Goal: Task Accomplishment & Management: Use online tool/utility

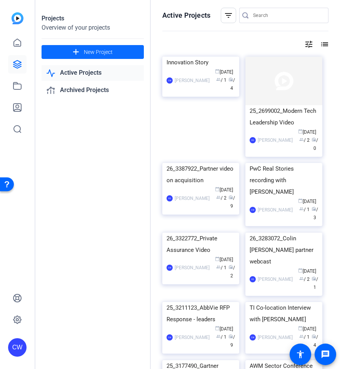
click at [96, 52] on span "New Project" at bounding box center [98, 52] width 29 height 8
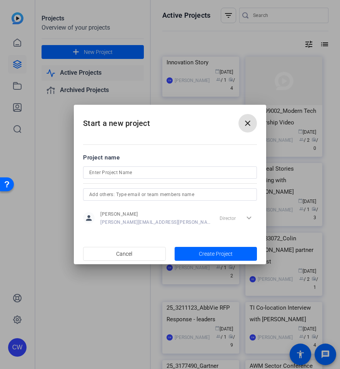
click at [119, 169] on input at bounding box center [170, 172] width 162 height 9
paste input "26_3474795_Internal Meeting - Alliances Fireside Leader Discussion"
type input "26_3474795_Internal Meeting - Alliances Fireside Leader Discussion"
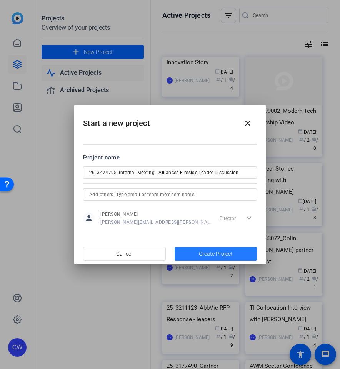
click at [215, 259] on span "button" at bounding box center [216, 254] width 83 height 18
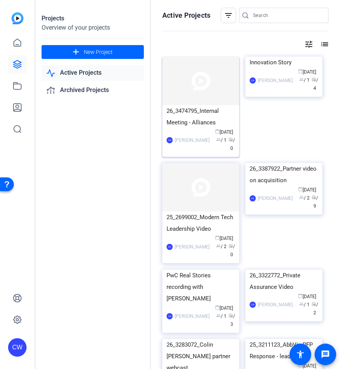
click at [193, 105] on img at bounding box center [201, 81] width 77 height 49
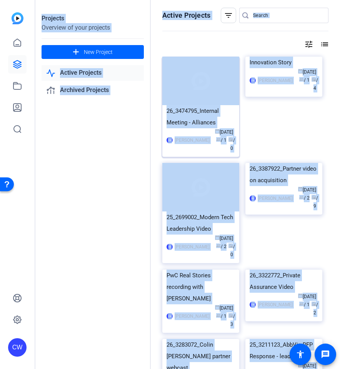
click at [193, 105] on div "Projects Overview of your projects add New Project Active Projects Archived Pro…" at bounding box center [187, 184] width 305 height 369
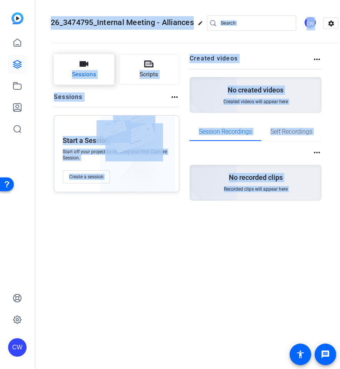
click at [90, 77] on span "Sessions" at bounding box center [84, 74] width 24 height 9
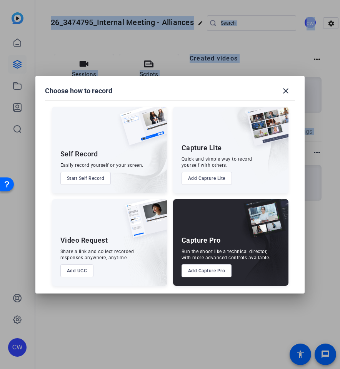
click at [216, 270] on button "Add Capture Pro" at bounding box center [207, 270] width 50 height 13
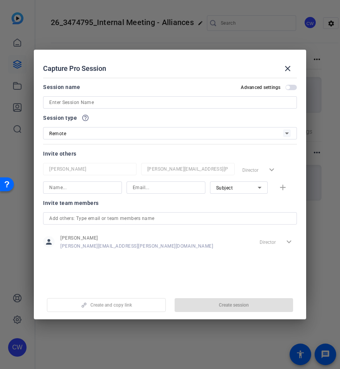
click at [87, 97] on div at bounding box center [170, 102] width 242 height 12
paste input "26_3474795_Internal Meeting - Alliances Fireside Leader Discussion"
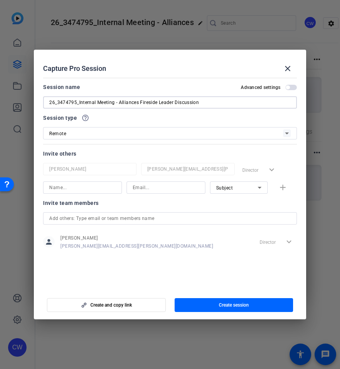
type input "26_3474795_Internal Meeting - Alliances Fireside Leader Discussion"
click at [143, 186] on input at bounding box center [166, 187] width 67 height 9
paste input "paige.k.hayes@pwc.com"
type input "paige.k.hayes@pwc.com"
click at [101, 183] on input at bounding box center [82, 187] width 67 height 9
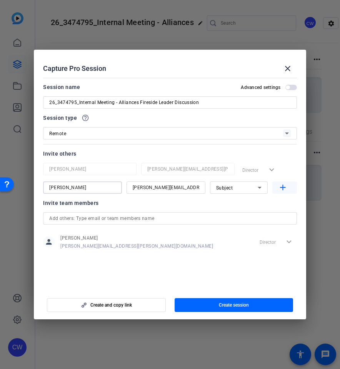
type input "Paige Hayes"
click at [284, 190] on mat-icon "add" at bounding box center [283, 188] width 10 height 10
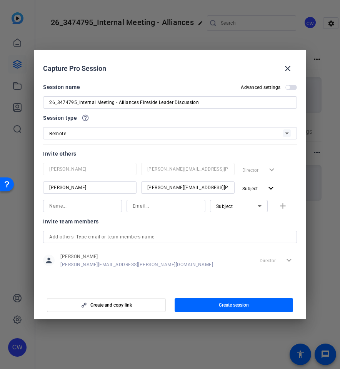
click at [161, 208] on input at bounding box center [166, 205] width 67 height 9
paste input "patrick.pugh@pwc.com"
type input "patrick.pugh@pwc.com"
click at [96, 209] on input at bounding box center [82, 205] width 67 height 9
type input "Ptrick Pugh"
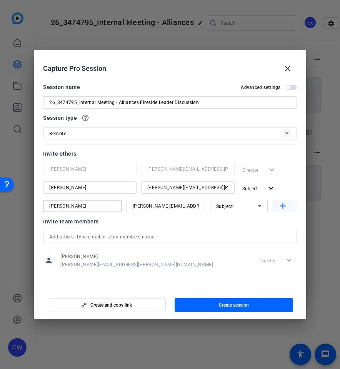
click at [288, 209] on mat-icon "add" at bounding box center [283, 206] width 10 height 10
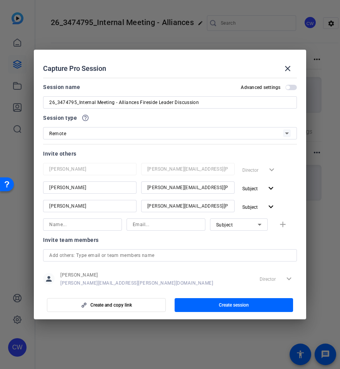
click at [149, 229] on div at bounding box center [166, 224] width 67 height 12
paste input "micaela.rodo@pwc.com"
type input "micaela.rodo@pwc.com"
click at [95, 226] on input at bounding box center [82, 224] width 67 height 9
type input "Micaela Rodo"
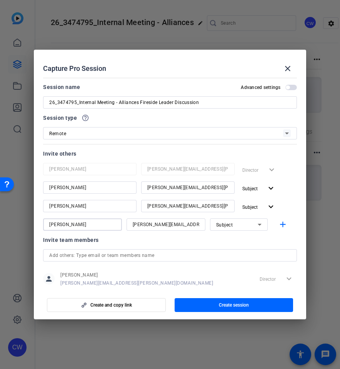
click at [263, 222] on icon at bounding box center [259, 224] width 9 height 9
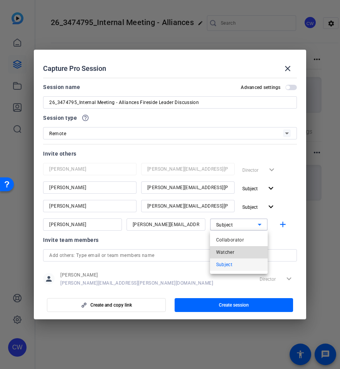
click at [245, 253] on mat-option "Watcher" at bounding box center [239, 252] width 58 height 12
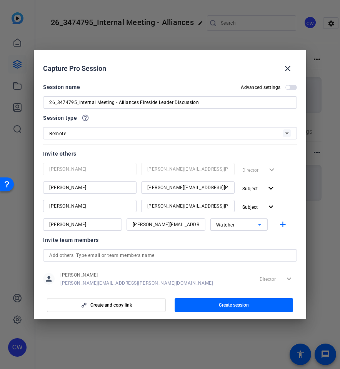
scroll to position [16, 0]
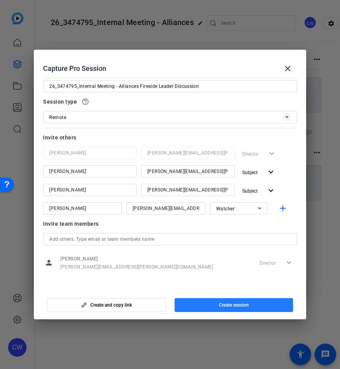
click at [242, 304] on span "Create session" at bounding box center [234, 305] width 30 height 6
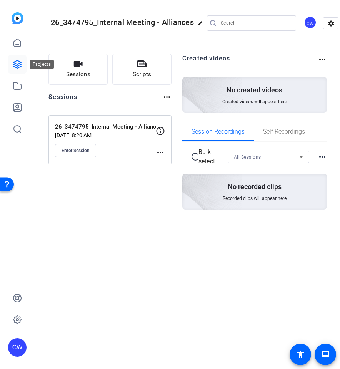
click at [20, 57] on link at bounding box center [17, 64] width 18 height 18
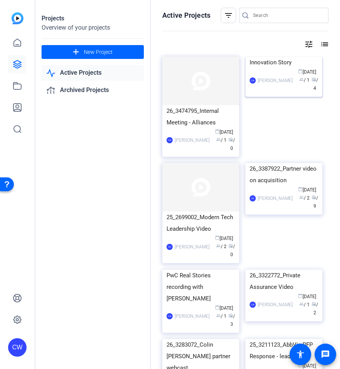
click at [277, 57] on img at bounding box center [284, 57] width 77 height 0
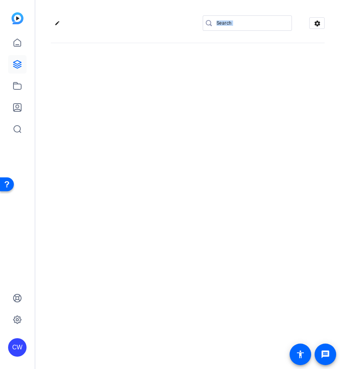
click at [277, 79] on div "edit settings" at bounding box center [187, 184] width 305 height 369
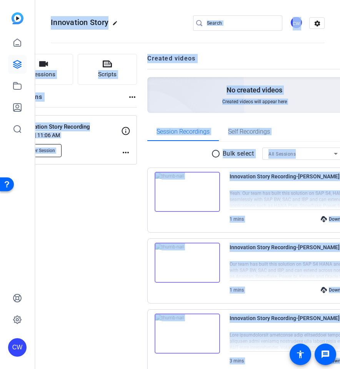
click at [55, 149] on span "Enter Session" at bounding box center [41, 151] width 28 height 6
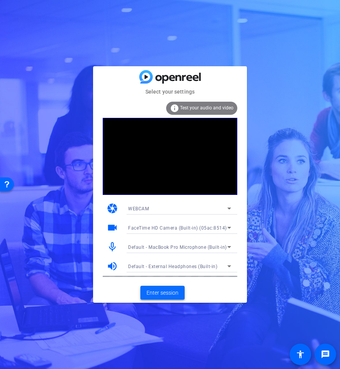
click at [163, 292] on span "Enter session" at bounding box center [163, 293] width 32 height 8
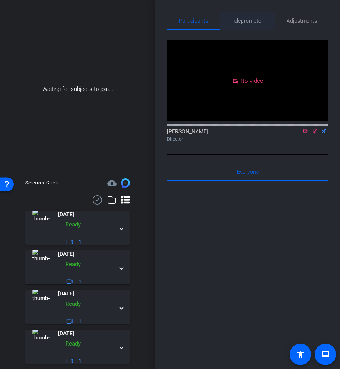
click at [242, 22] on span "Teleprompter" at bounding box center [248, 20] width 32 height 5
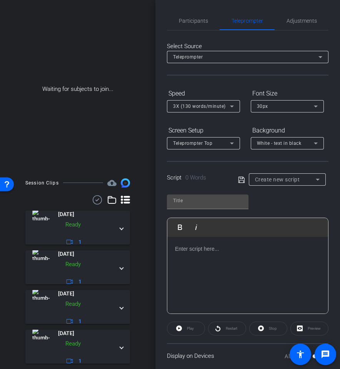
click at [286, 178] on span "Create new script" at bounding box center [277, 179] width 45 height 6
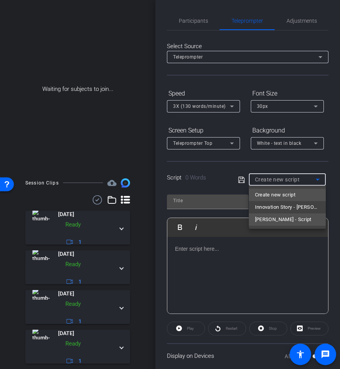
click at [280, 222] on span "Himanshu Bisla - Script" at bounding box center [283, 219] width 57 height 9
type input "Himanshu Bisla - Script"
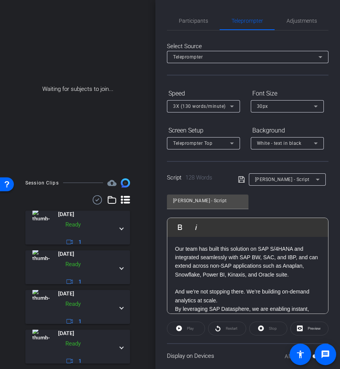
click at [201, 261] on p "Our team has built this solution on SAP S/4HANA and integrated seamlessly with …" at bounding box center [248, 262] width 146 height 35
click at [176, 248] on span "Our team has built this solution on SAP S/4HANA and integrated seamlessly with …" at bounding box center [246, 262] width 143 height 32
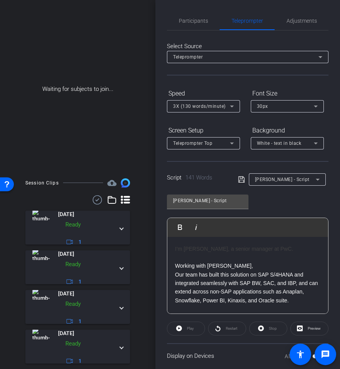
click at [193, 258] on p at bounding box center [248, 257] width 146 height 8
click at [176, 277] on span "Our team has built this solution on SAP S/4HANA and integrated seamlessly with …" at bounding box center [246, 288] width 143 height 32
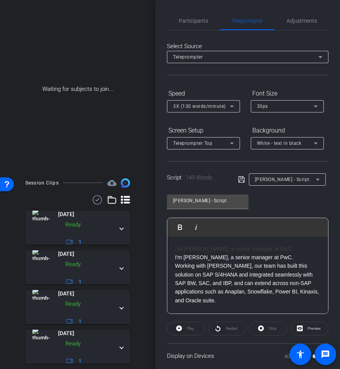
click at [291, 259] on p "I'm Himahshu Bisla, a senior manager at PwC." at bounding box center [248, 257] width 146 height 8
drag, startPoint x: 288, startPoint y: 250, endPoint x: 167, endPoint y: 248, distance: 120.6
click at [167, 248] on div "Play Play from this location Play Selected Play and display the selected text o…" at bounding box center [248, 266] width 162 height 96
click at [294, 253] on p "I'm Himahshu Bisla, a senior manager at PwC." at bounding box center [248, 257] width 146 height 8
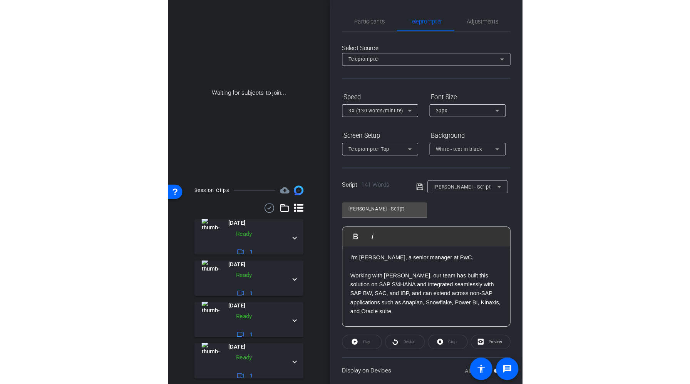
scroll to position [13, 0]
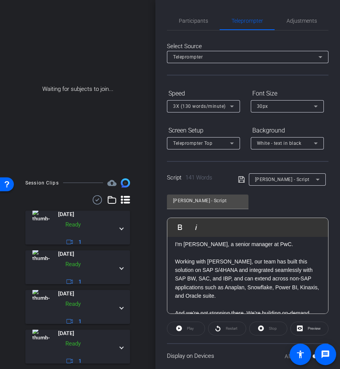
click at [245, 181] on icon at bounding box center [241, 179] width 6 height 6
click at [194, 19] on span "Participants" at bounding box center [193, 20] width 29 height 5
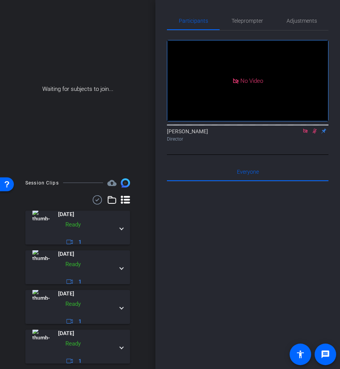
click at [304, 128] on icon at bounding box center [306, 130] width 6 height 5
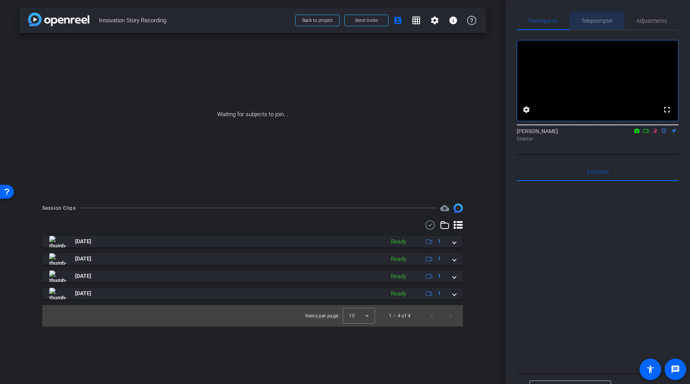
click at [340, 27] on span "Teleprompter" at bounding box center [598, 21] width 32 height 18
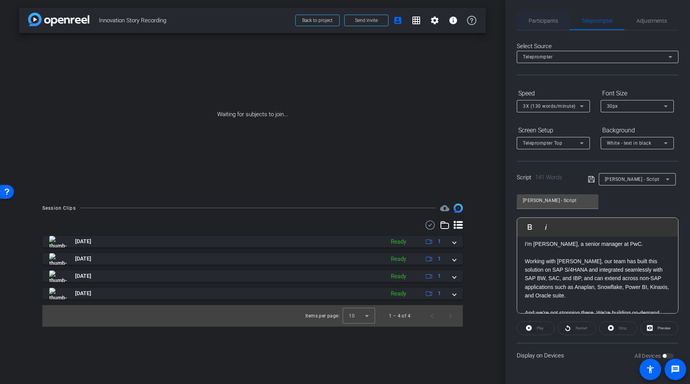
click at [340, 22] on span "Participants" at bounding box center [543, 20] width 29 height 5
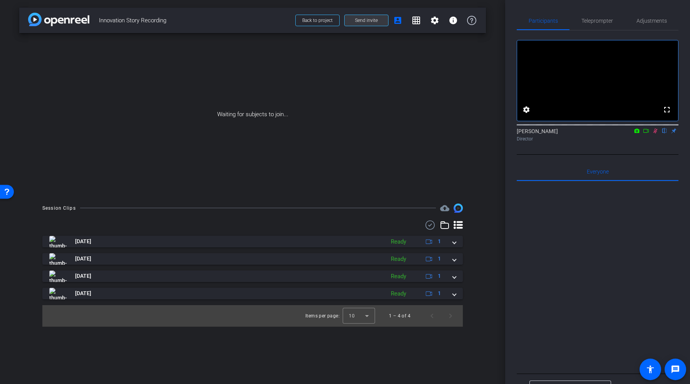
click at [340, 21] on span "Send invite" at bounding box center [366, 20] width 23 height 6
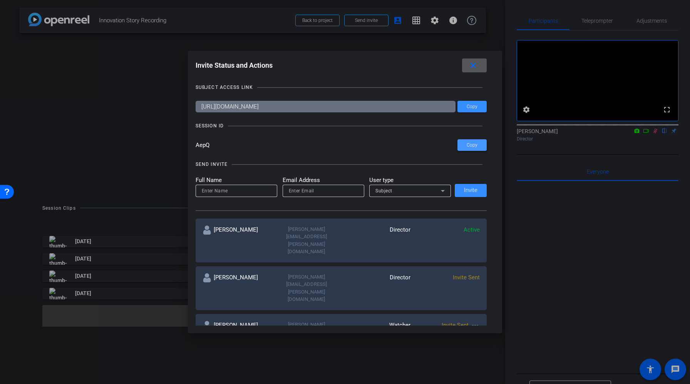
click at [340, 144] on span at bounding box center [472, 145] width 29 height 18
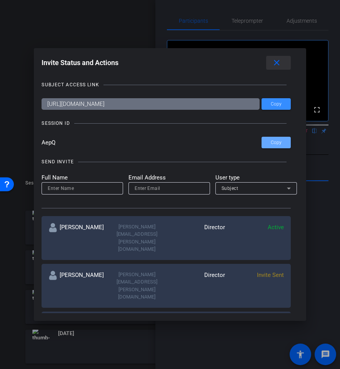
click at [274, 60] on mat-icon "close" at bounding box center [277, 63] width 10 height 10
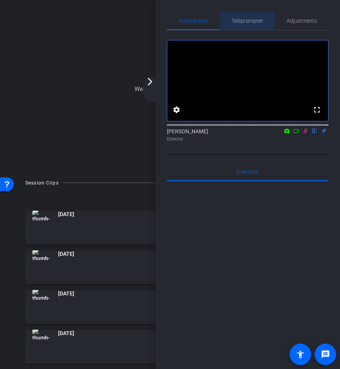
click at [240, 24] on span "Teleprompter" at bounding box center [248, 21] width 32 height 18
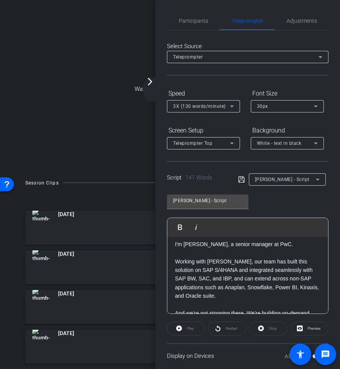
click at [225, 104] on span "3X (130 words/minute)" at bounding box center [199, 106] width 53 height 5
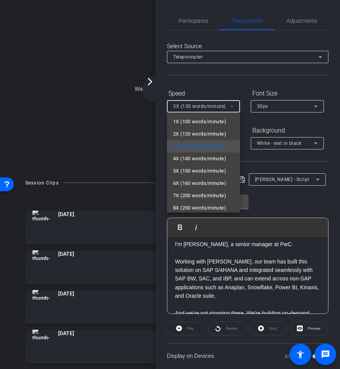
click at [202, 22] on div at bounding box center [170, 184] width 340 height 369
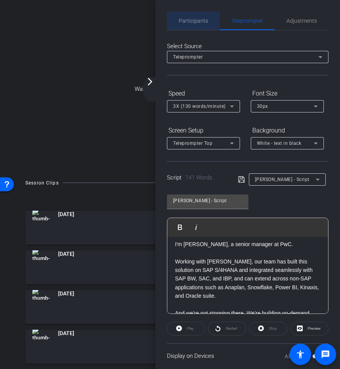
click at [198, 21] on span "Participants" at bounding box center [193, 20] width 29 height 5
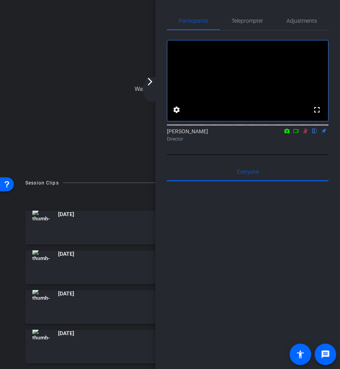
click at [152, 81] on mat-icon "arrow_forward_ios" at bounding box center [150, 81] width 9 height 9
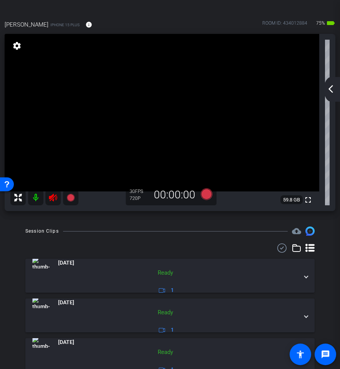
click at [53, 196] on icon at bounding box center [53, 198] width 8 height 8
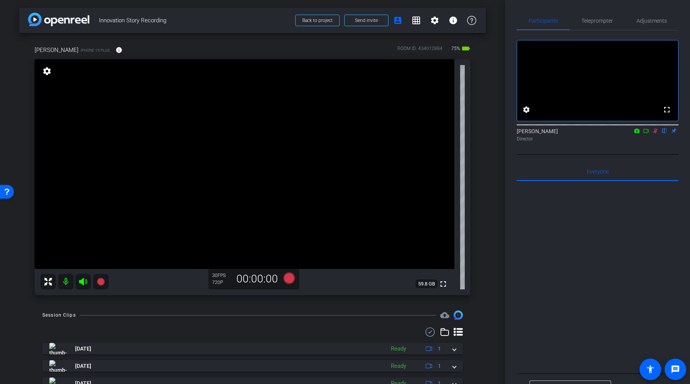
click at [340, 134] on icon at bounding box center [655, 130] width 6 height 5
click at [340, 21] on span "Teleprompter" at bounding box center [598, 20] width 32 height 5
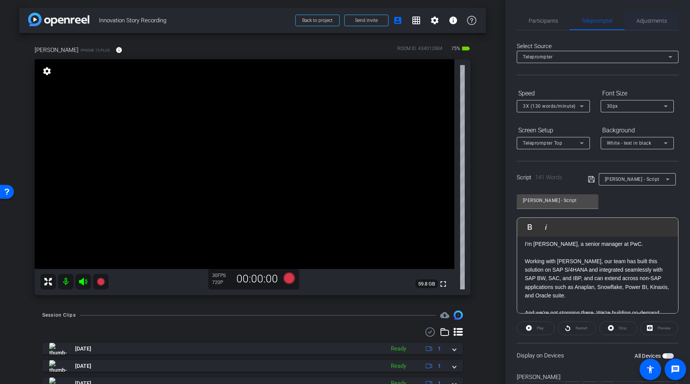
click at [340, 15] on span "Adjustments" at bounding box center [652, 21] width 30 height 18
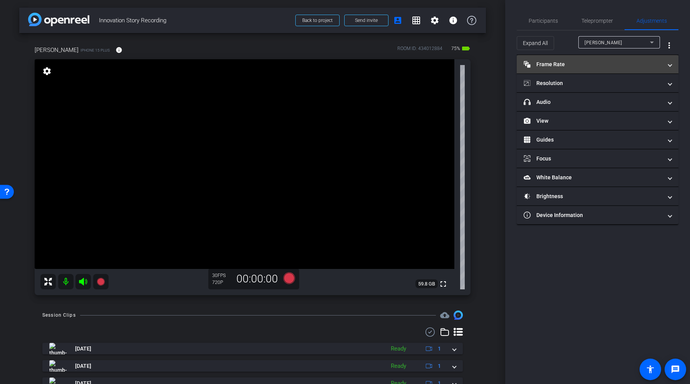
click at [340, 66] on mat-panel-title "Frame Rate Frame Rate" at bounding box center [593, 64] width 139 height 8
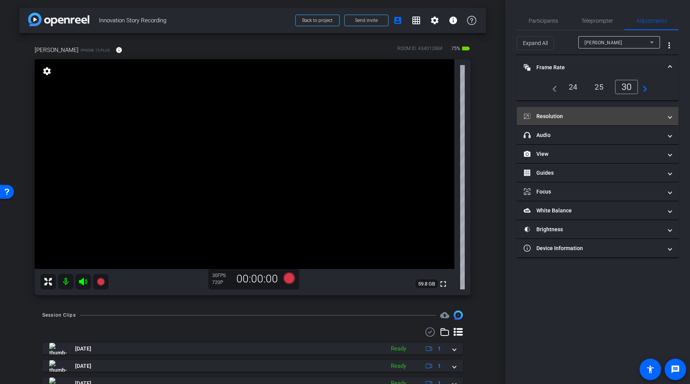
click at [340, 112] on mat-panel-title "Resolution" at bounding box center [593, 116] width 139 height 8
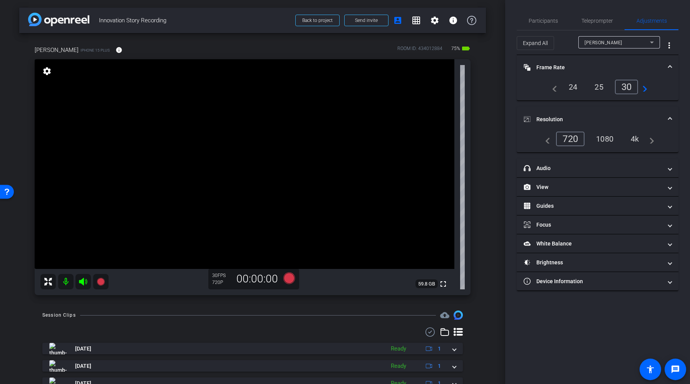
click at [340, 135] on div "1080" at bounding box center [604, 139] width 29 height 13
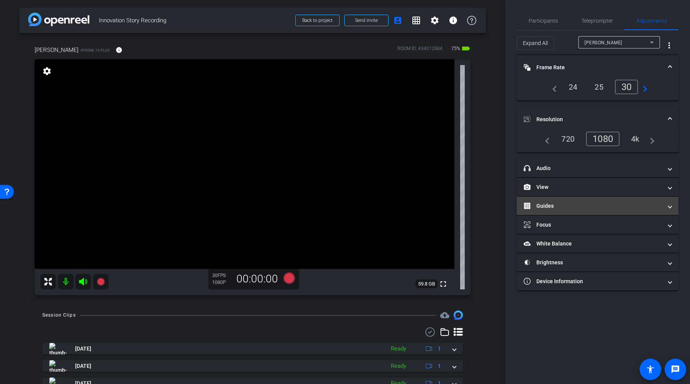
click at [340, 203] on mat-panel-title "Guides" at bounding box center [593, 206] width 139 height 8
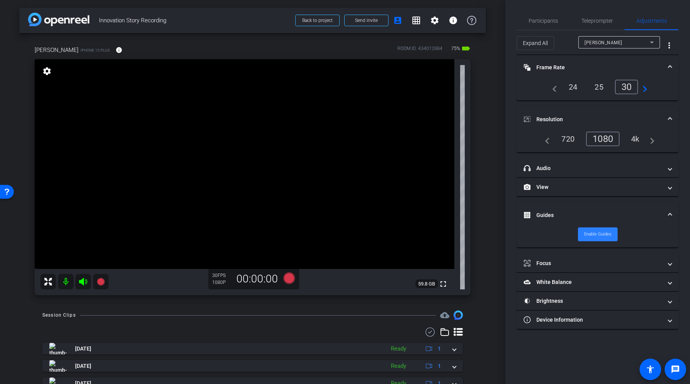
click at [340, 233] on span "Enable Guides" at bounding box center [597, 235] width 27 height 12
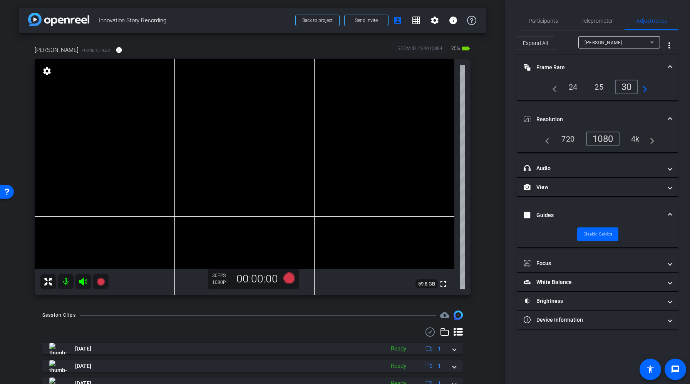
click at [340, 210] on mat-expansion-panel-header "Guides" at bounding box center [598, 215] width 162 height 25
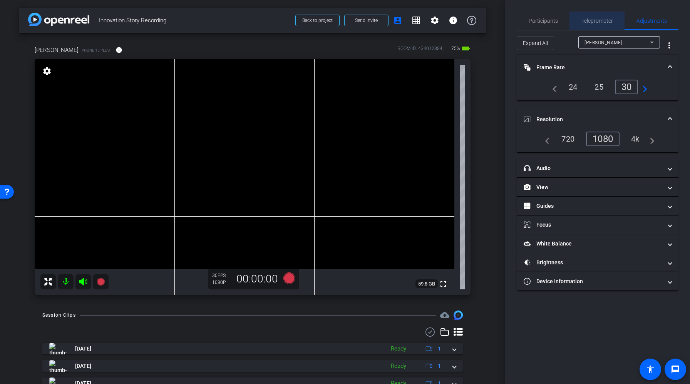
click at [340, 16] on span "Teleprompter" at bounding box center [598, 21] width 32 height 18
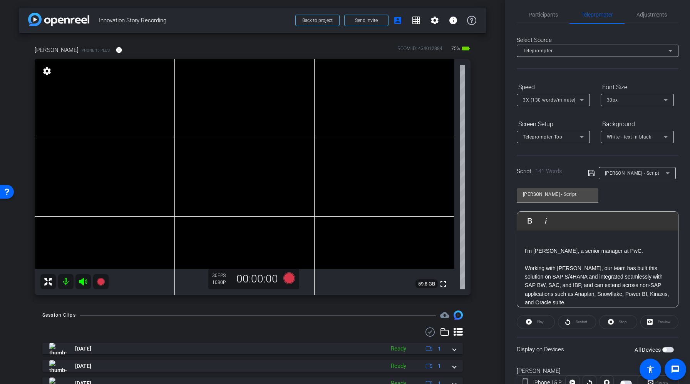
scroll to position [0, 0]
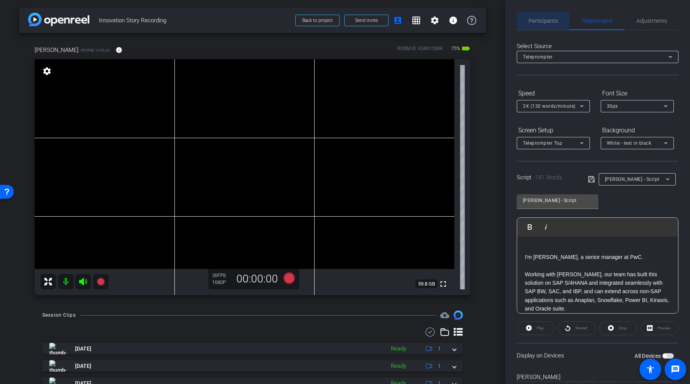
click at [340, 23] on span "Participants" at bounding box center [543, 20] width 29 height 5
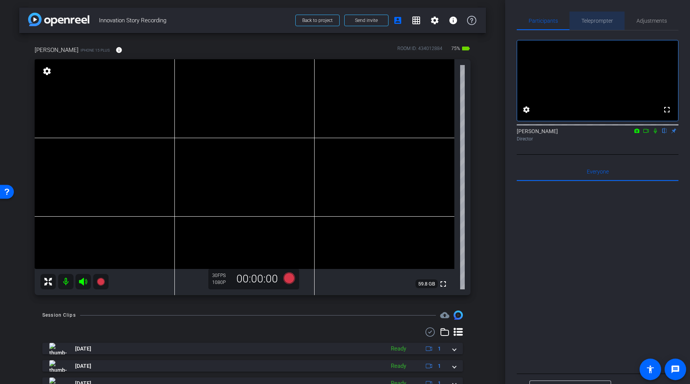
click at [340, 23] on span "Teleprompter" at bounding box center [598, 20] width 32 height 5
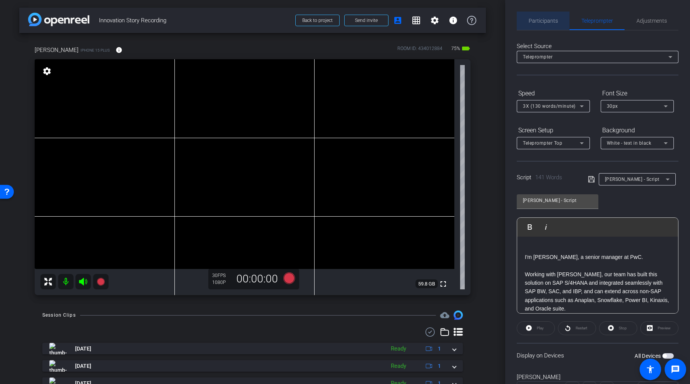
click at [340, 20] on span "Participants" at bounding box center [543, 20] width 29 height 5
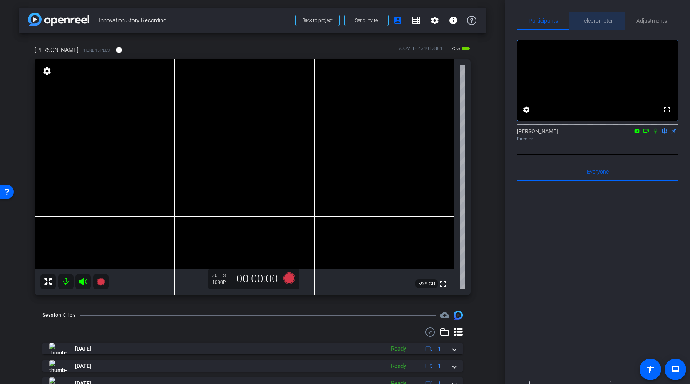
click at [340, 27] on span "Teleprompter" at bounding box center [598, 21] width 32 height 18
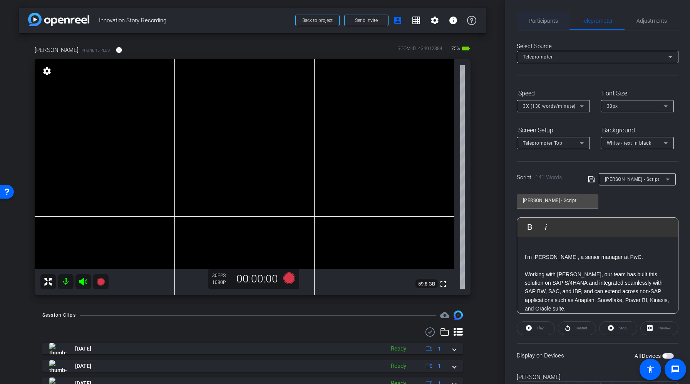
click at [340, 20] on span "Participants" at bounding box center [543, 20] width 29 height 5
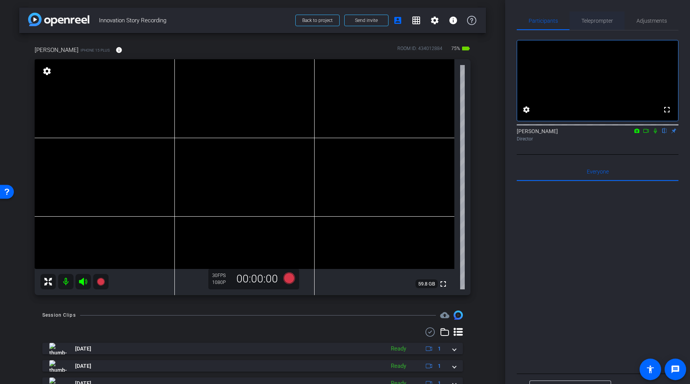
click at [340, 21] on span "Teleprompter" at bounding box center [598, 20] width 32 height 5
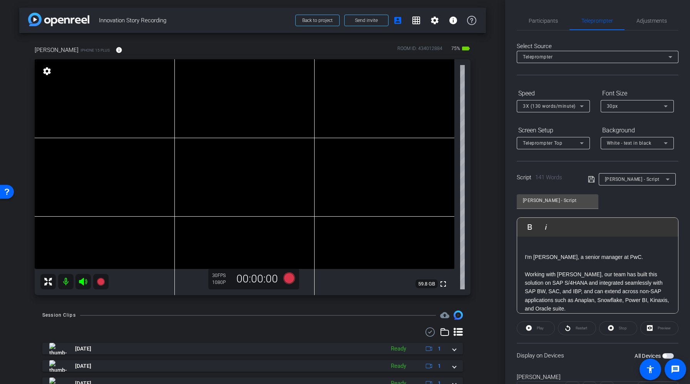
scroll to position [27, 0]
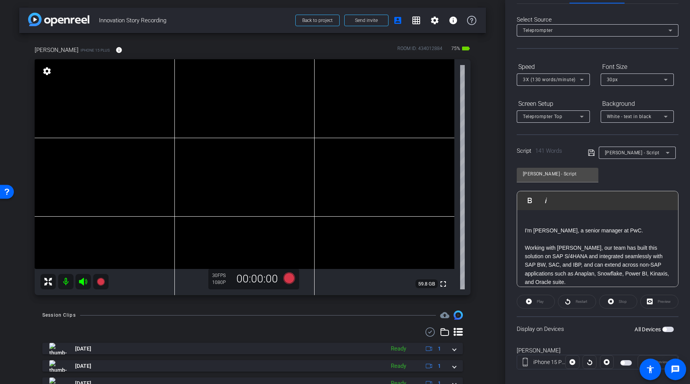
click at [340, 330] on span "button" at bounding box center [665, 330] width 4 height 4
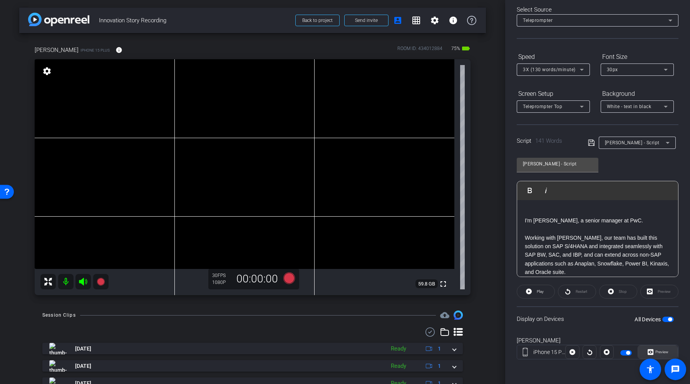
click at [340, 351] on span "Preview" at bounding box center [662, 352] width 13 height 4
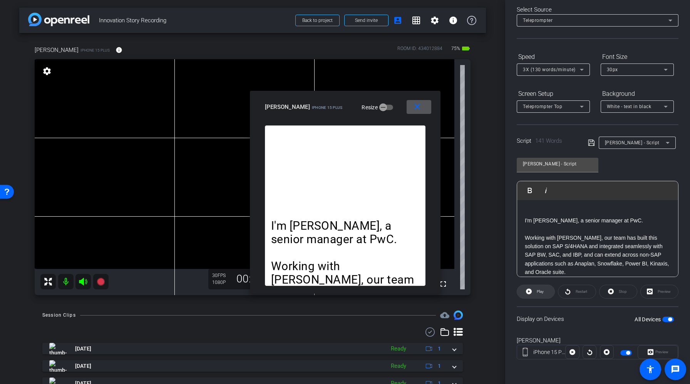
click at [340, 296] on span "Play" at bounding box center [539, 292] width 9 height 11
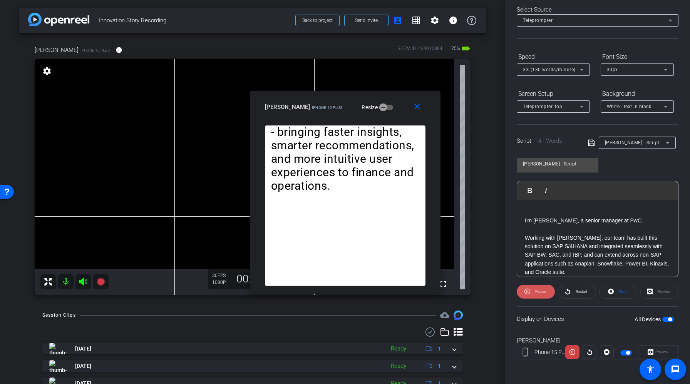
click at [340, 296] on span "Pause" at bounding box center [539, 292] width 12 height 11
click at [340, 296] on span "Restart" at bounding box center [580, 292] width 13 height 11
click at [340, 287] on span at bounding box center [536, 292] width 38 height 18
click at [340, 291] on icon at bounding box center [611, 292] width 6 height 6
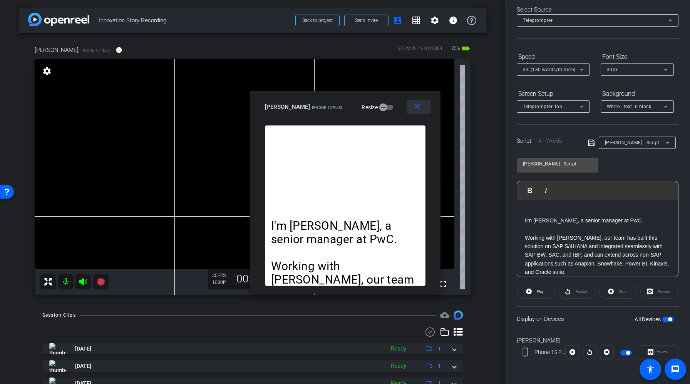
click at [340, 101] on span at bounding box center [419, 107] width 25 height 18
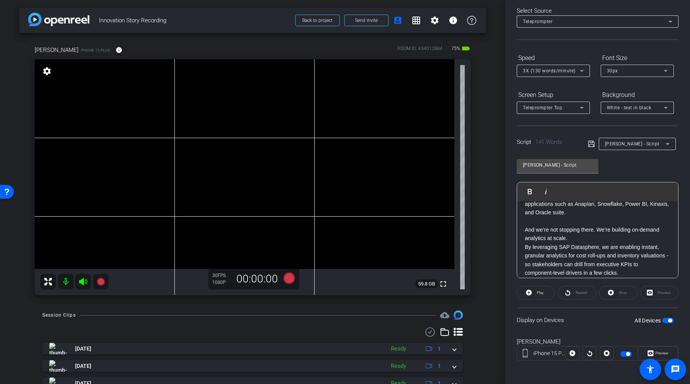
scroll to position [0, 0]
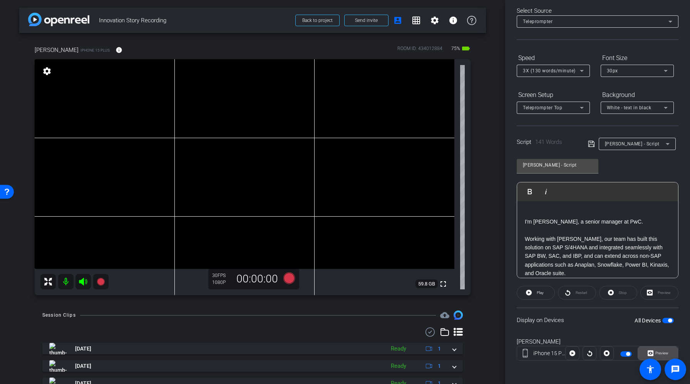
click at [340, 351] on span at bounding box center [658, 353] width 40 height 18
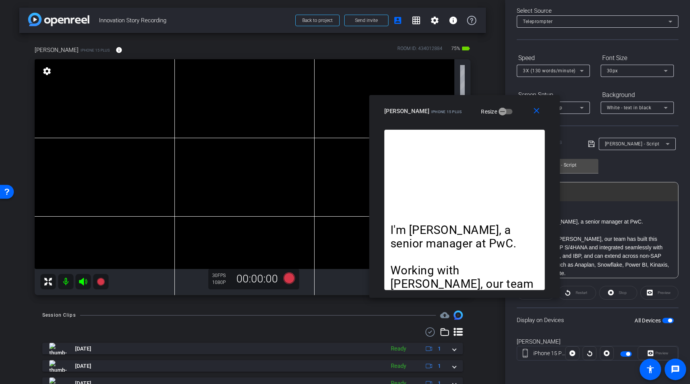
drag, startPoint x: 312, startPoint y: 102, endPoint x: 431, endPoint y: 106, distance: 119.5
click at [340, 106] on div "Himanshu iPhone 15 Plus" at bounding box center [423, 110] width 78 height 9
click at [290, 280] on icon at bounding box center [289, 279] width 12 height 12
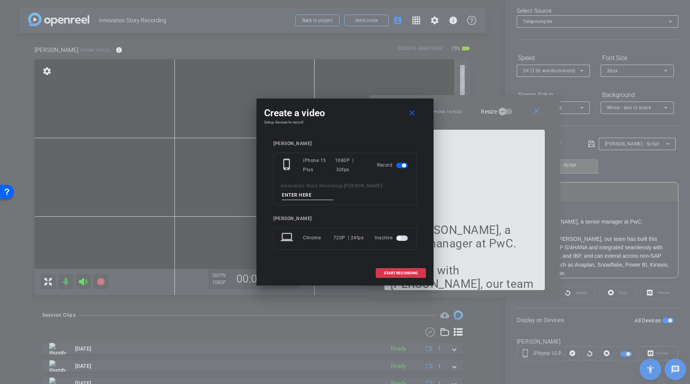
click at [290, 194] on input at bounding box center [308, 196] width 52 height 10
type input "Take1"
click at [340, 273] on span "START RECORDING" at bounding box center [401, 274] width 34 height 4
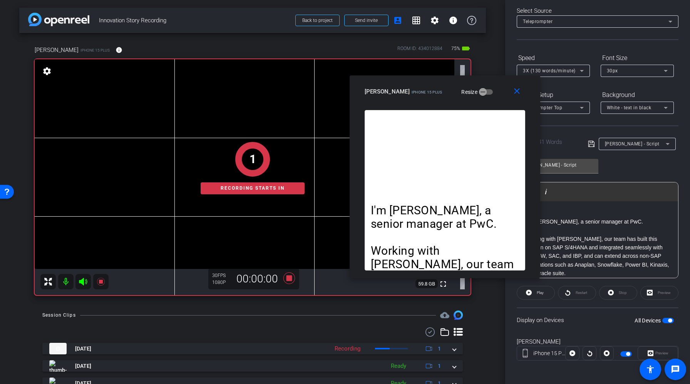
drag, startPoint x: 419, startPoint y: 114, endPoint x: 399, endPoint y: 95, distance: 27.8
click at [340, 95] on div "Himanshu iPhone 15 Plus" at bounding box center [404, 90] width 78 height 9
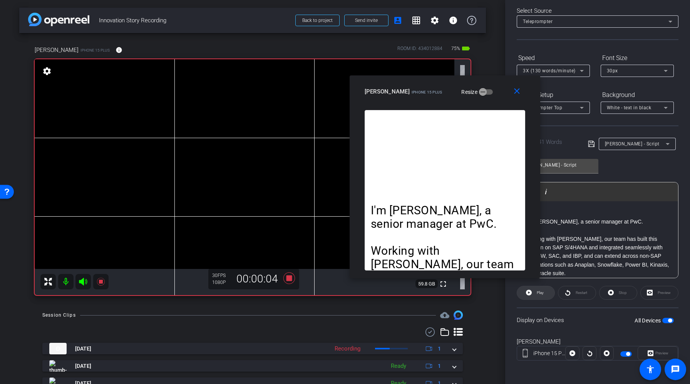
click at [340, 293] on icon at bounding box center [529, 293] width 6 height 10
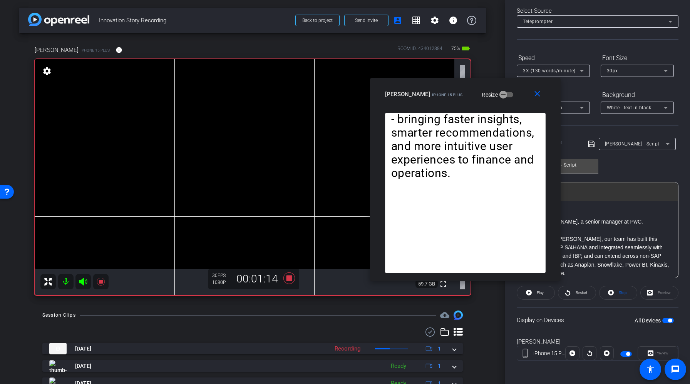
drag, startPoint x: 418, startPoint y: 89, endPoint x: 438, endPoint y: 91, distance: 20.6
click at [340, 91] on div "Himanshu iPhone 15 Plus" at bounding box center [424, 93] width 78 height 9
click at [288, 277] on icon at bounding box center [289, 279] width 12 height 12
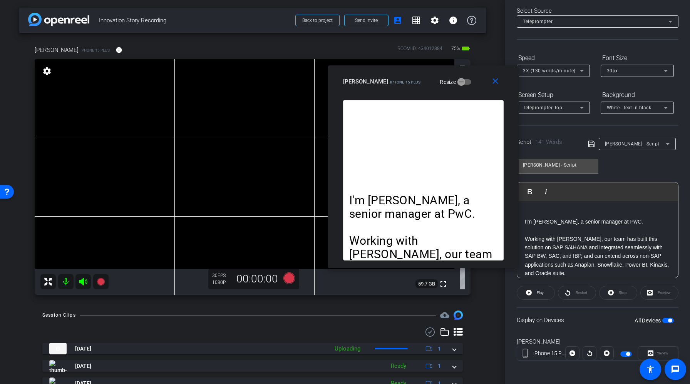
drag, startPoint x: 431, startPoint y: 100, endPoint x: 389, endPoint y: 87, distance: 43.9
click at [340, 87] on div "Himanshu iPhone 15 Plus Resize" at bounding box center [426, 82] width 166 height 14
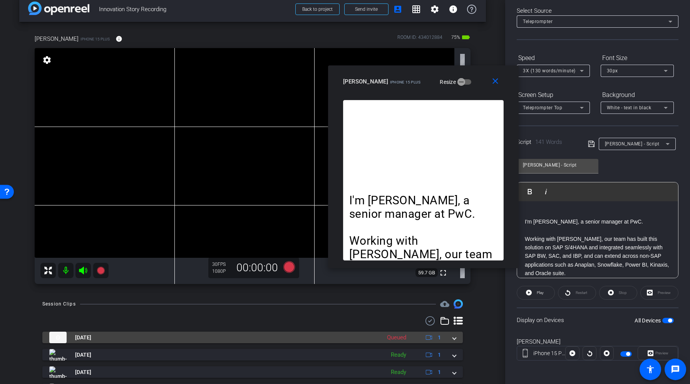
click at [340, 339] on div "Sep 12, 2025 Queued 1" at bounding box center [251, 338] width 404 height 12
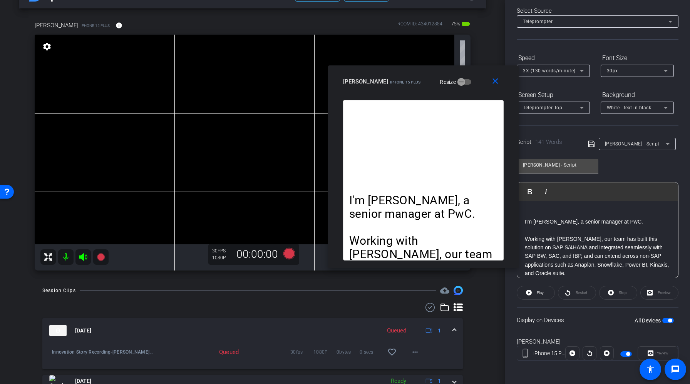
scroll to position [31, 0]
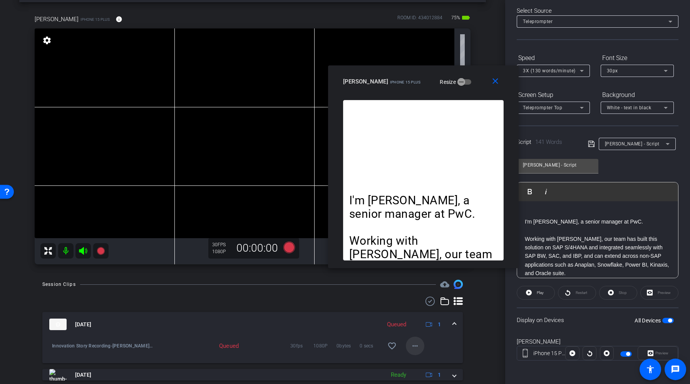
click at [340, 346] on mat-icon "more_horiz" at bounding box center [415, 346] width 9 height 9
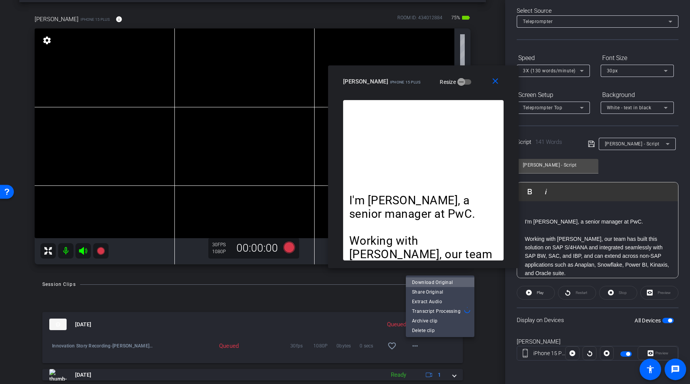
click at [340, 284] on span "Download Original" at bounding box center [440, 282] width 56 height 9
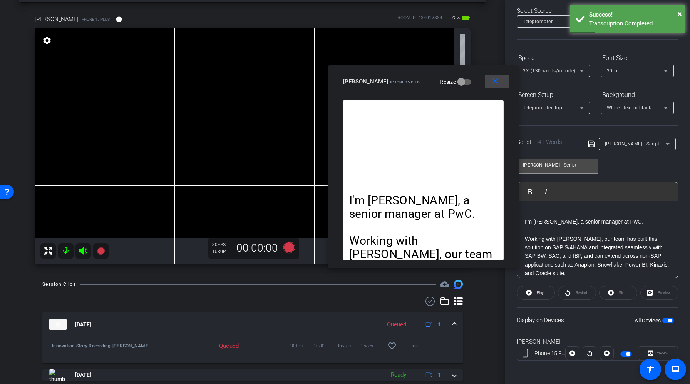
click at [340, 82] on mat-icon "close" at bounding box center [496, 82] width 10 height 10
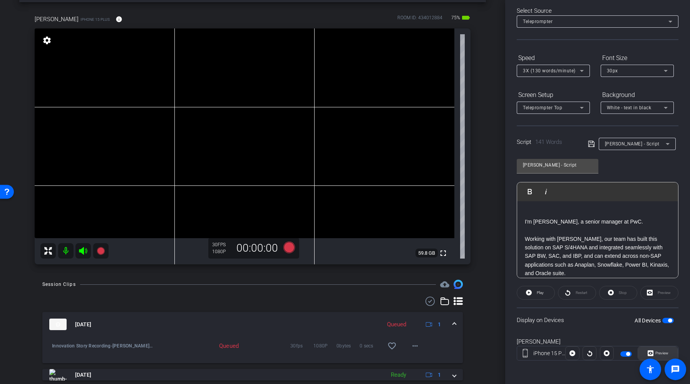
click at [340, 350] on span "Preview" at bounding box center [661, 353] width 15 height 11
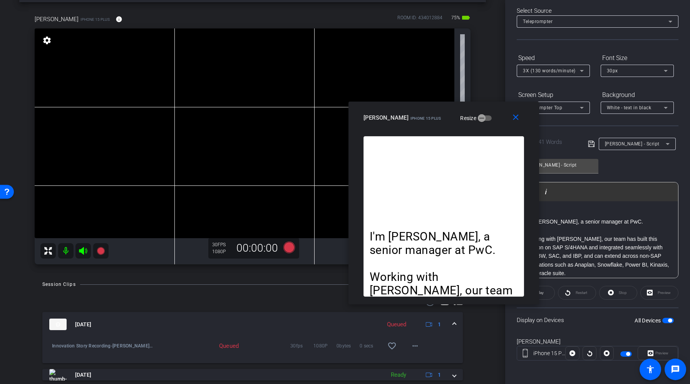
drag, startPoint x: 305, startPoint y: 106, endPoint x: 404, endPoint y: 116, distance: 99.2
click at [340, 116] on span "iPhone 15 Plus" at bounding box center [426, 118] width 31 height 4
click at [289, 247] on icon at bounding box center [289, 248] width 12 height 12
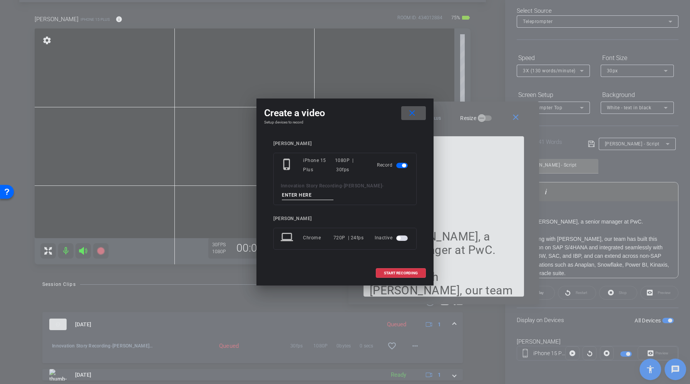
click at [297, 198] on input at bounding box center [308, 196] width 52 height 10
type input "Take2"
click at [340, 272] on span "START RECORDING" at bounding box center [401, 274] width 34 height 4
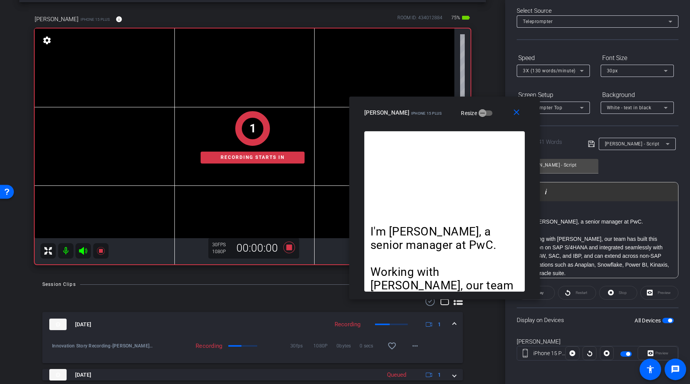
drag, startPoint x: 400, startPoint y: 119, endPoint x: 401, endPoint y: 114, distance: 5.1
click at [340, 114] on span "iPhone 15 Plus" at bounding box center [426, 113] width 31 height 4
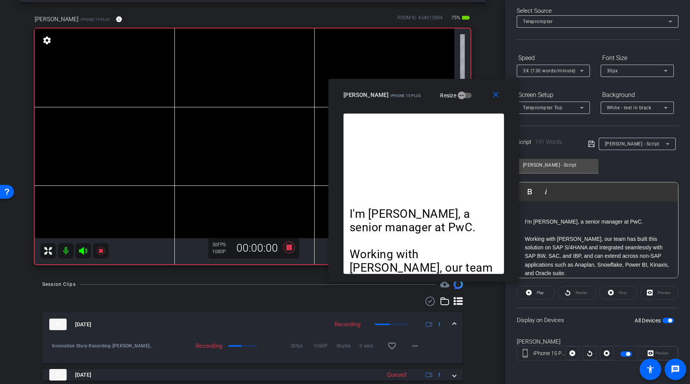
drag, startPoint x: 402, startPoint y: 116, endPoint x: 380, endPoint y: 97, distance: 29.0
click at [340, 97] on div "Himanshu iPhone 15 Plus" at bounding box center [383, 94] width 78 height 9
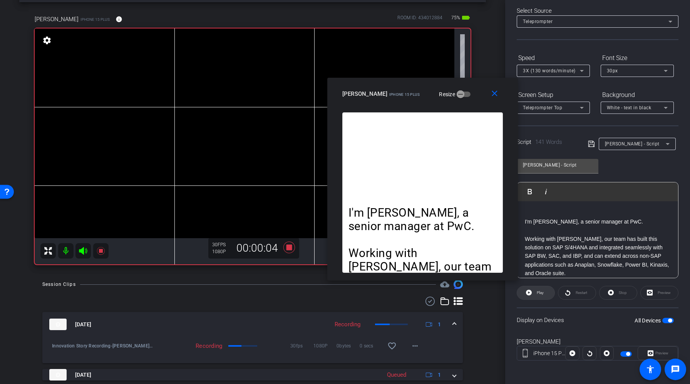
click at [340, 295] on span "Play" at bounding box center [540, 293] width 7 height 4
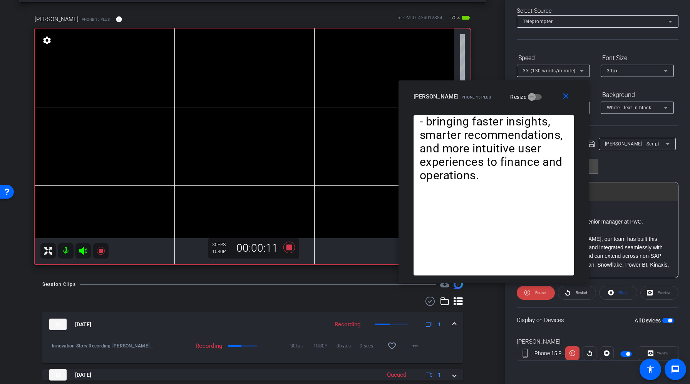
drag, startPoint x: 361, startPoint y: 93, endPoint x: 433, endPoint y: 96, distance: 71.3
click at [340, 96] on span "Himanshu" at bounding box center [436, 96] width 45 height 7
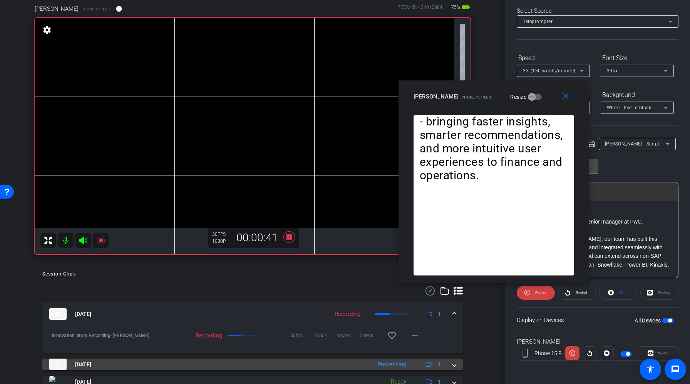
click at [340, 363] on span at bounding box center [454, 365] width 3 height 8
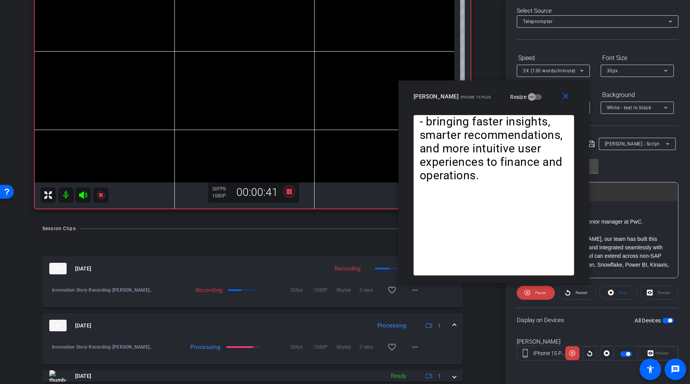
scroll to position [93, 0]
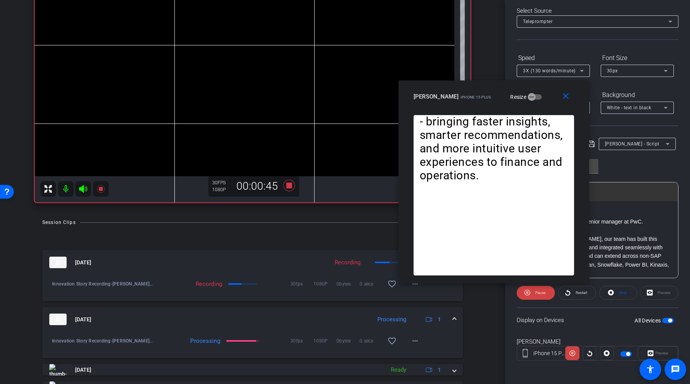
click at [340, 317] on mat-expansion-panel-header "Sep 12, 2025 Processing 1" at bounding box center [252, 319] width 421 height 25
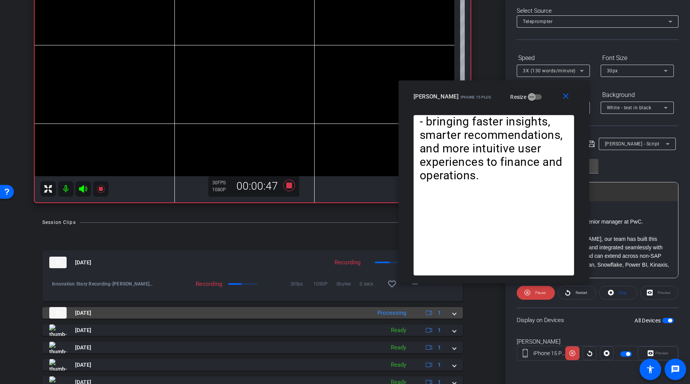
click at [340, 314] on span at bounding box center [454, 313] width 3 height 8
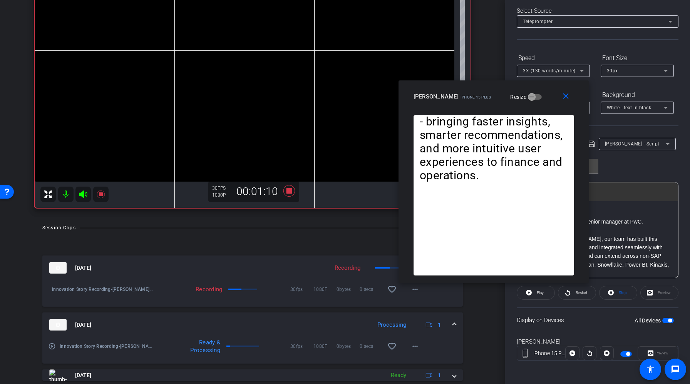
scroll to position [86, 0]
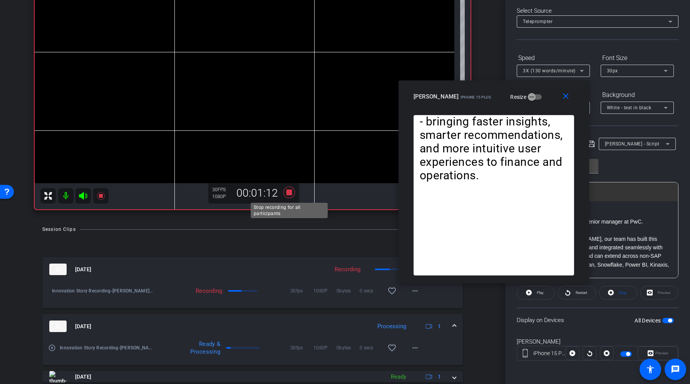
click at [292, 196] on icon at bounding box center [289, 193] width 18 height 14
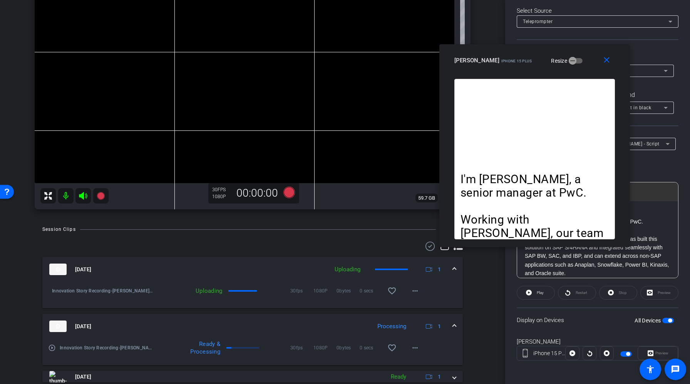
drag, startPoint x: 438, startPoint y: 94, endPoint x: 479, endPoint y: 58, distance: 54.3
click at [340, 58] on span "Himanshu" at bounding box center [477, 60] width 45 height 7
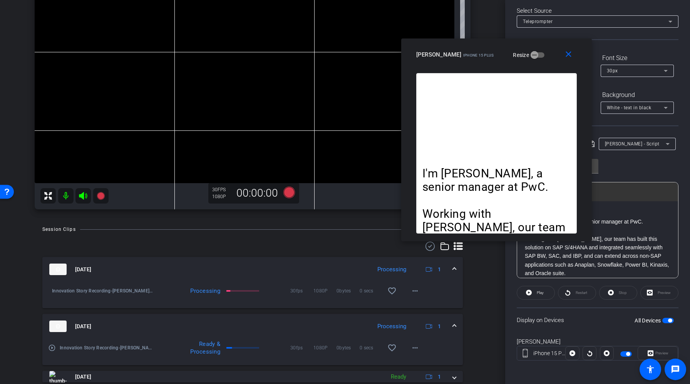
drag, startPoint x: 475, startPoint y: 60, endPoint x: 437, endPoint y: 54, distance: 38.6
click at [340, 54] on span "Himanshu" at bounding box center [438, 54] width 45 height 7
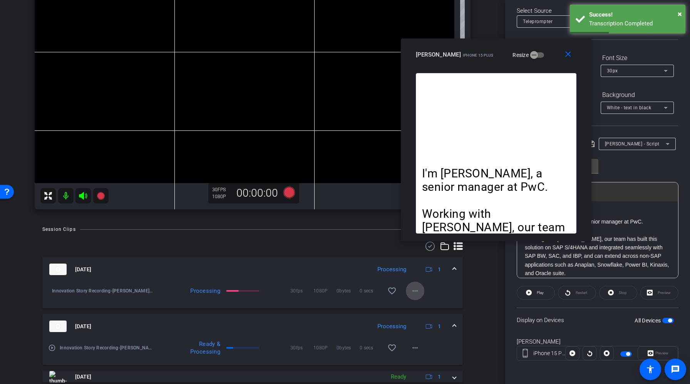
click at [340, 294] on mat-icon "more_horiz" at bounding box center [415, 291] width 9 height 9
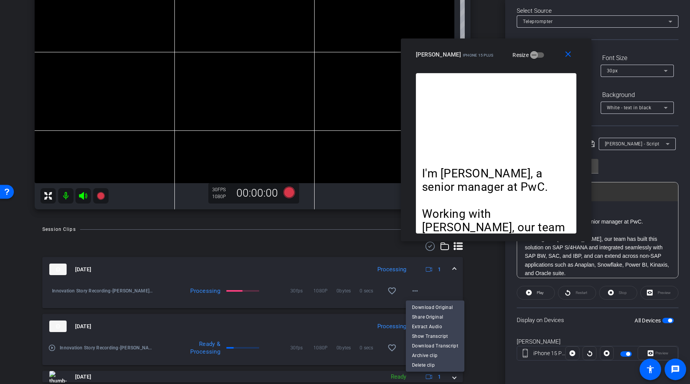
click at [340, 30] on div at bounding box center [345, 192] width 690 height 384
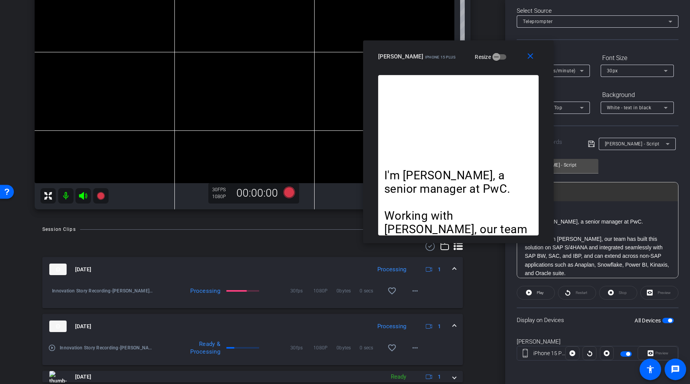
drag, startPoint x: 464, startPoint y: 44, endPoint x: 426, endPoint y: 46, distance: 37.8
click at [340, 46] on div "close Himanshu iPhone 15 Plus Resize" at bounding box center [458, 57] width 191 height 35
click at [340, 290] on mat-icon "more_horiz" at bounding box center [415, 291] width 9 height 9
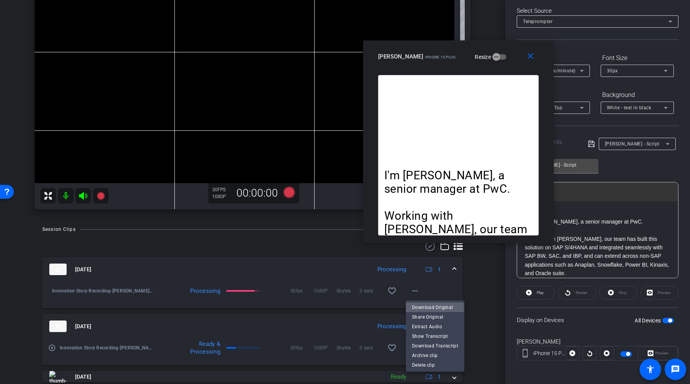
click at [340, 308] on span "Download Original" at bounding box center [435, 307] width 46 height 9
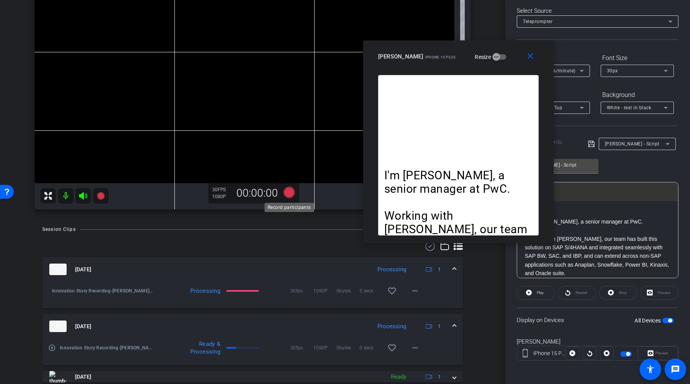
click at [290, 194] on icon at bounding box center [289, 193] width 12 height 12
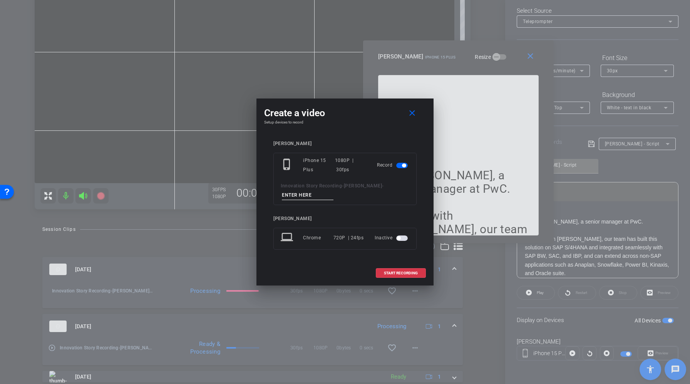
click at [304, 195] on input at bounding box center [308, 196] width 52 height 10
type input "Take3"
click at [340, 274] on span "START RECORDING" at bounding box center [401, 274] width 34 height 4
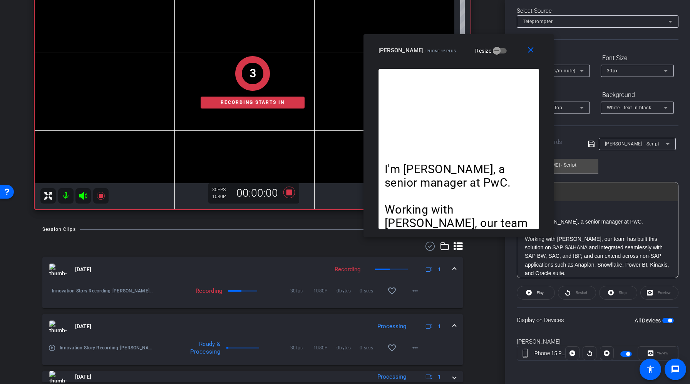
drag, startPoint x: 416, startPoint y: 57, endPoint x: 416, endPoint y: 51, distance: 6.2
click at [340, 51] on span "iPhone 15 Plus" at bounding box center [441, 51] width 31 height 4
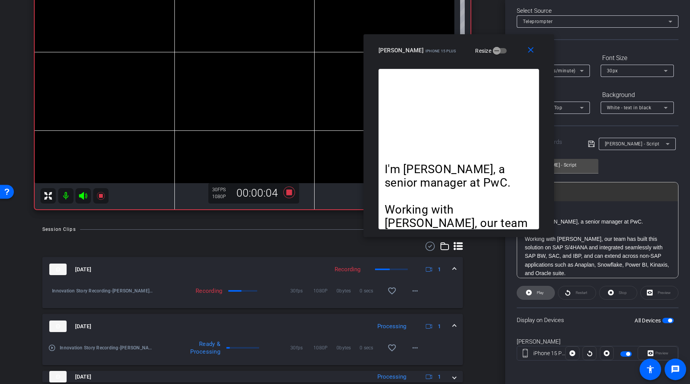
click at [340, 293] on icon at bounding box center [529, 293] width 6 height 10
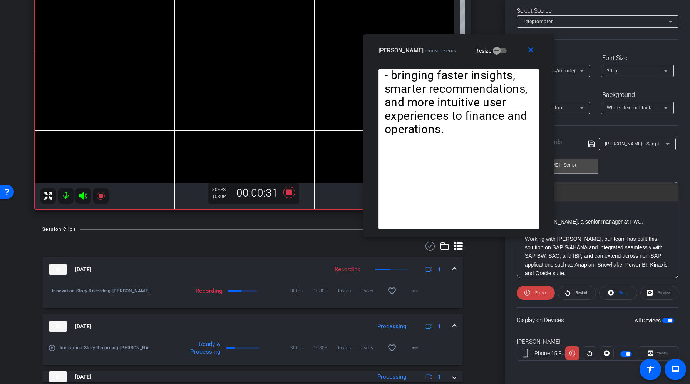
scroll to position [121, 0]
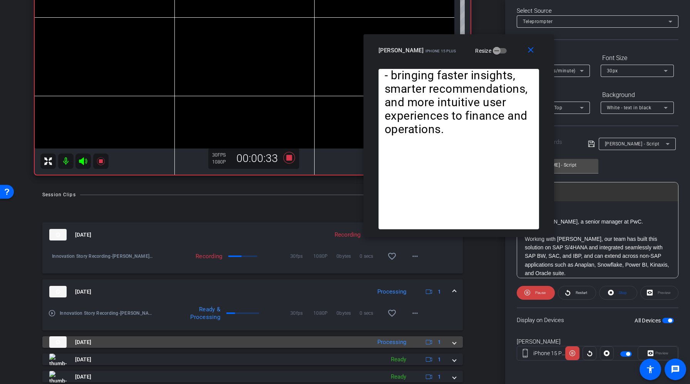
click at [340, 344] on span at bounding box center [454, 343] width 3 height 8
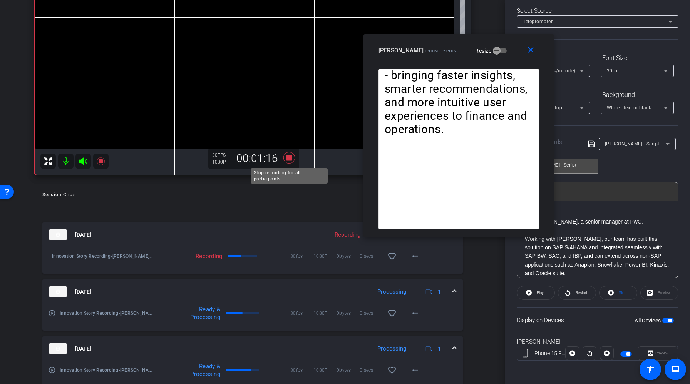
click at [287, 157] on icon at bounding box center [289, 158] width 12 height 12
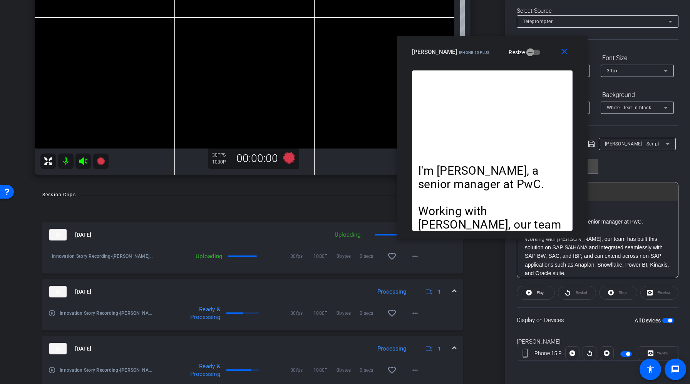
drag, startPoint x: 405, startPoint y: 56, endPoint x: 438, endPoint y: 57, distance: 33.5
click at [340, 57] on div "Himanshu iPhone 15 Plus Resize" at bounding box center [495, 52] width 166 height 14
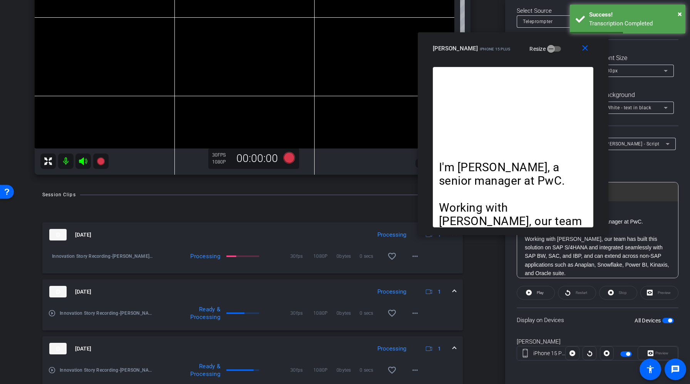
drag, startPoint x: 453, startPoint y: 50, endPoint x: 474, endPoint y: 47, distance: 21.1
click at [340, 47] on span "iPhone 15 Plus" at bounding box center [495, 49] width 31 height 4
click at [340, 254] on mat-icon "more_horiz" at bounding box center [415, 256] width 9 height 9
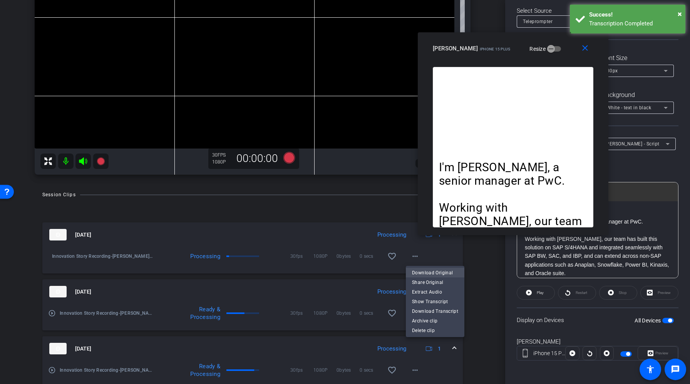
click at [340, 275] on span "Download Original" at bounding box center [435, 272] width 46 height 9
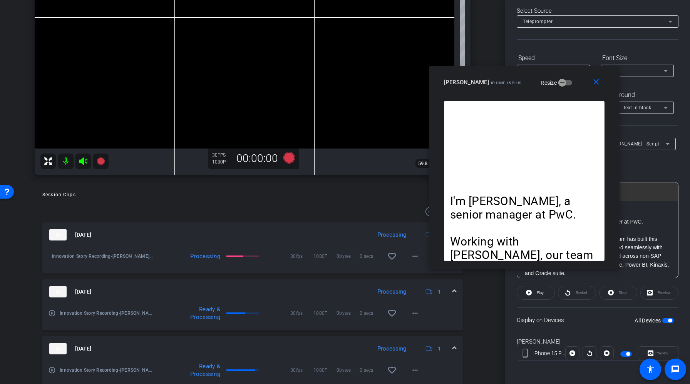
drag, startPoint x: 455, startPoint y: 41, endPoint x: 466, endPoint y: 75, distance: 35.7
click at [340, 75] on div "close Himanshu iPhone 15 Plus Resize" at bounding box center [524, 83] width 191 height 35
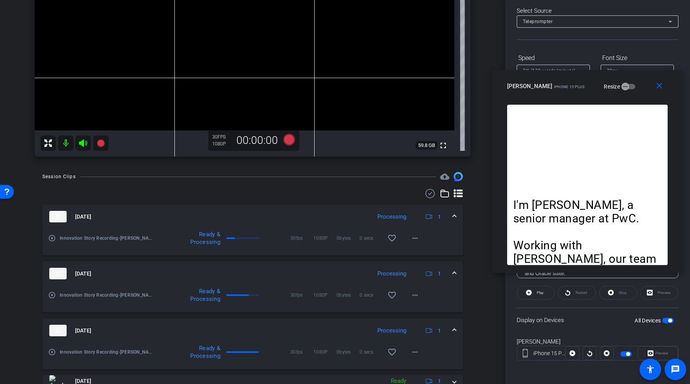
drag, startPoint x: 470, startPoint y: 80, endPoint x: 533, endPoint y: 85, distance: 63.8
click at [340, 85] on span "Himanshu" at bounding box center [529, 86] width 45 height 7
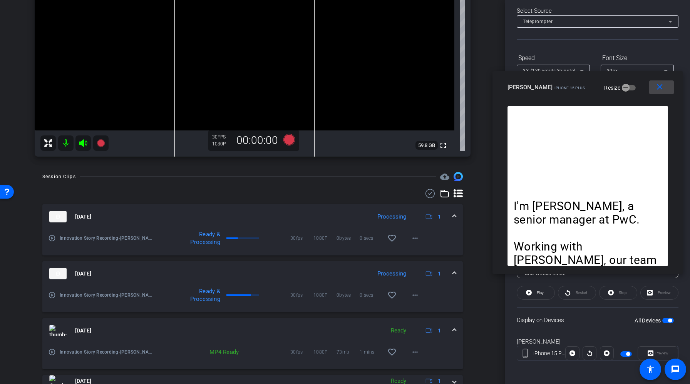
click at [340, 87] on mat-icon "close" at bounding box center [660, 87] width 10 height 10
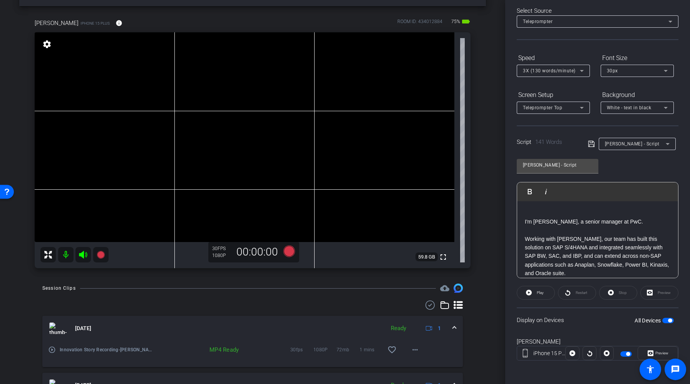
scroll to position [37, 0]
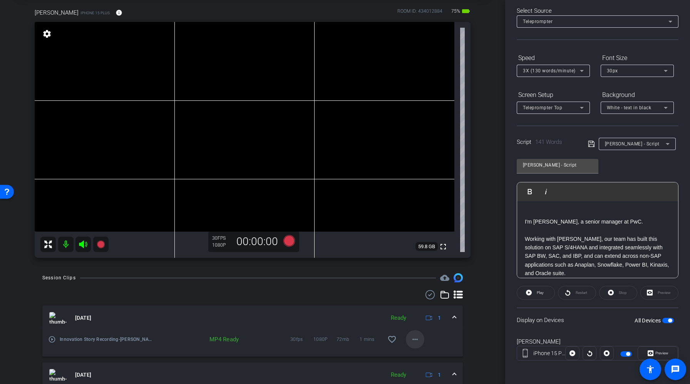
click at [340, 342] on mat-icon "more_horiz" at bounding box center [415, 339] width 9 height 9
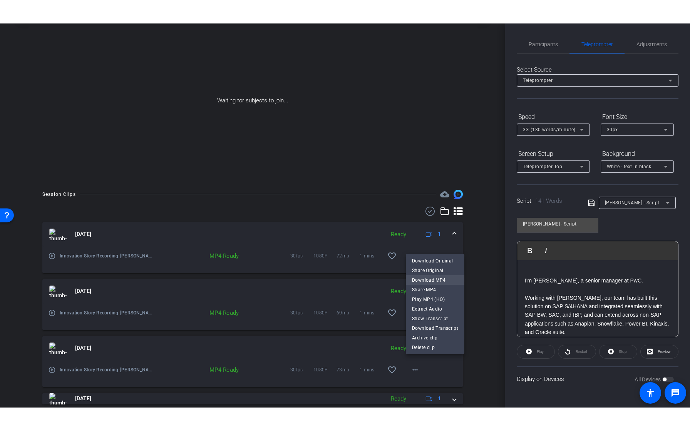
scroll to position [0, 0]
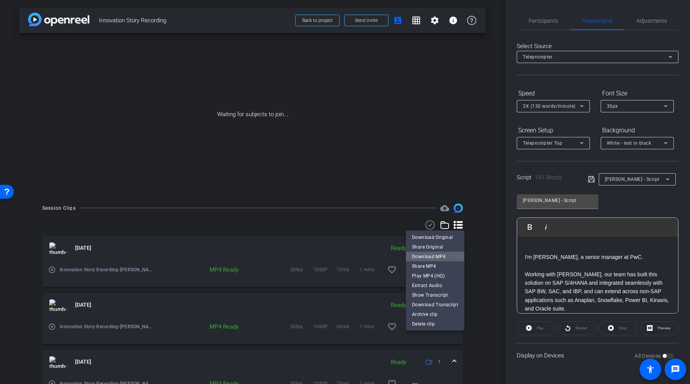
click at [340, 255] on span "Download MP4" at bounding box center [435, 256] width 46 height 9
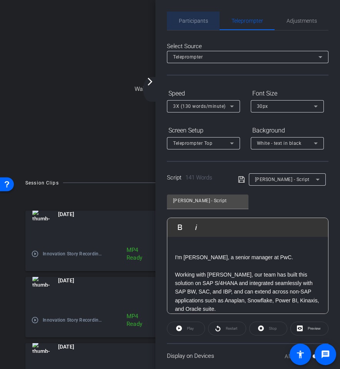
click at [195, 25] on span "Participants" at bounding box center [193, 21] width 29 height 18
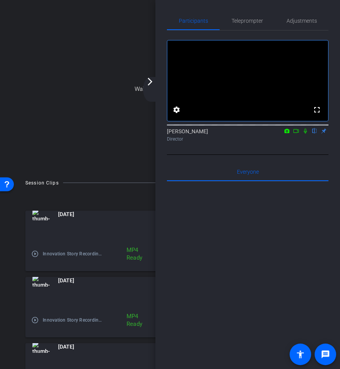
click at [299, 134] on icon at bounding box center [297, 130] width 6 height 5
click at [312, 134] on icon at bounding box center [315, 130] width 6 height 5
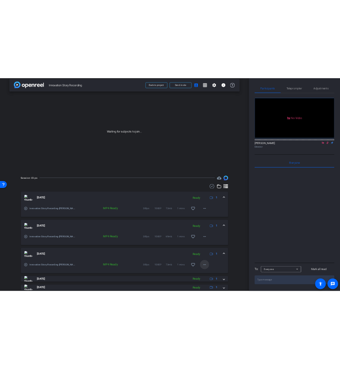
scroll to position [7, 0]
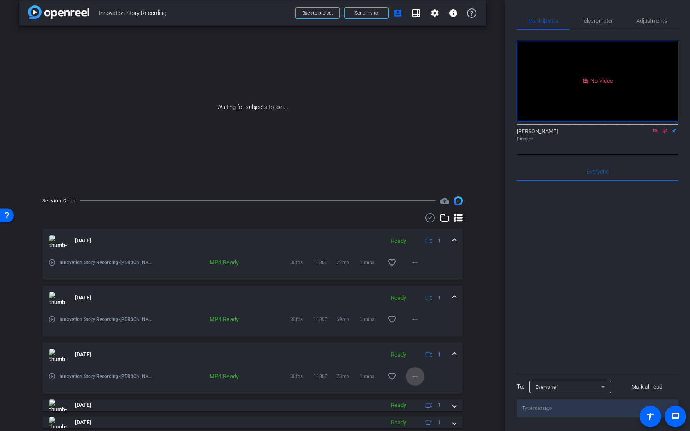
click at [340, 369] on mat-icon "more_horiz" at bounding box center [415, 376] width 9 height 9
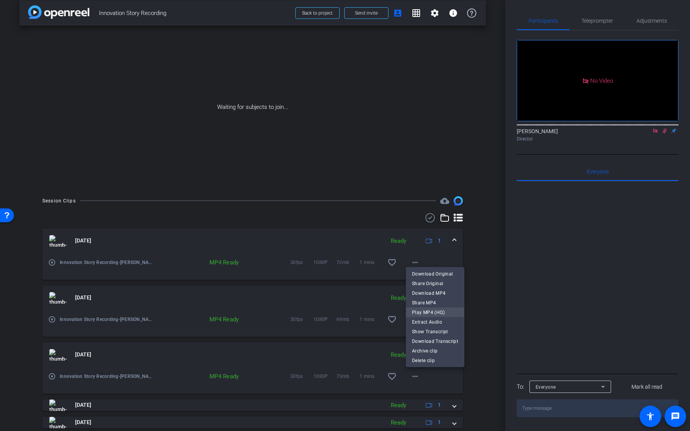
click at [340, 311] on span "Play MP4 (HQ)" at bounding box center [435, 312] width 46 height 9
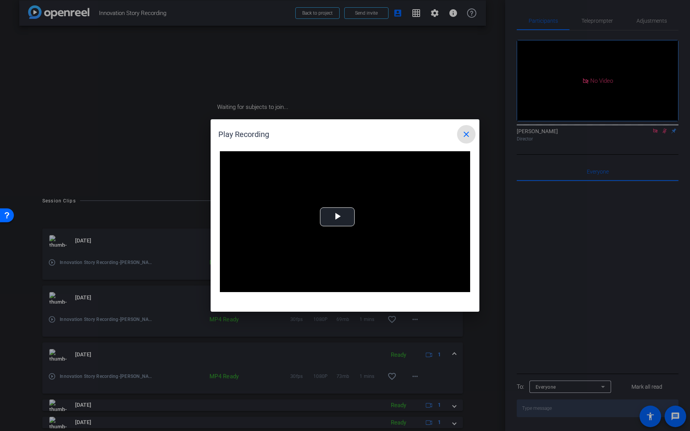
click at [340, 129] on span at bounding box center [466, 134] width 18 height 18
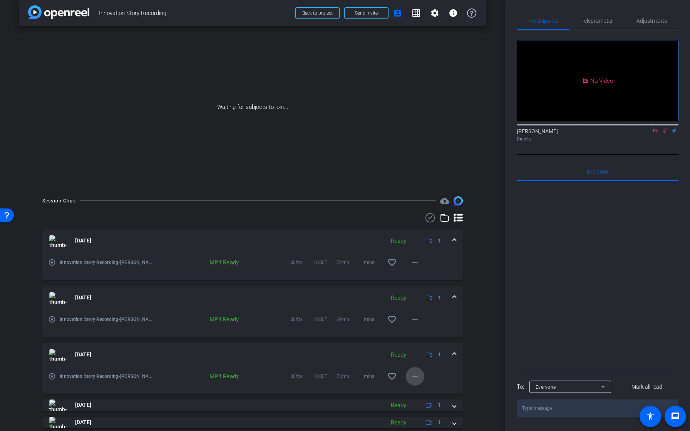
click at [340, 369] on mat-icon "more_horiz" at bounding box center [415, 376] width 9 height 9
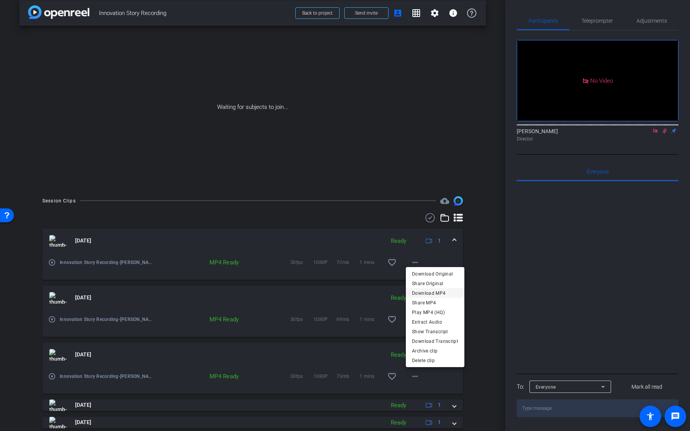
click at [340, 294] on span "Download MP4" at bounding box center [435, 293] width 46 height 9
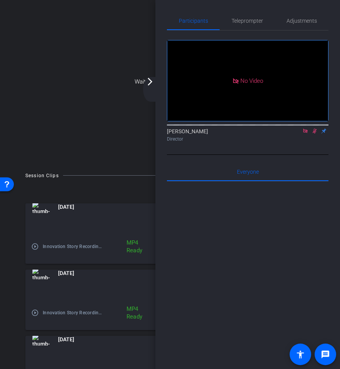
click at [147, 82] on mat-icon "arrow_forward_ios" at bounding box center [150, 81] width 9 height 9
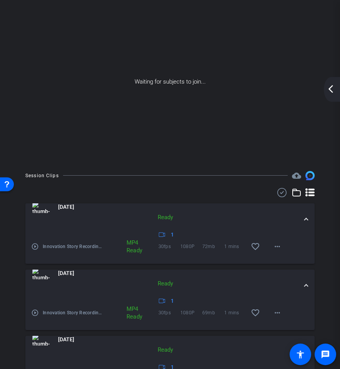
scroll to position [86, 0]
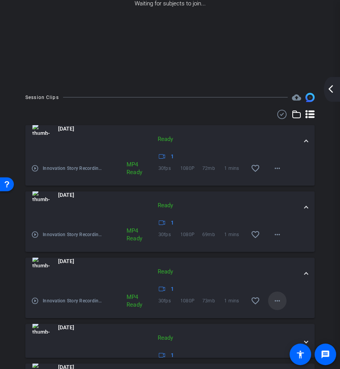
click at [280, 296] on span at bounding box center [277, 301] width 18 height 18
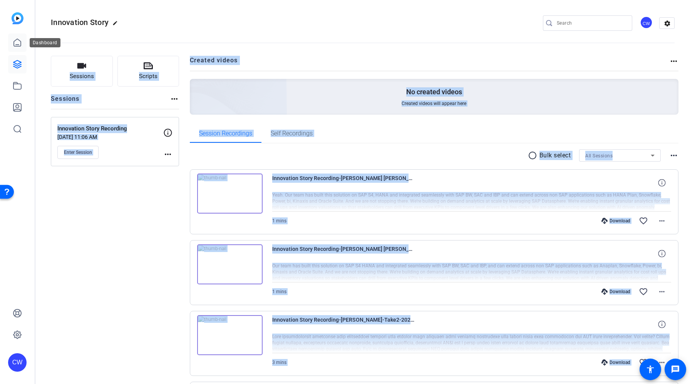
click at [15, 47] on link at bounding box center [17, 43] width 18 height 18
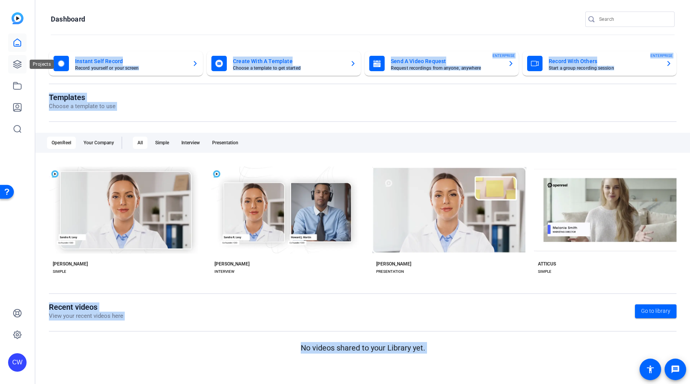
click at [23, 61] on link at bounding box center [17, 64] width 18 height 18
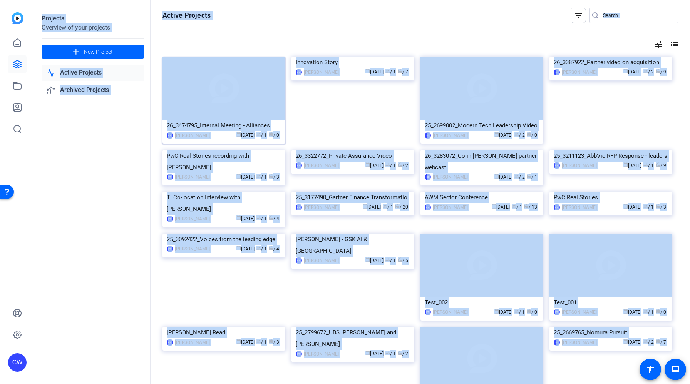
click at [218, 97] on img at bounding box center [224, 88] width 123 height 63
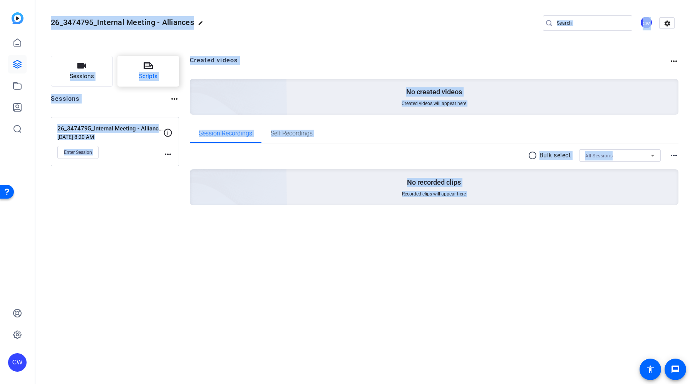
click at [148, 69] on icon at bounding box center [148, 65] width 9 height 7
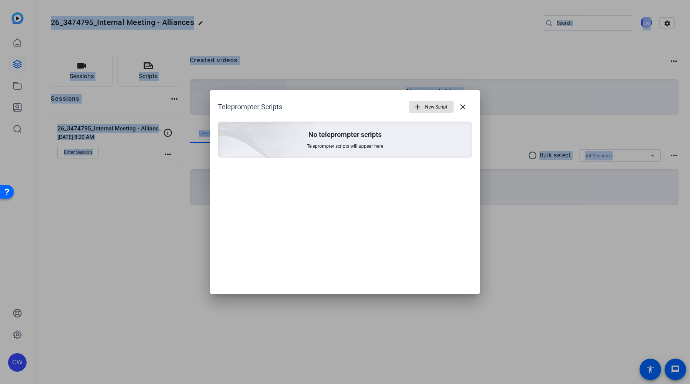
click at [340, 107] on span "New Script" at bounding box center [436, 107] width 22 height 15
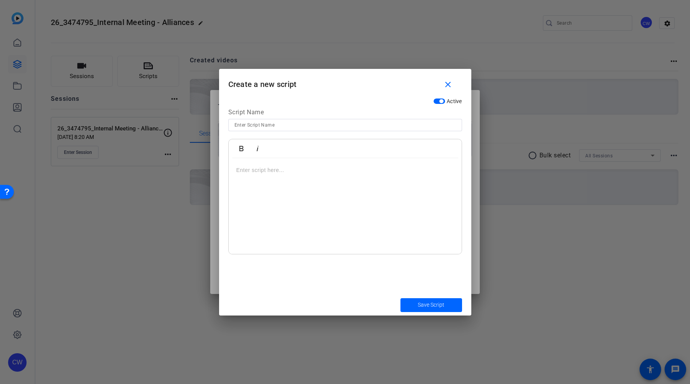
click at [329, 124] on input at bounding box center [345, 125] width 221 height 9
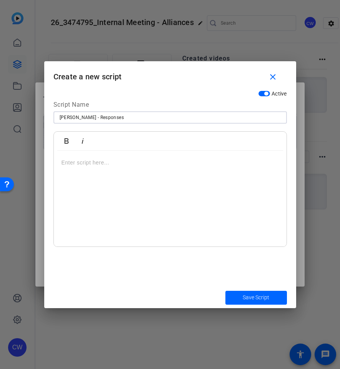
type input "[PERSON_NAME] - Responses"
click at [112, 163] on p at bounding box center [171, 162] width 218 height 8
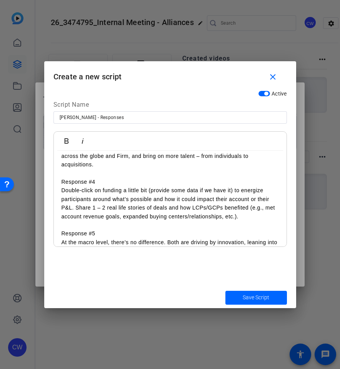
scroll to position [282, 0]
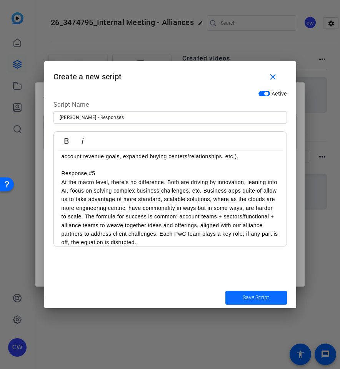
click at [255, 297] on span "Save Script" at bounding box center [256, 298] width 27 height 8
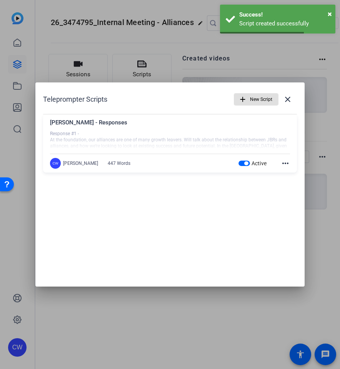
click at [248, 97] on span "button" at bounding box center [257, 99] width 44 height 18
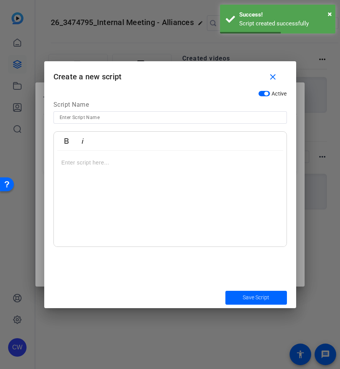
click at [159, 113] on input at bounding box center [170, 117] width 221 height 9
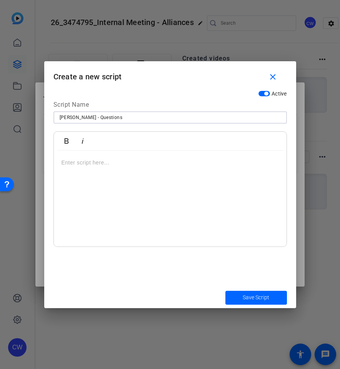
type input "[PERSON_NAME] - Questions"
click at [111, 185] on div at bounding box center [170, 199] width 233 height 96
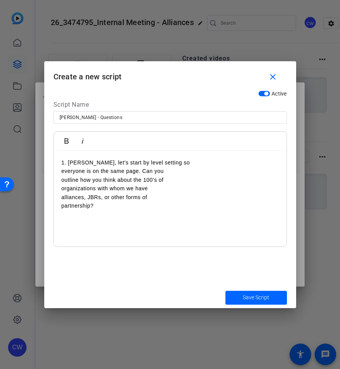
click at [62, 173] on p "everyone is on the same page. Can you" at bounding box center [171, 171] width 218 height 8
click at [60, 173] on div "1. [PERSON_NAME], let’s start by level setting so everyone is on the same page.…" at bounding box center [170, 199] width 233 height 96
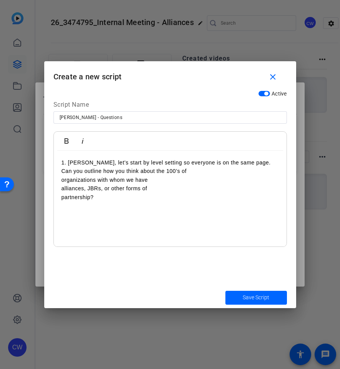
click at [60, 180] on div "1. [PERSON_NAME], let’s start by level setting so everyone is on the same page.…" at bounding box center [170, 199] width 233 height 96
click at [59, 181] on div "1. [PERSON_NAME], let’s start by level setting so everyone is on the same page.…" at bounding box center [170, 199] width 233 height 96
click at [59, 188] on div "1. [PERSON_NAME], let’s start by level setting so everyone is on the same page.…" at bounding box center [170, 199] width 233 height 96
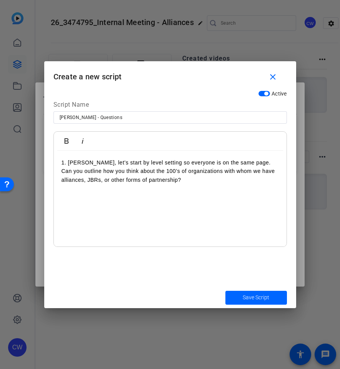
click at [161, 183] on p "1. [PERSON_NAME], let’s start by level setting so everyone is on the same page.…" at bounding box center [171, 171] width 218 height 26
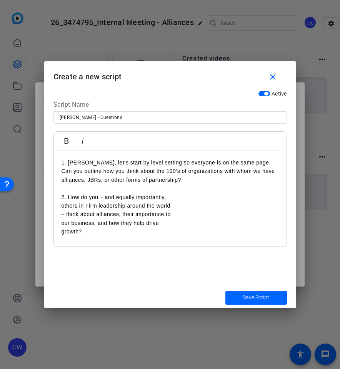
click at [64, 205] on p "others in Firm leadership around the world" at bounding box center [171, 205] width 218 height 8
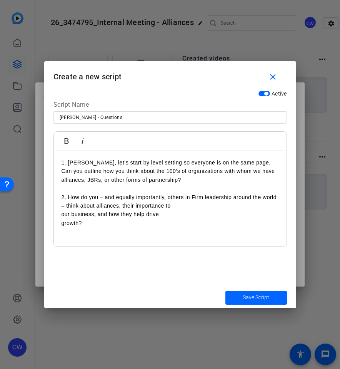
click at [60, 215] on div "1. [PERSON_NAME], let’s start by level setting so everyone is on the same page.…" at bounding box center [170, 199] width 233 height 96
click at [58, 216] on div "1. [PERSON_NAME], let’s start by level setting so everyone is on the same page.…" at bounding box center [170, 199] width 233 height 96
click at [143, 219] on div "1. [PERSON_NAME], let’s start by level setting so everyone is on the same page.…" at bounding box center [170, 199] width 233 height 96
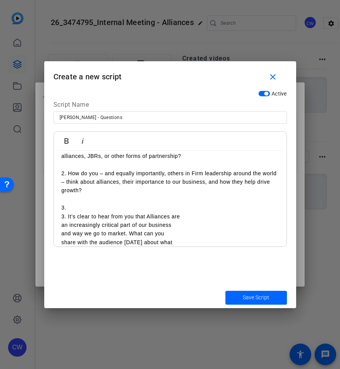
click at [67, 208] on p "– think about alliances, their importance to our business, and how they help dr…" at bounding box center [171, 195] width 218 height 35
click at [60, 225] on div "1. [PERSON_NAME], let’s start by level setting so everyone is on the same page.…" at bounding box center [170, 190] width 233 height 127
click at [61, 230] on div "1. [PERSON_NAME], let’s start by level setting so everyone is on the same page.…" at bounding box center [170, 190] width 233 height 127
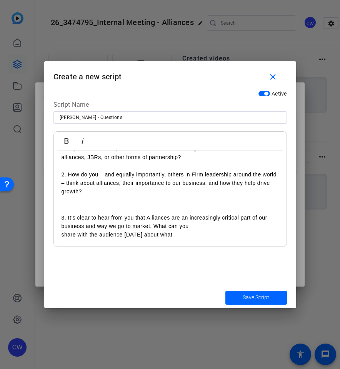
click at [62, 237] on p "share with the audience [DATE] about what" at bounding box center [171, 234] width 218 height 8
click at [97, 237] on p "3. It’s clear to hear from you that Alliances are an increasingly critical part…" at bounding box center [171, 226] width 218 height 26
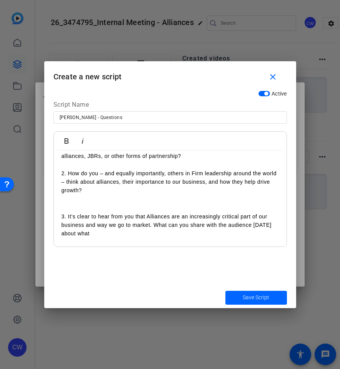
scroll to position [32, 0]
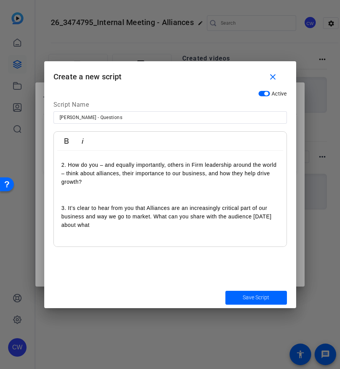
click at [101, 225] on p "3. It’s clear to hear from you that Alliances are an increasingly critical part…" at bounding box center [171, 217] width 218 height 26
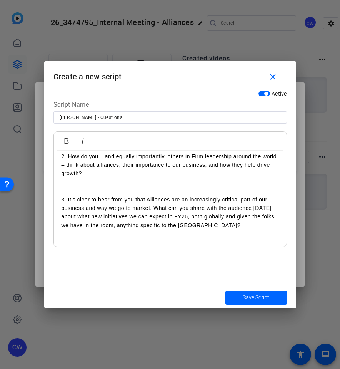
scroll to position [75, 0]
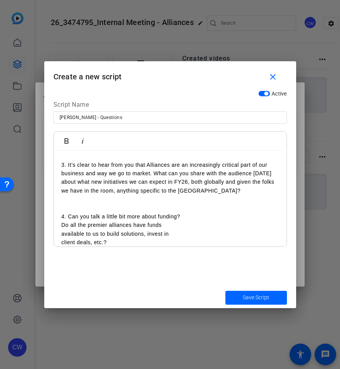
click at [62, 224] on p "Do all the premier alliances have funds" at bounding box center [171, 225] width 218 height 8
click at [63, 235] on p "available to us to build solutions, invest in" at bounding box center [171, 234] width 218 height 8
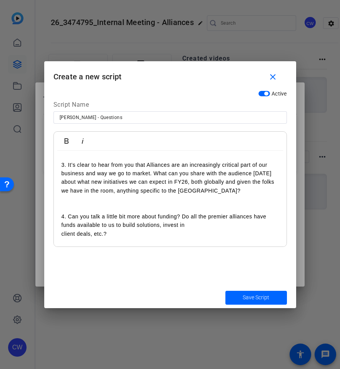
click at [62, 236] on p "client deals, etc.?" at bounding box center [171, 234] width 218 height 8
click at [235, 228] on p "4. Can you talk a little bit more about funding? Do all the premier alliances h…" at bounding box center [171, 220] width 218 height 17
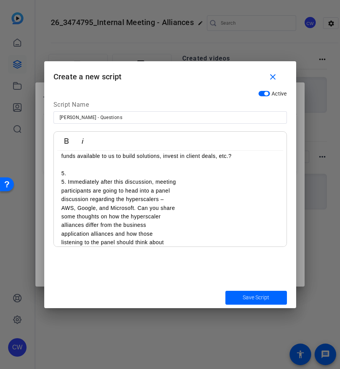
click at [70, 173] on p "5." at bounding box center [171, 173] width 218 height 8
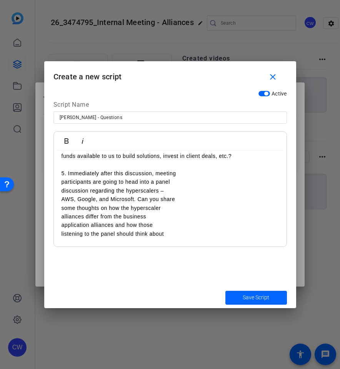
click at [60, 185] on div "1. [PERSON_NAME], let’s start by level setting so everyone is on the same page.…" at bounding box center [170, 134] width 233 height 257
click at [62, 190] on p "discussion regarding the hyperscalers –" at bounding box center [171, 190] width 218 height 8
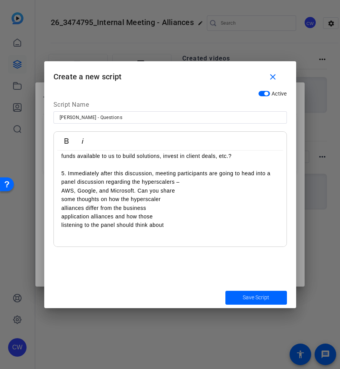
click at [62, 193] on p "AWS, Google, and Microsoft. Can you share" at bounding box center [171, 190] width 218 height 8
click at [62, 201] on p "some thoughts on how the hyperscaler" at bounding box center [171, 199] width 218 height 8
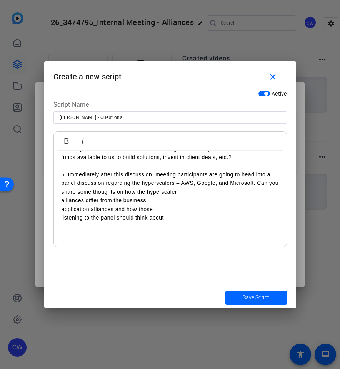
click at [61, 201] on div "1. [PERSON_NAME], let’s start by level setting so everyone is on the same page.…" at bounding box center [170, 127] width 233 height 240
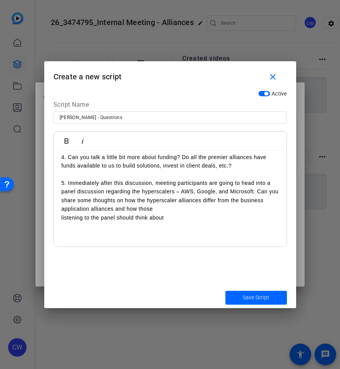
click at [63, 210] on p "application alliances and how those" at bounding box center [171, 209] width 218 height 8
click at [62, 218] on p "listening to the panel should think about" at bounding box center [171, 217] width 218 height 8
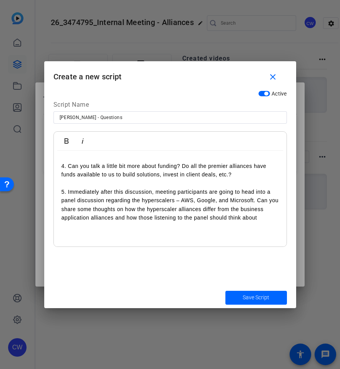
click at [273, 218] on p "5. Immediately after this discussion, meeting participants are going to head in…" at bounding box center [171, 205] width 218 height 35
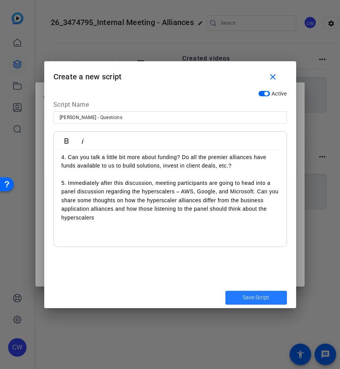
click at [258, 296] on span "Save Script" at bounding box center [256, 298] width 27 height 8
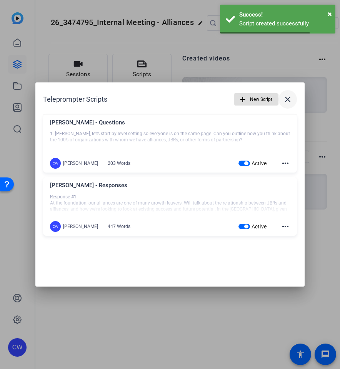
click at [289, 101] on mat-icon "close" at bounding box center [287, 99] width 9 height 9
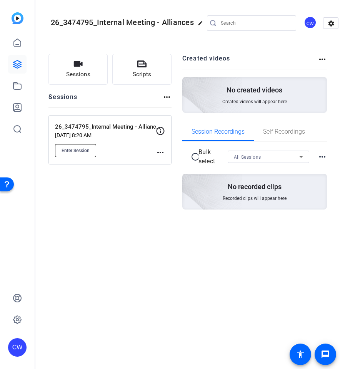
click at [91, 149] on button "Enter Session" at bounding box center [75, 150] width 41 height 13
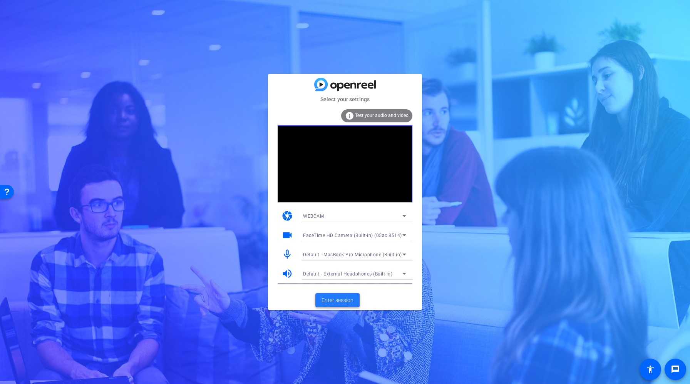
click at [333, 302] on span "Enter session" at bounding box center [338, 301] width 32 height 8
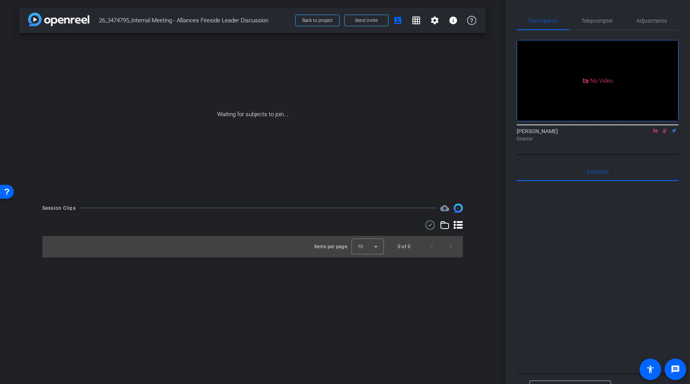
click at [653, 134] on icon at bounding box center [655, 130] width 6 height 5
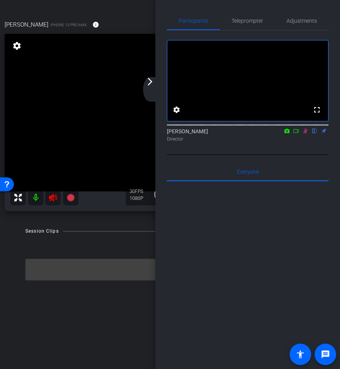
click at [306, 134] on icon at bounding box center [306, 131] width 4 height 5
click at [52, 201] on icon at bounding box center [53, 197] width 9 height 9
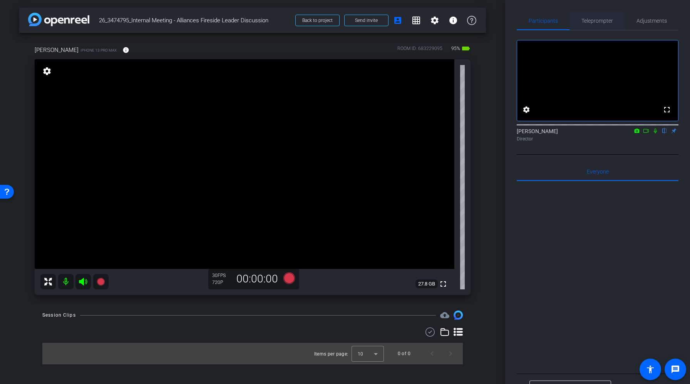
click at [599, 23] on span "Teleprompter" at bounding box center [598, 20] width 32 height 5
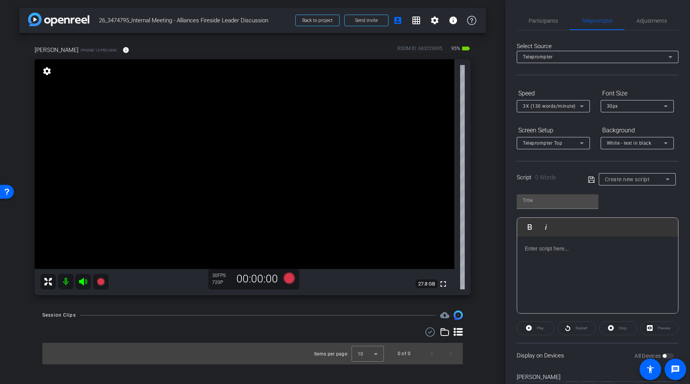
click at [611, 181] on span "Create new script" at bounding box center [627, 179] width 45 height 6
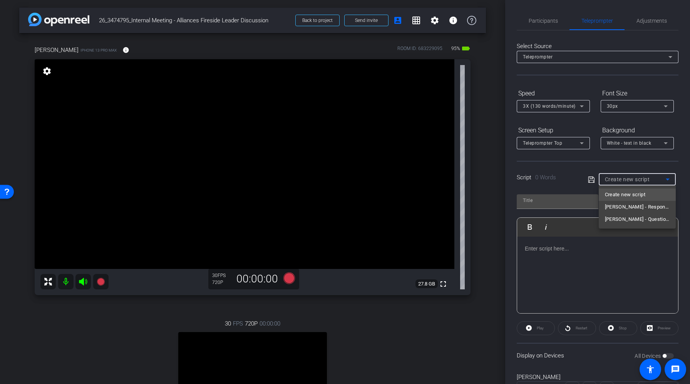
click at [547, 23] on div at bounding box center [345, 192] width 690 height 384
click at [541, 21] on span "Participants" at bounding box center [543, 20] width 29 height 5
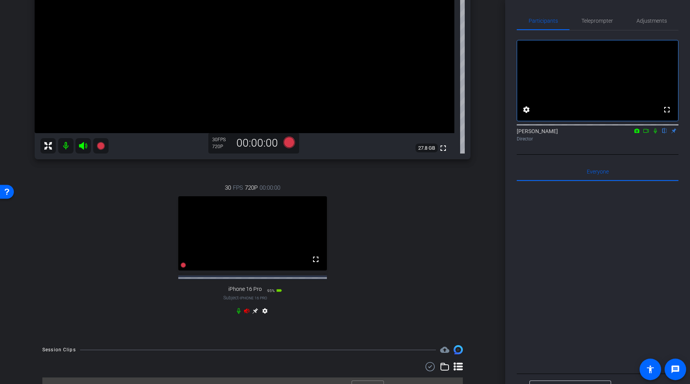
scroll to position [158, 0]
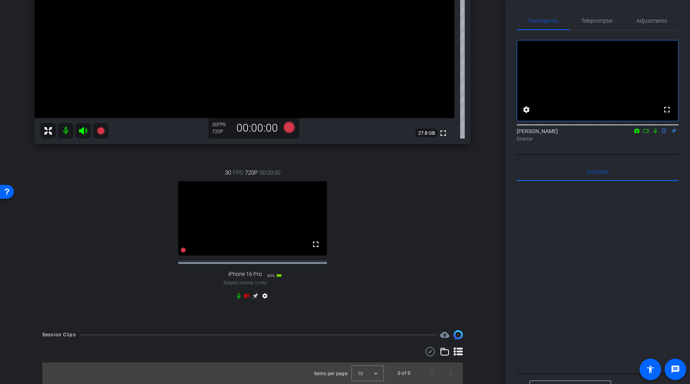
click at [246, 295] on icon at bounding box center [246, 296] width 5 height 5
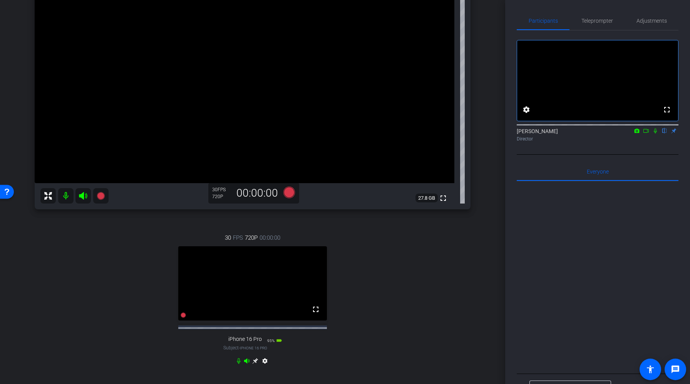
scroll to position [0, 0]
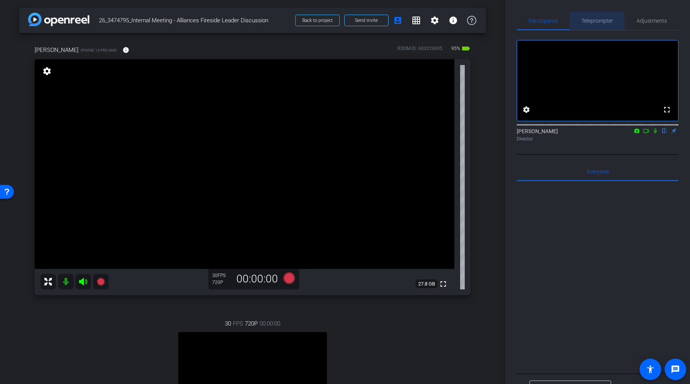
click at [596, 21] on span "Teleprompter" at bounding box center [598, 20] width 32 height 5
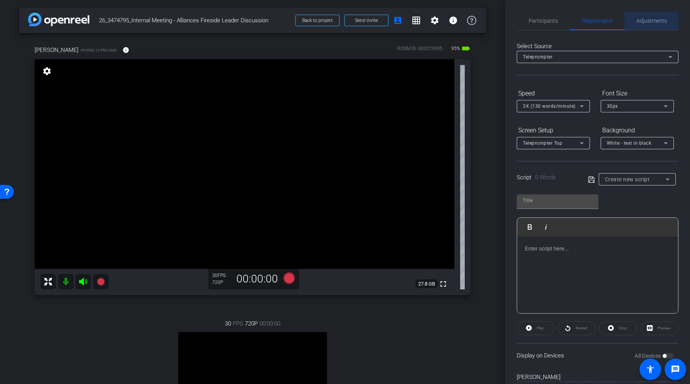
click at [646, 24] on span "Adjustments" at bounding box center [652, 21] width 30 height 18
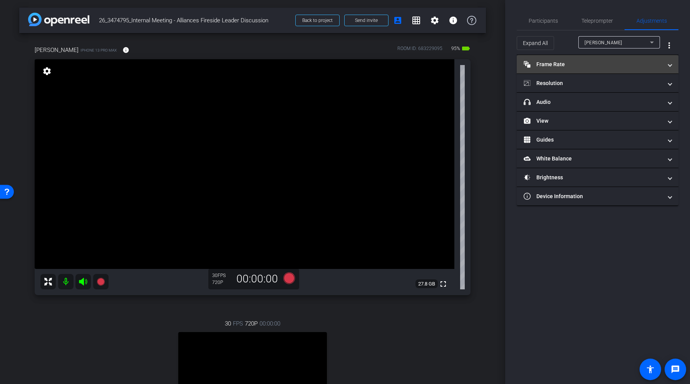
click at [580, 68] on mat-panel-title "Frame Rate Frame Rate" at bounding box center [593, 64] width 139 height 8
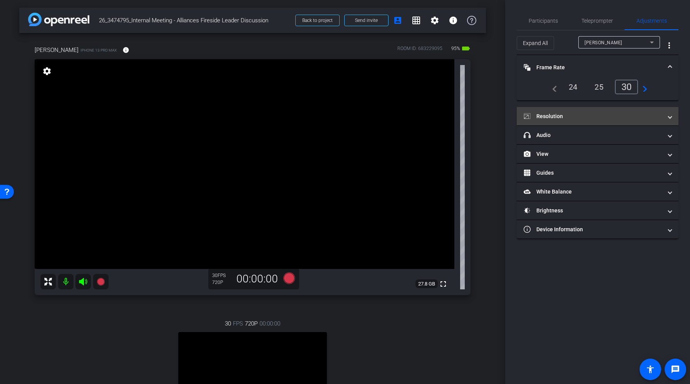
click at [568, 115] on mat-panel-title "Resolution" at bounding box center [593, 116] width 139 height 8
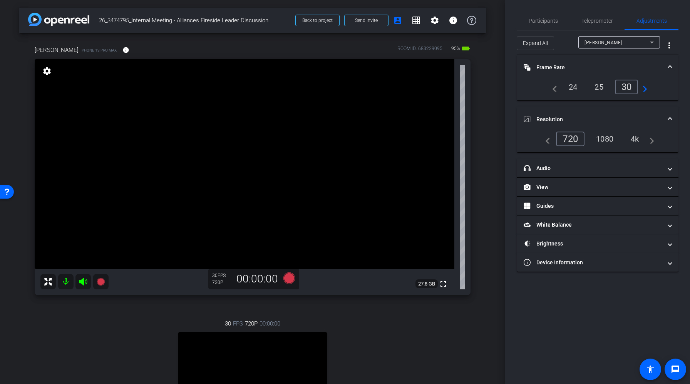
click at [616, 144] on div "1080" at bounding box center [604, 139] width 29 height 13
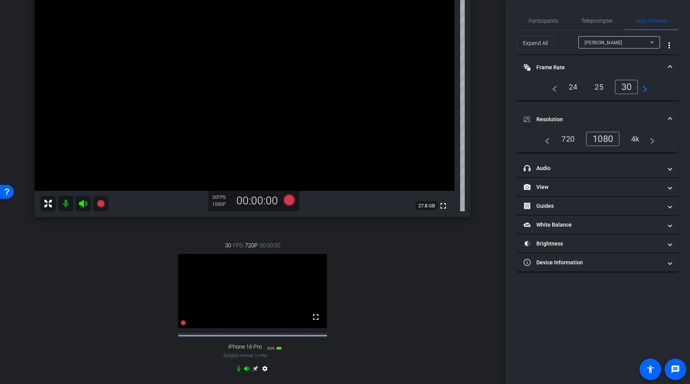
scroll to position [140, 0]
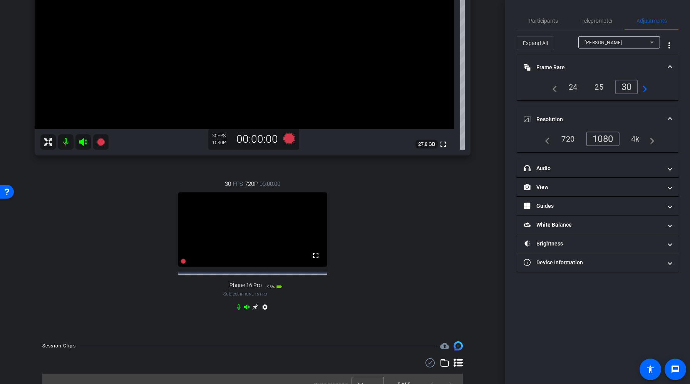
click at [256, 310] on icon at bounding box center [255, 307] width 6 height 6
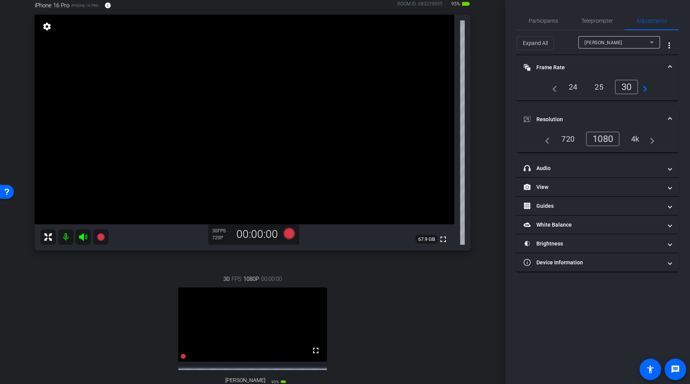
scroll to position [0, 0]
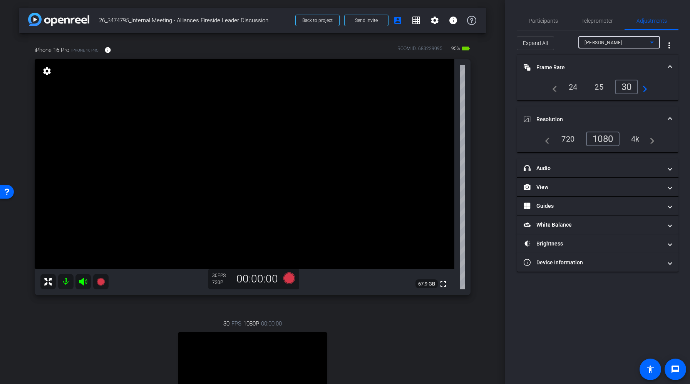
click at [615, 42] on div "Paige Hayes" at bounding box center [617, 43] width 65 height 10
click at [606, 138] on div "1080" at bounding box center [604, 139] width 29 height 13
click at [640, 141] on div "4k" at bounding box center [636, 139] width 20 height 13
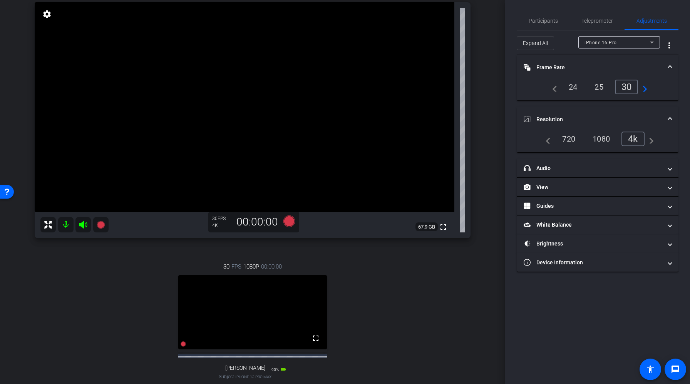
scroll to position [130, 0]
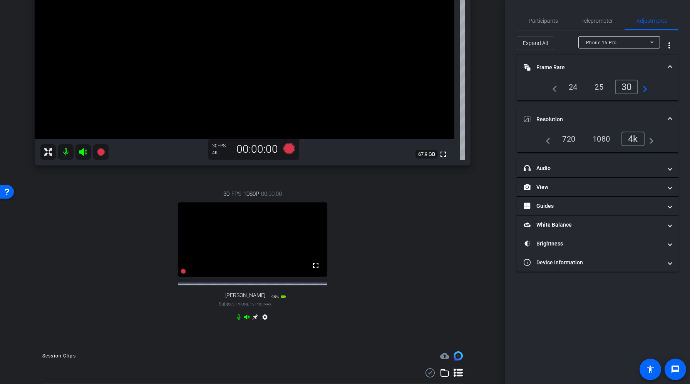
click at [283, 260] on video at bounding box center [252, 240] width 149 height 74
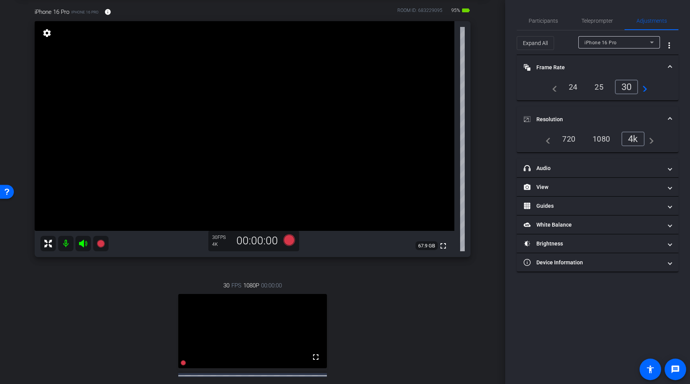
scroll to position [16, 0]
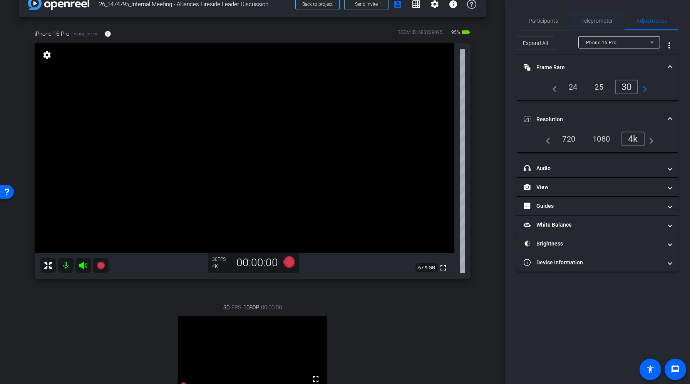
click at [593, 20] on span "Teleprompter" at bounding box center [598, 20] width 32 height 5
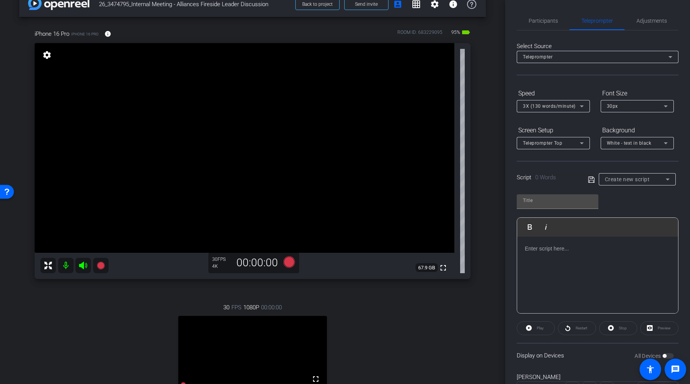
scroll to position [129, 0]
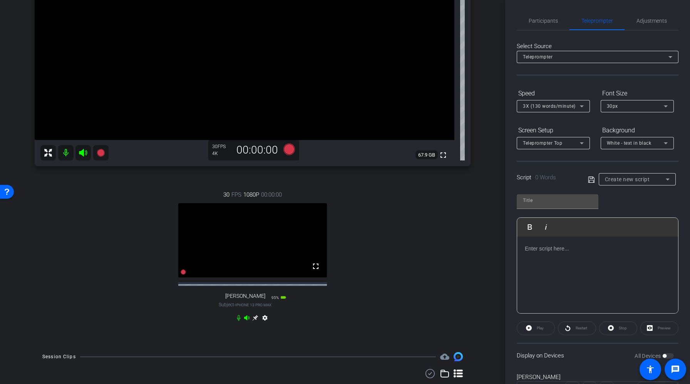
click at [253, 321] on icon at bounding box center [255, 318] width 6 height 6
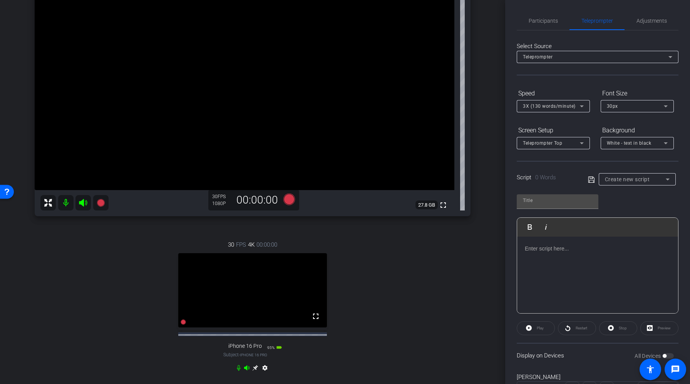
scroll to position [42, 0]
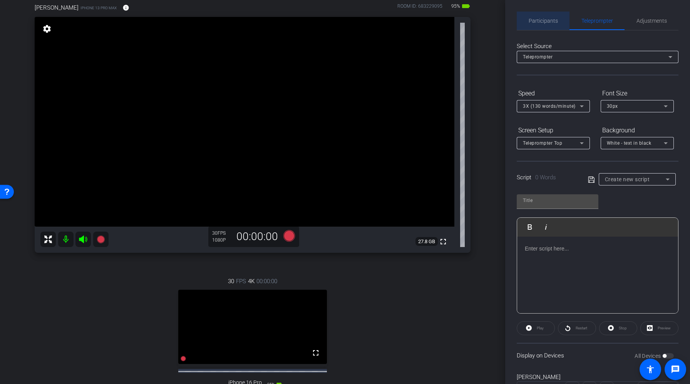
click at [544, 24] on span "Participants" at bounding box center [543, 21] width 29 height 18
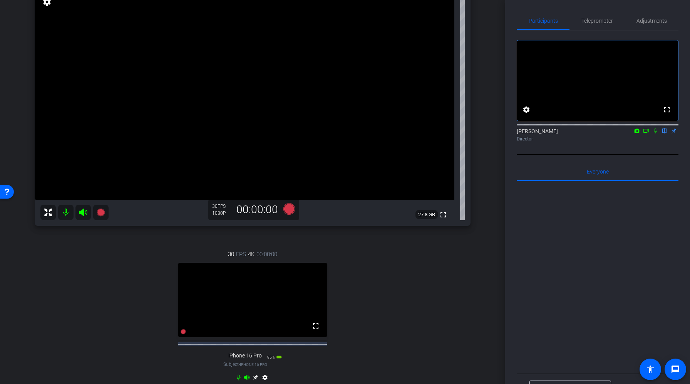
scroll to position [97, 0]
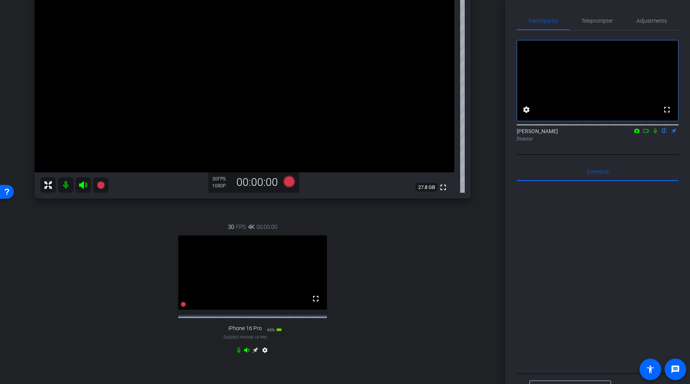
click at [256, 354] on icon at bounding box center [255, 350] width 6 height 6
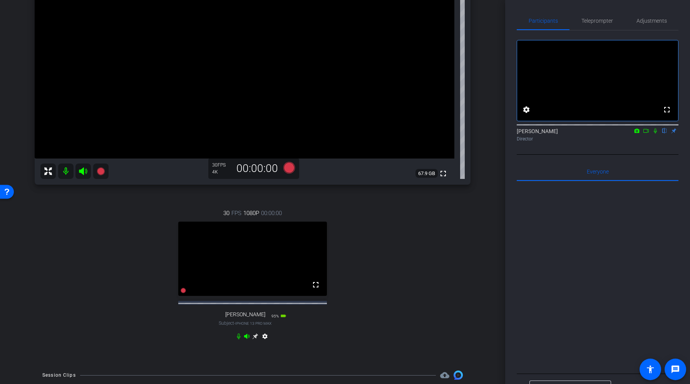
scroll to position [84, 0]
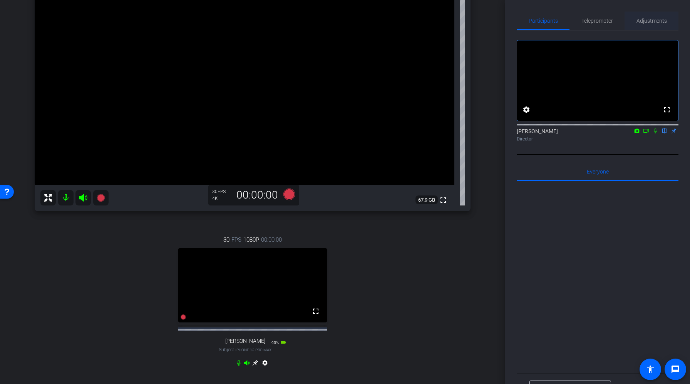
click at [653, 15] on span "Adjustments" at bounding box center [652, 21] width 30 height 18
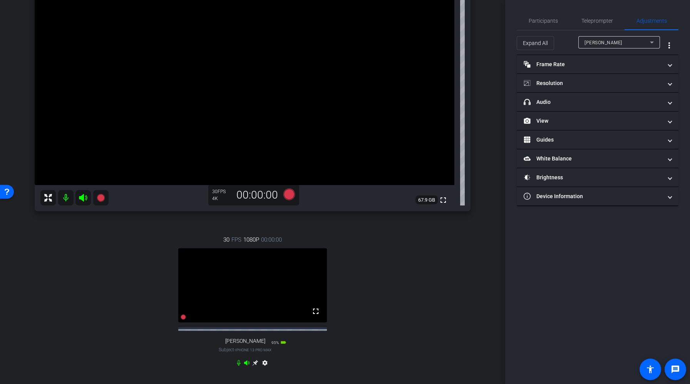
click at [624, 45] on div "Paige Hayes" at bounding box center [617, 43] width 65 height 10
click at [600, 20] on span "Teleprompter" at bounding box center [598, 20] width 32 height 5
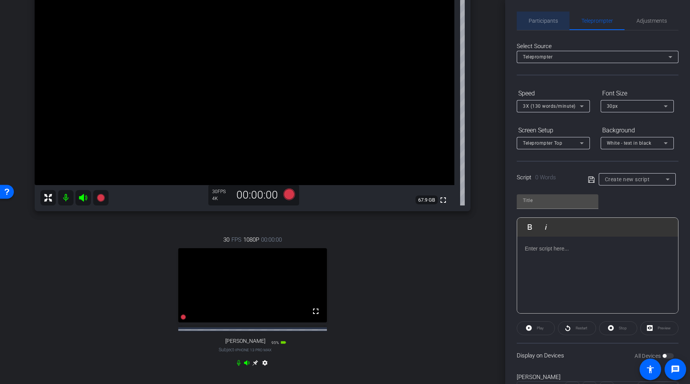
click at [550, 18] on span "Participants" at bounding box center [543, 20] width 29 height 5
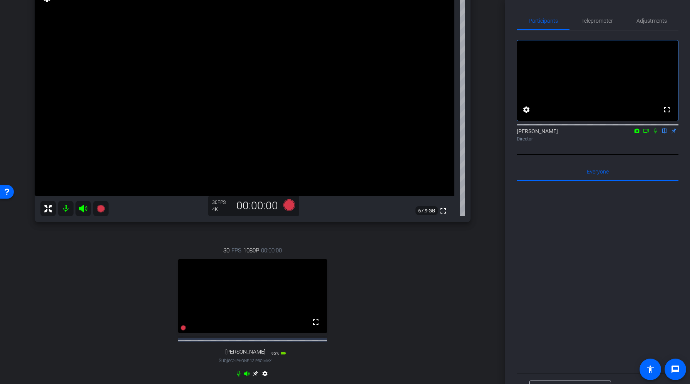
scroll to position [0, 0]
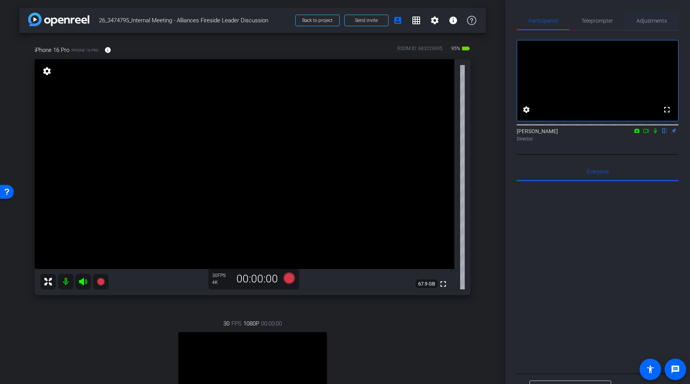
click at [649, 23] on span "Adjustments" at bounding box center [652, 20] width 30 height 5
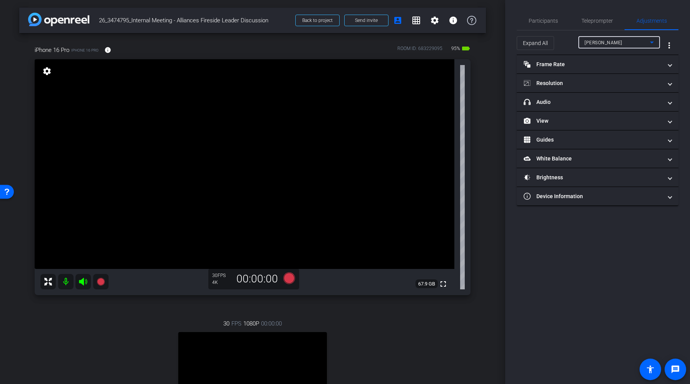
click at [628, 45] on div "Paige Hayes" at bounding box center [617, 43] width 65 height 10
click at [559, 80] on div at bounding box center [345, 192] width 690 height 384
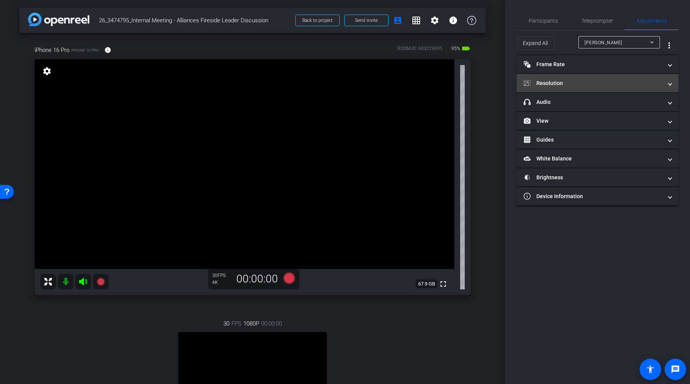
click at [572, 84] on mat-panel-title "Resolution" at bounding box center [593, 83] width 139 height 8
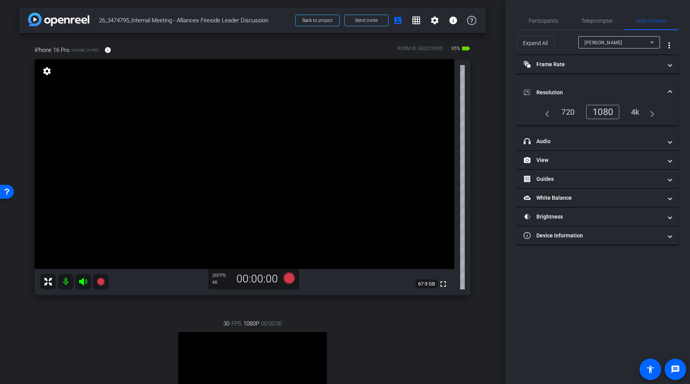
click at [633, 112] on div "4k" at bounding box center [636, 112] width 20 height 13
click at [543, 25] on span "Participants" at bounding box center [543, 21] width 29 height 18
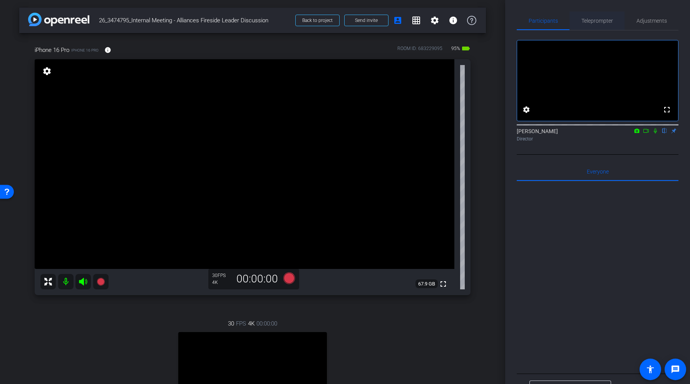
click at [597, 21] on span "Teleprompter" at bounding box center [598, 20] width 32 height 5
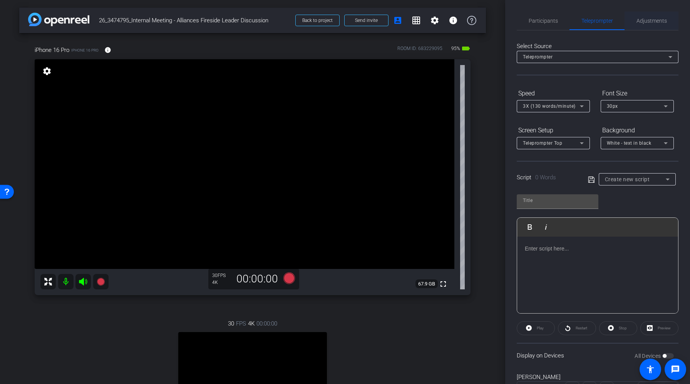
click at [654, 23] on span "Adjustments" at bounding box center [652, 20] width 30 height 5
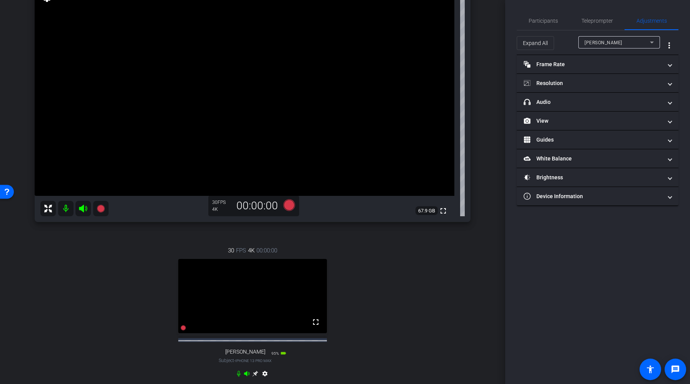
scroll to position [22, 0]
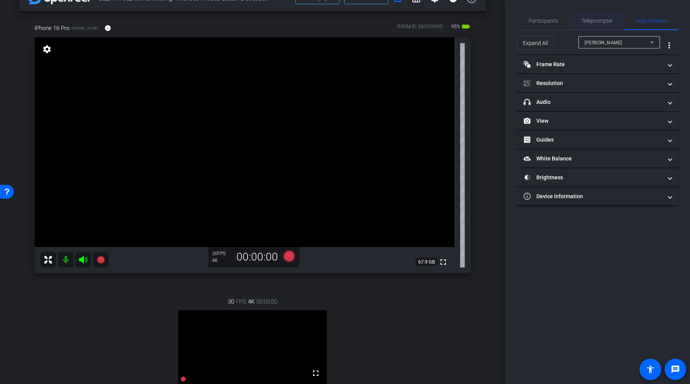
click at [598, 17] on span "Teleprompter" at bounding box center [598, 21] width 32 height 18
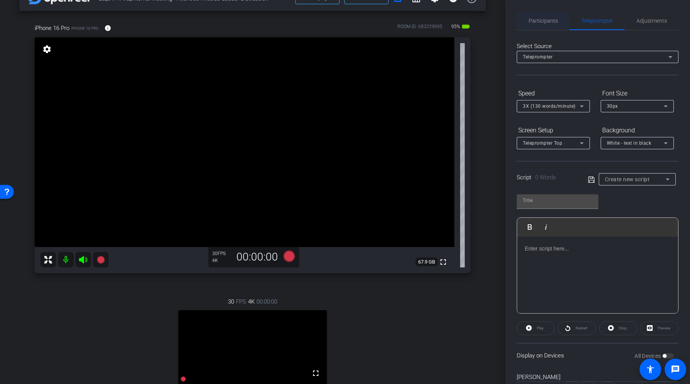
click at [557, 20] on span "Participants" at bounding box center [543, 20] width 29 height 5
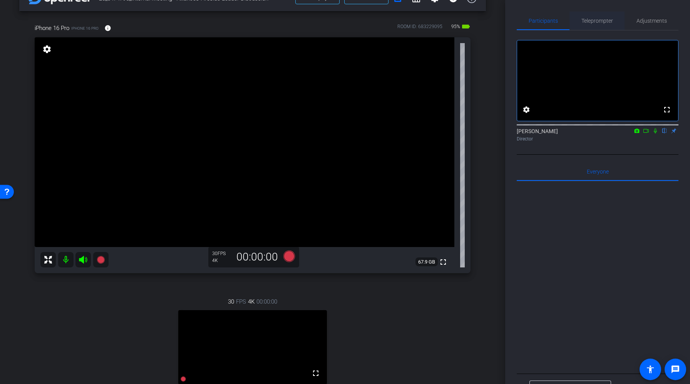
click at [597, 27] on span "Teleprompter" at bounding box center [598, 21] width 32 height 18
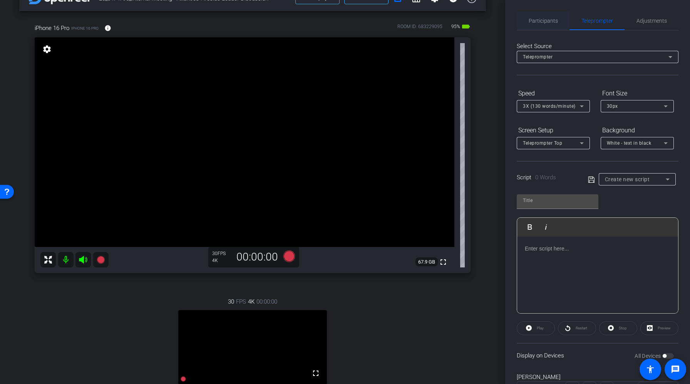
click at [546, 21] on span "Participants" at bounding box center [543, 20] width 29 height 5
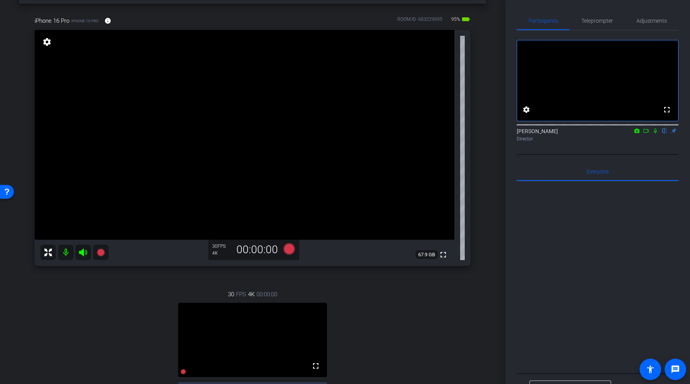
scroll to position [30, 0]
click at [594, 25] on span "Teleprompter" at bounding box center [598, 21] width 32 height 18
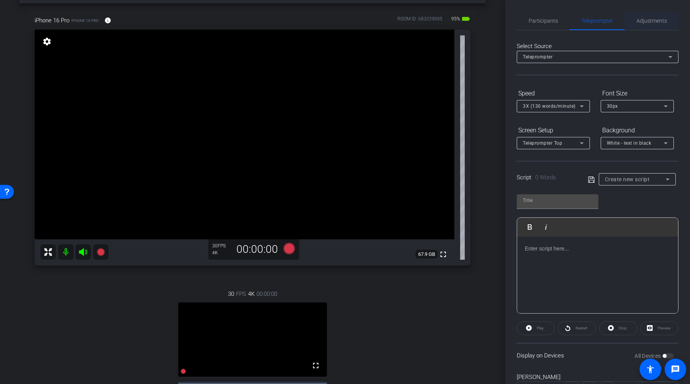
click at [654, 24] on span "Adjustments" at bounding box center [652, 21] width 30 height 18
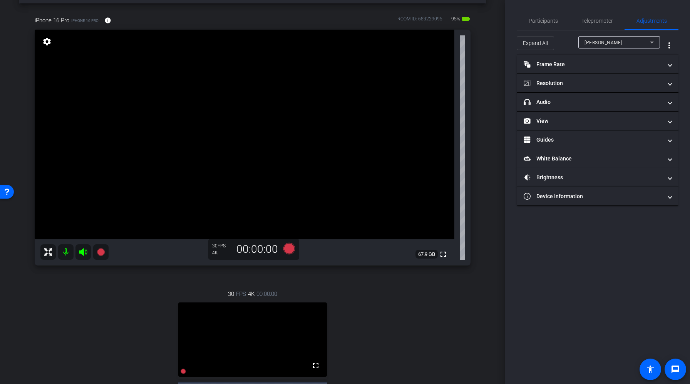
scroll to position [35, 0]
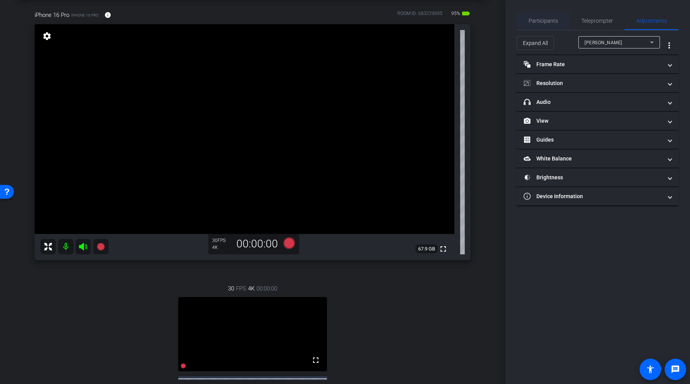
click at [541, 22] on span "Participants" at bounding box center [543, 20] width 29 height 5
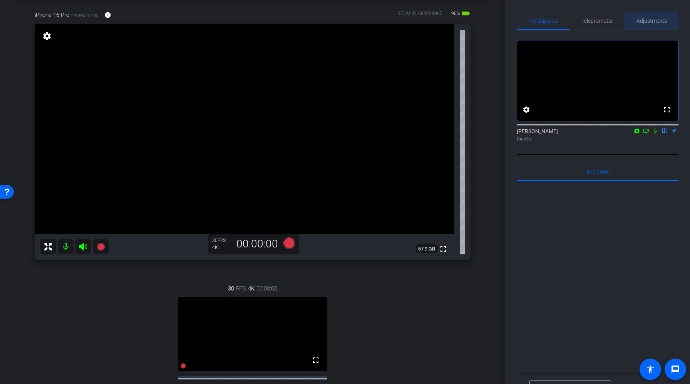
click at [641, 26] on span "Adjustments" at bounding box center [652, 21] width 30 height 18
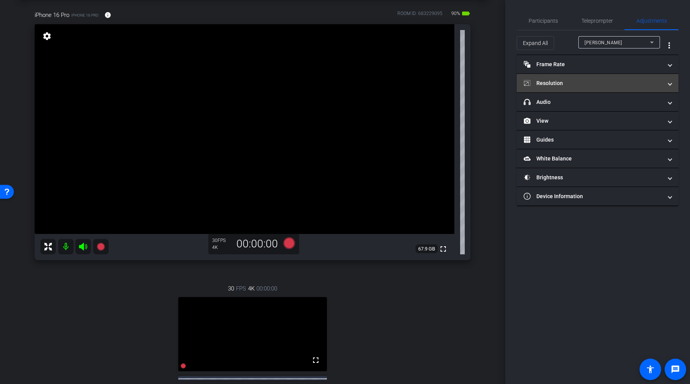
click at [592, 82] on mat-panel-title "Resolution" at bounding box center [593, 83] width 139 height 8
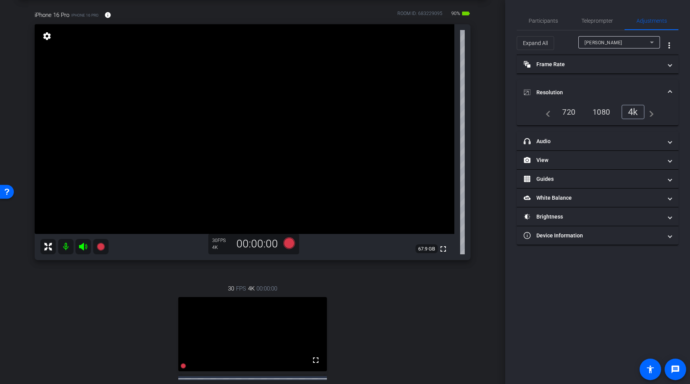
click at [602, 111] on div "1080" at bounding box center [601, 112] width 29 height 13
click at [605, 40] on span "Paige Hayes" at bounding box center [604, 42] width 38 height 5
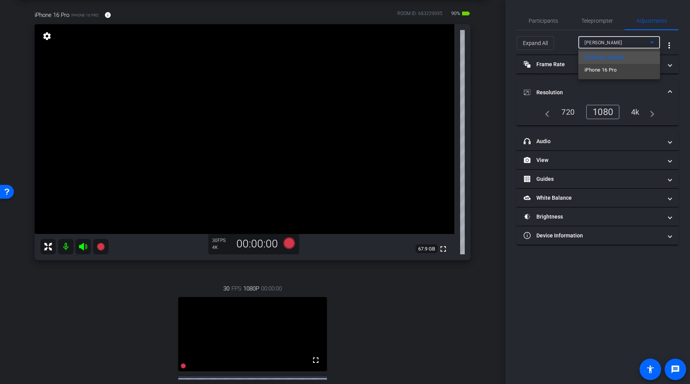
click at [601, 69] on span "iPhone 16 Pro" at bounding box center [601, 69] width 32 height 9
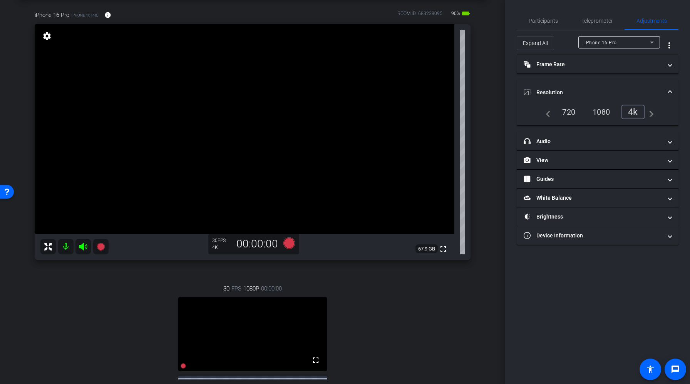
click at [604, 110] on div "1080" at bounding box center [601, 112] width 29 height 13
click at [542, 15] on span "Participants" at bounding box center [543, 21] width 29 height 18
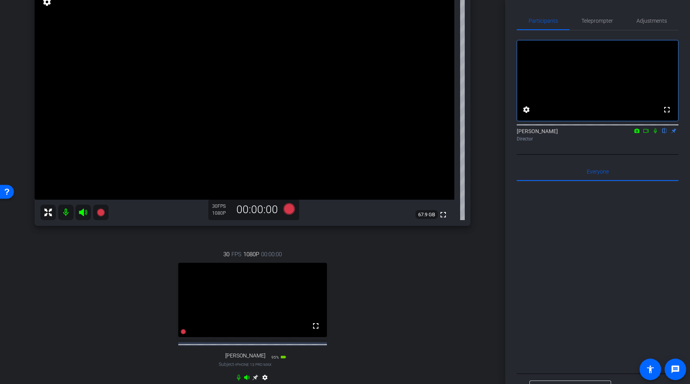
scroll to position [65, 0]
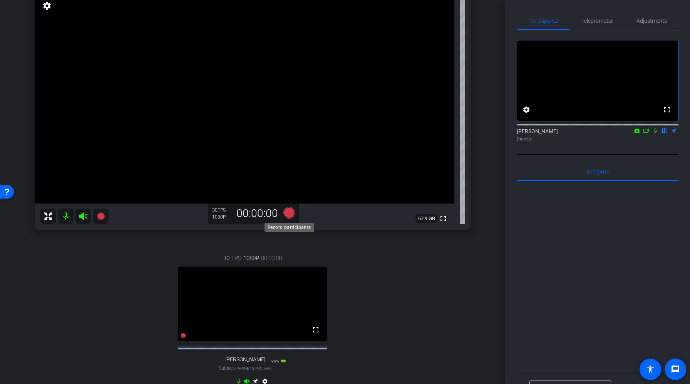
click at [288, 215] on icon at bounding box center [289, 213] width 12 height 12
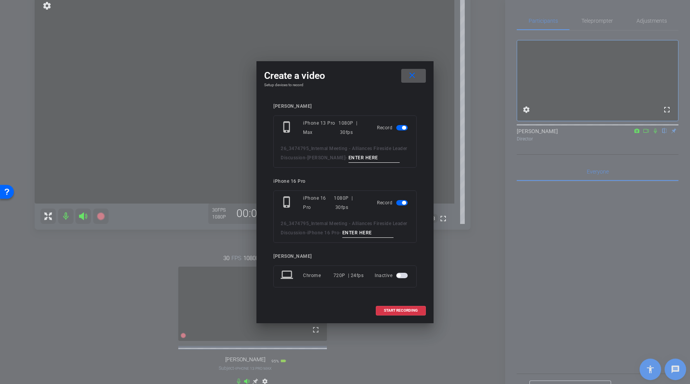
click at [366, 160] on input at bounding box center [375, 158] width 52 height 10
type input "Take1"
click at [360, 232] on input at bounding box center [368, 233] width 52 height 10
type input "Take1"
click at [398, 315] on span at bounding box center [400, 311] width 49 height 18
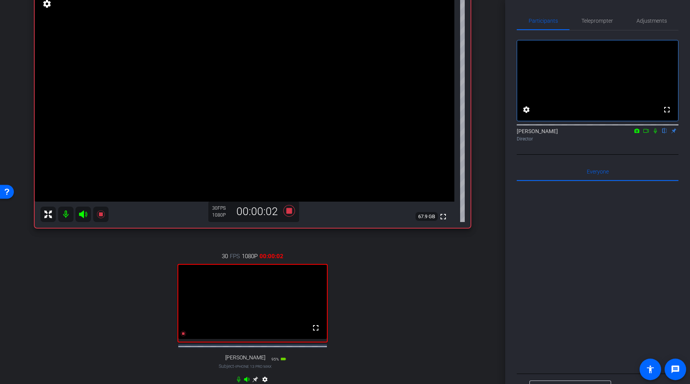
scroll to position [69, 0]
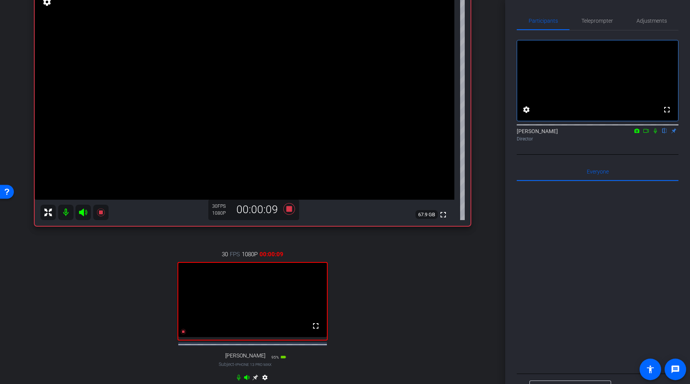
click at [656, 134] on icon at bounding box center [655, 131] width 3 height 5
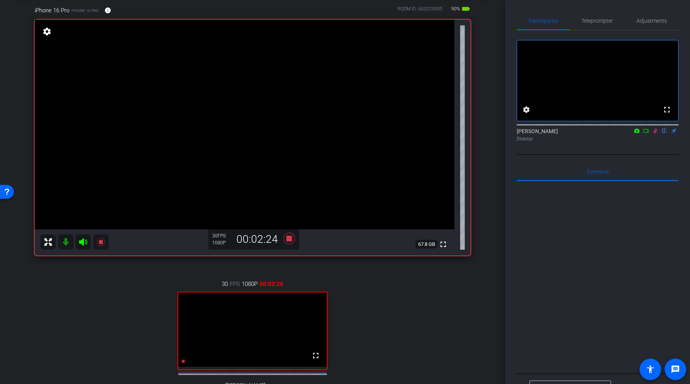
scroll to position [3, 0]
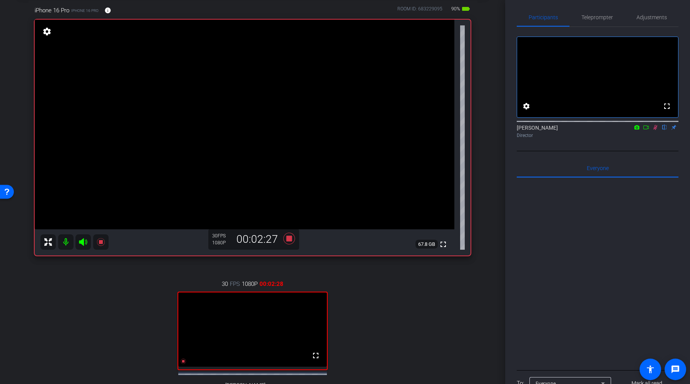
click at [657, 130] on icon at bounding box center [655, 127] width 6 height 5
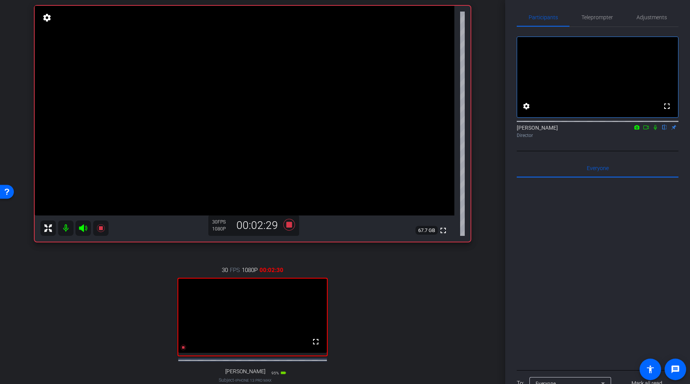
scroll to position [54, 0]
click at [657, 131] on mat-icon at bounding box center [655, 127] width 9 height 7
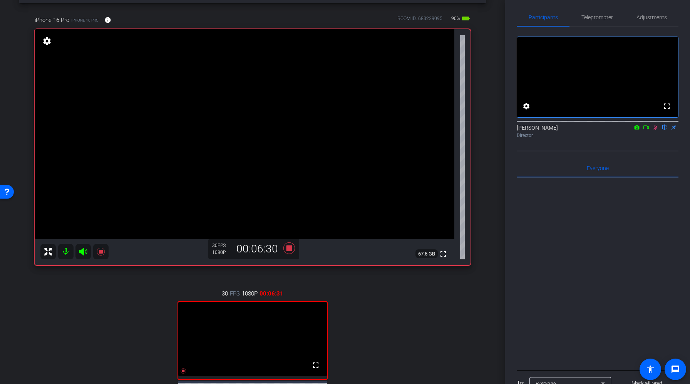
scroll to position [18, 0]
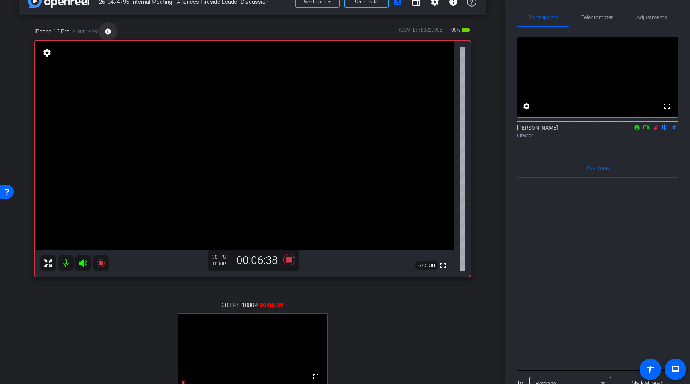
click at [106, 32] on mat-icon "info" at bounding box center [107, 31] width 7 height 7
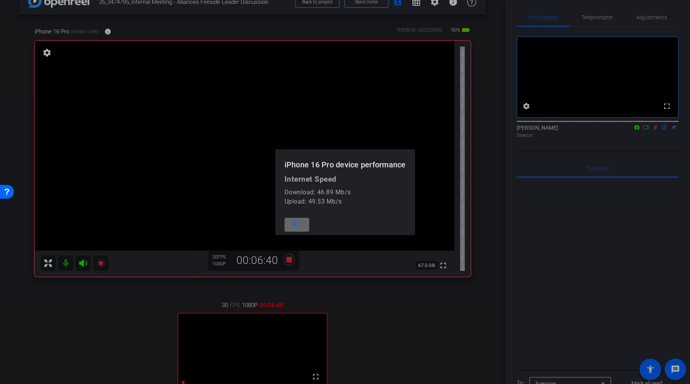
click at [297, 224] on mat-icon "close" at bounding box center [295, 225] width 10 height 10
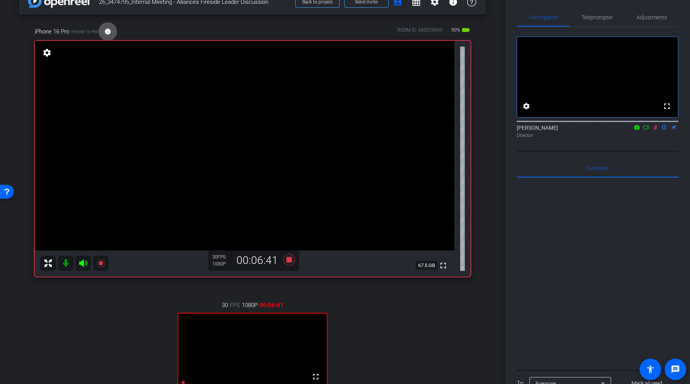
scroll to position [0, 0]
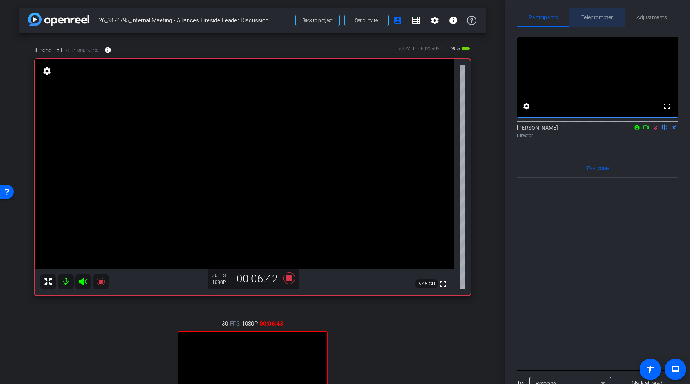
click at [601, 18] on span "Teleprompter" at bounding box center [598, 17] width 32 height 5
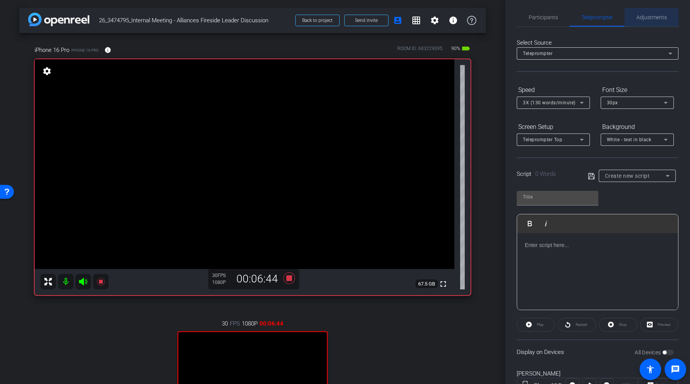
click at [644, 25] on span "Adjustments" at bounding box center [652, 17] width 30 height 18
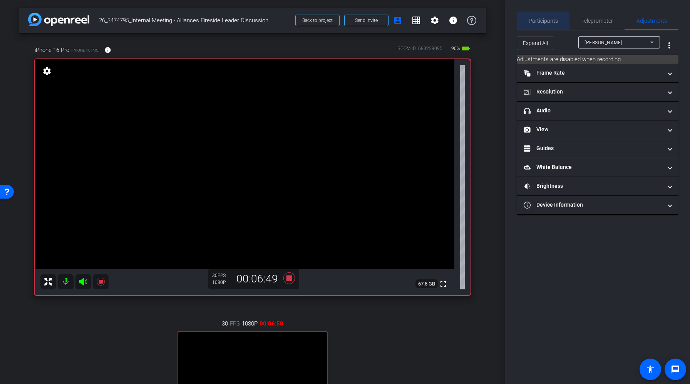
click at [542, 22] on span "Participants" at bounding box center [543, 20] width 29 height 5
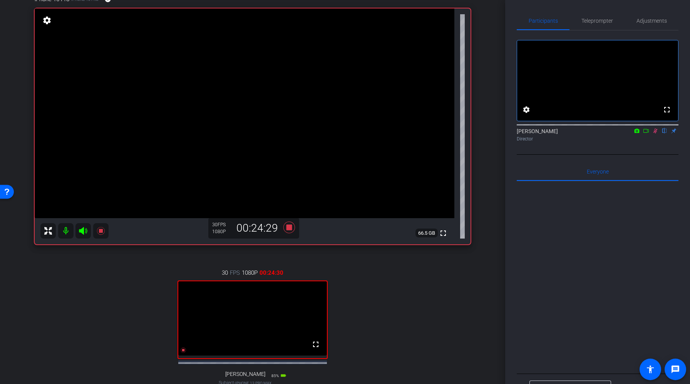
scroll to position [53, 0]
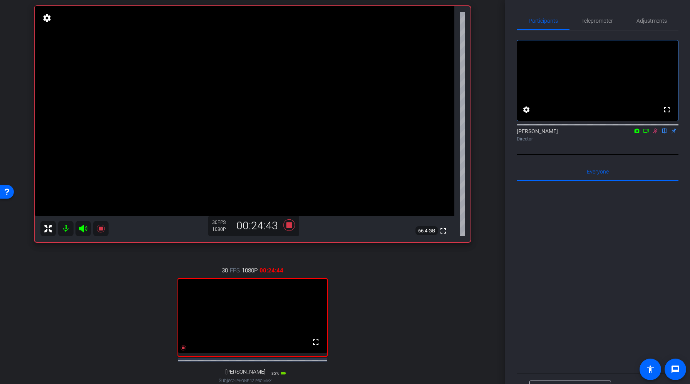
click at [657, 134] on icon at bounding box center [655, 130] width 6 height 5
click at [289, 226] on icon at bounding box center [289, 226] width 12 height 12
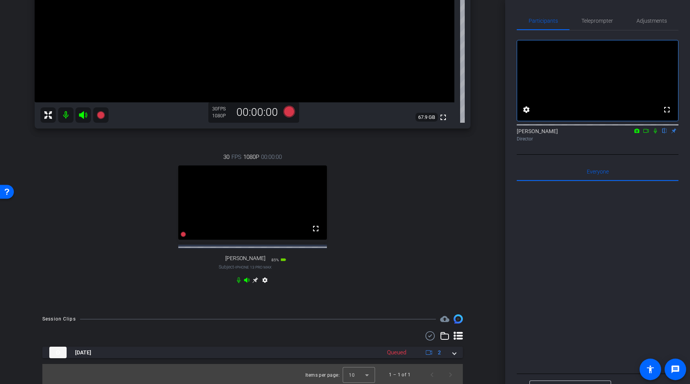
scroll to position [175, 0]
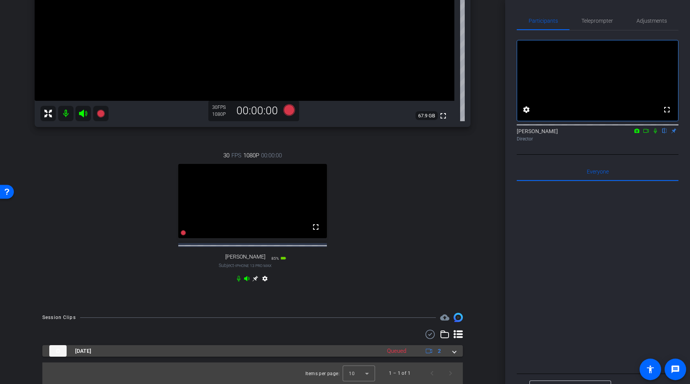
click at [453, 352] on span at bounding box center [454, 351] width 3 height 8
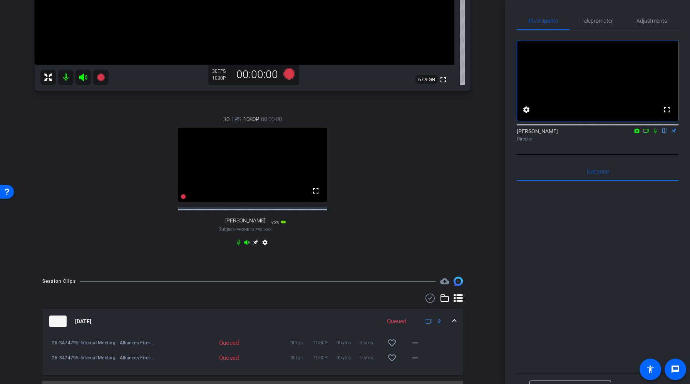
scroll to position [230, 0]
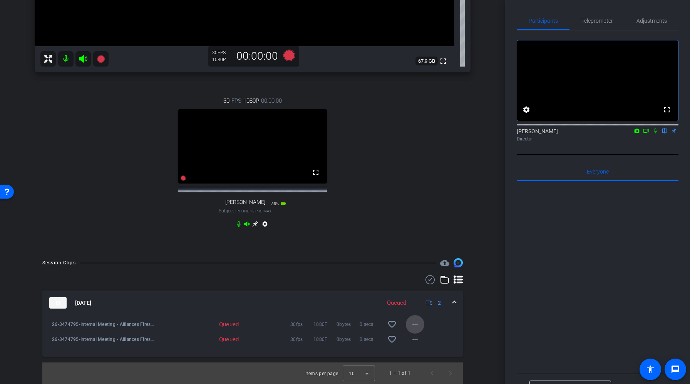
click at [418, 321] on mat-icon "more_horiz" at bounding box center [415, 324] width 9 height 9
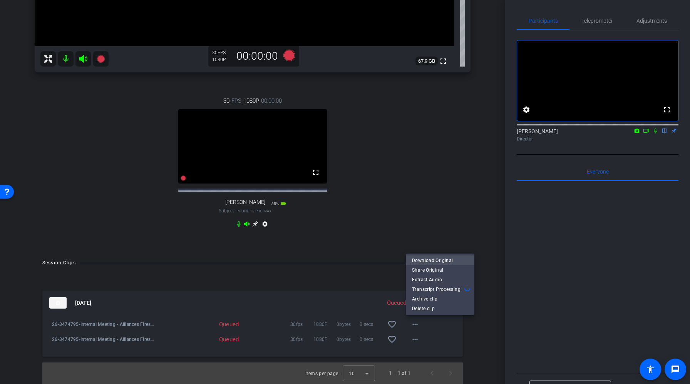
click at [443, 259] on span "Download Original" at bounding box center [440, 260] width 56 height 9
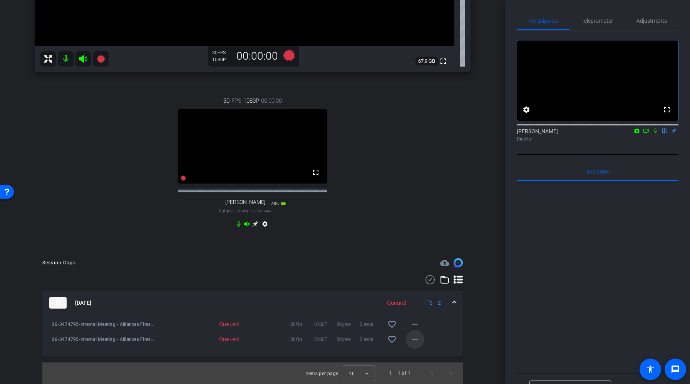
click at [415, 337] on mat-icon "more_horiz" at bounding box center [415, 339] width 9 height 9
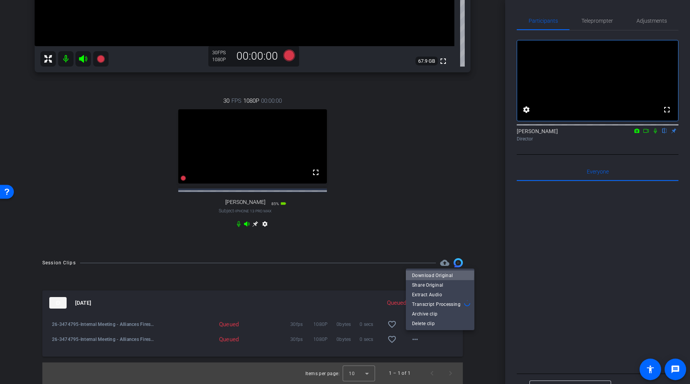
click at [422, 275] on span "Download Original" at bounding box center [440, 275] width 56 height 9
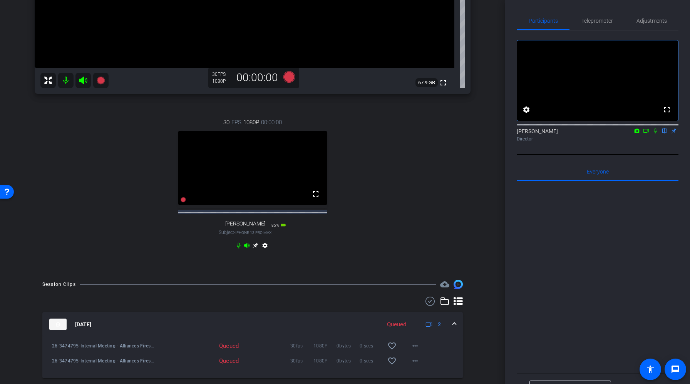
scroll to position [176, 0]
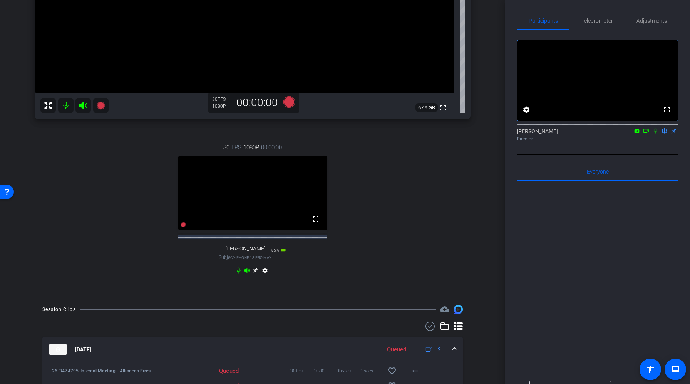
click at [371, 200] on div "30 FPS 1080P 00:00:00 fullscreen Paige Hayes Subject - iPhone 13 Pro Max 85% ba…" at bounding box center [253, 210] width 436 height 159
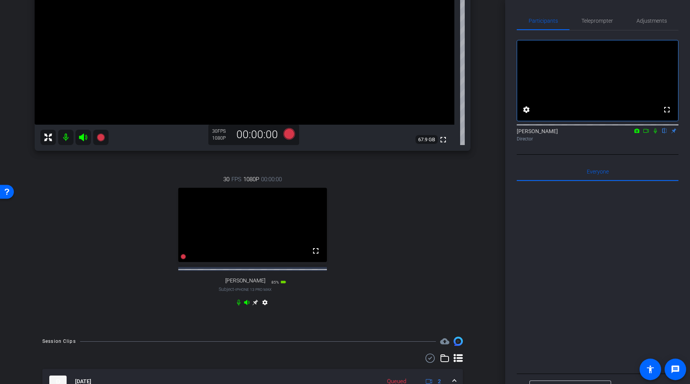
scroll to position [139, 0]
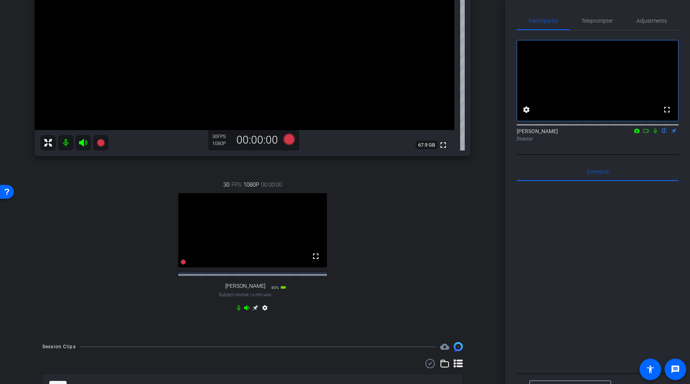
click at [386, 221] on div "30 FPS 1080P 00:00:00 fullscreen Paige Hayes Subject - iPhone 13 Pro Max 85% ba…" at bounding box center [253, 247] width 436 height 159
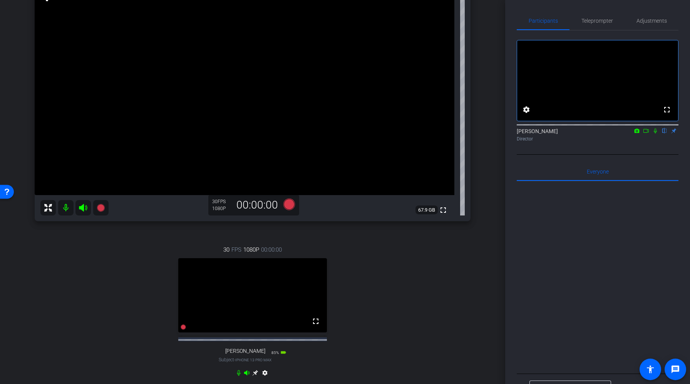
scroll to position [69, 0]
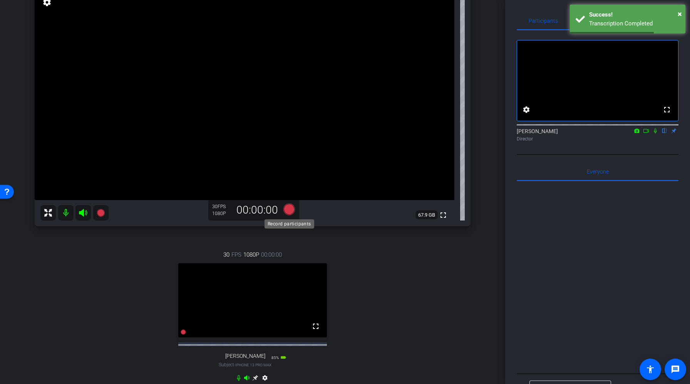
click at [291, 209] on icon at bounding box center [289, 210] width 12 height 12
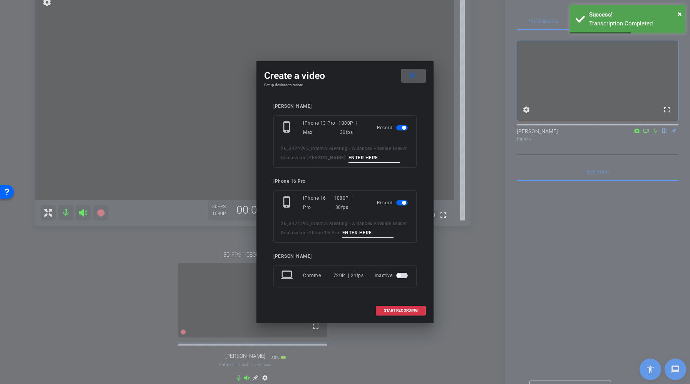
click at [362, 159] on input at bounding box center [375, 158] width 52 height 10
type input "Take2"
click at [361, 234] on input at bounding box center [368, 233] width 52 height 10
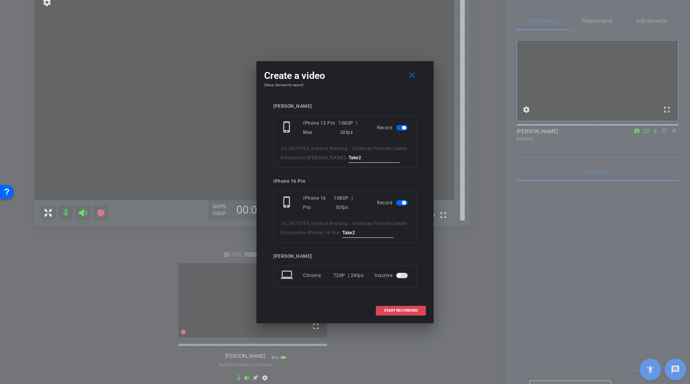
type input "Take2"
click at [399, 311] on span "START RECORDING" at bounding box center [401, 311] width 34 height 4
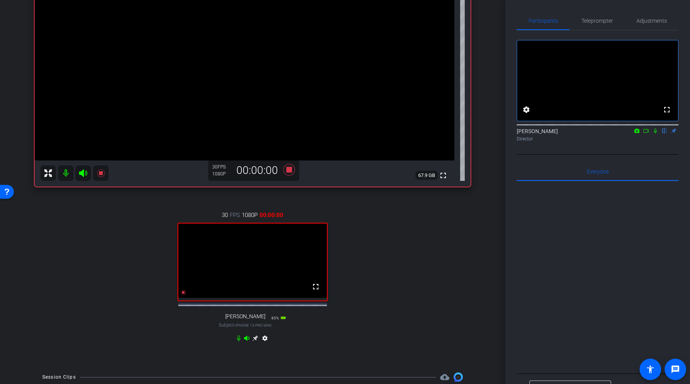
scroll to position [69, 0]
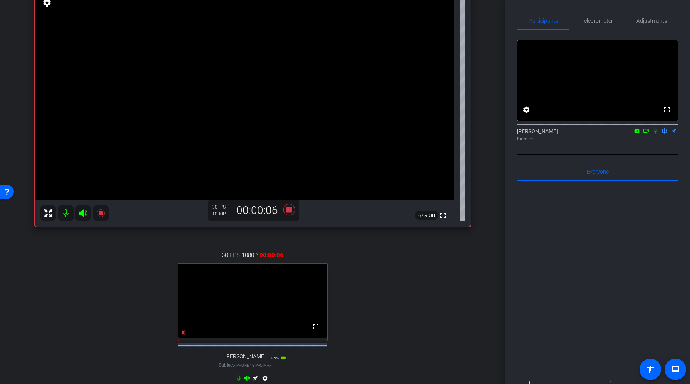
click at [657, 134] on icon at bounding box center [655, 130] width 6 height 5
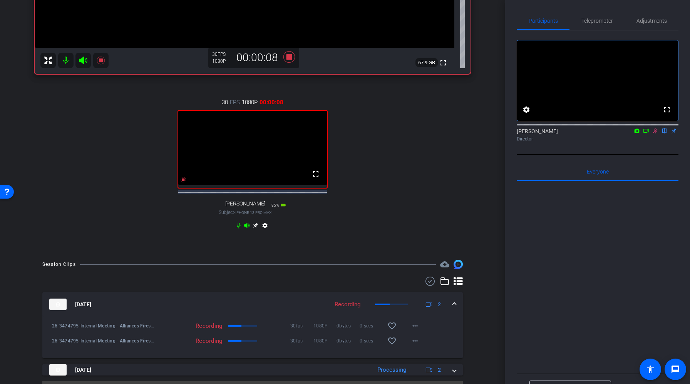
scroll to position [246, 0]
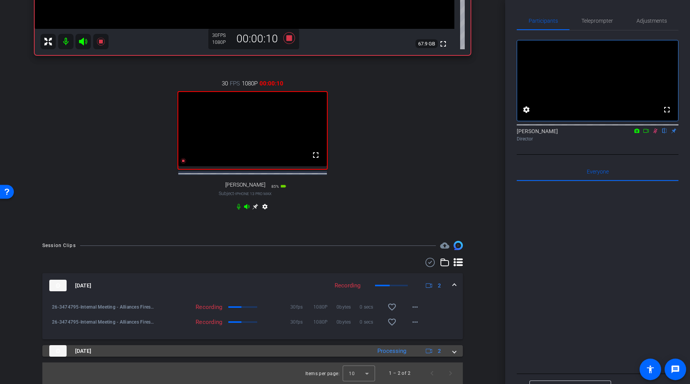
click at [452, 352] on div "Sep 12, 2025 Processing 2" at bounding box center [251, 352] width 404 height 12
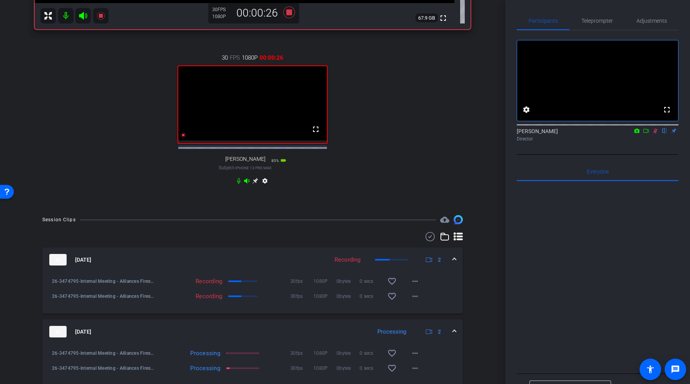
scroll to position [300, 0]
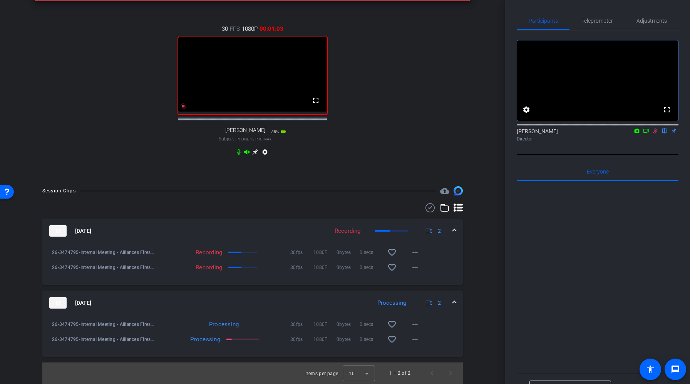
click at [447, 111] on div "30 FPS 1080P 00:01:03 fullscreen Paige Hayes Subject - iPhone 13 Pro Max 85% ba…" at bounding box center [253, 91] width 436 height 159
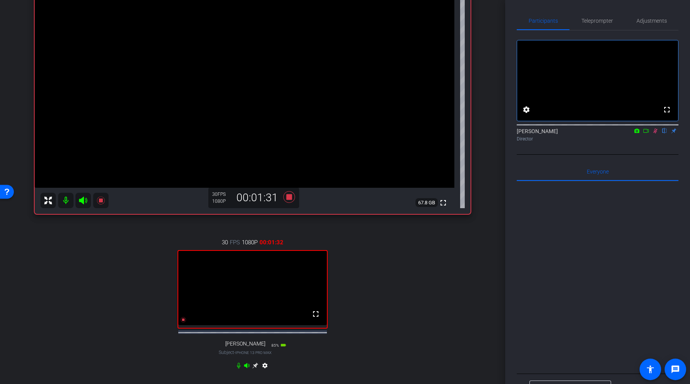
scroll to position [72, 0]
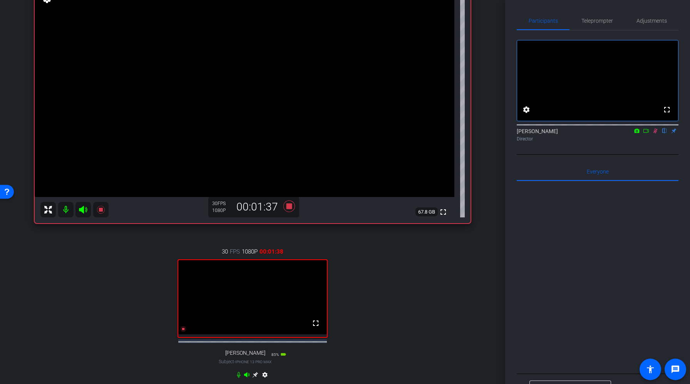
click at [657, 134] on mat-icon at bounding box center [655, 130] width 9 height 7
click at [287, 208] on icon at bounding box center [289, 207] width 12 height 12
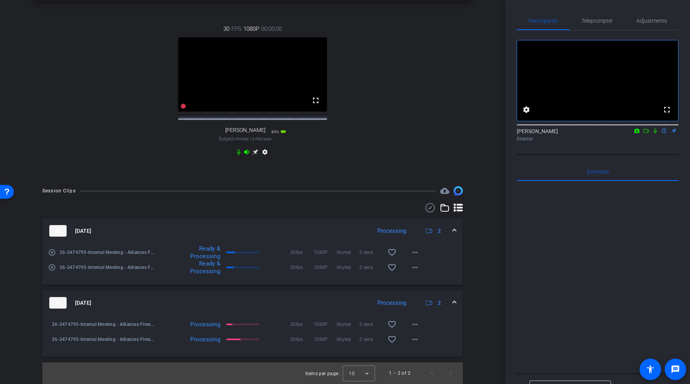
scroll to position [296, 0]
click at [396, 96] on div "30 FPS 1080P 00:00:00 fullscreen Paige Hayes Subject - iPhone 13 Pro Max 85% ba…" at bounding box center [253, 91] width 436 height 159
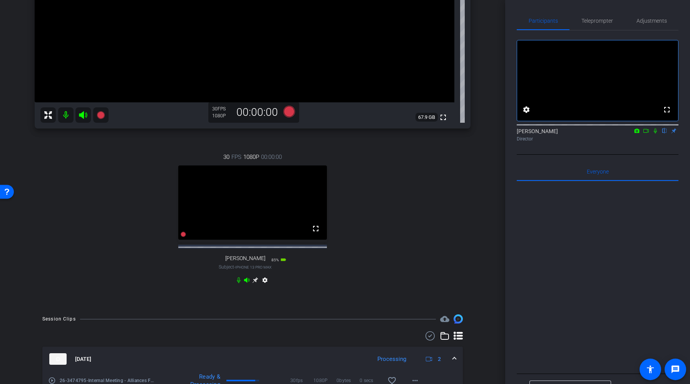
scroll to position [165, 0]
click at [238, 285] on icon at bounding box center [239, 282] width 6 height 6
click at [65, 116] on mat-icon at bounding box center [65, 116] width 15 height 15
click at [246, 284] on icon at bounding box center [246, 281] width 5 height 5
click at [86, 122] on mat-icon at bounding box center [82, 116] width 15 height 15
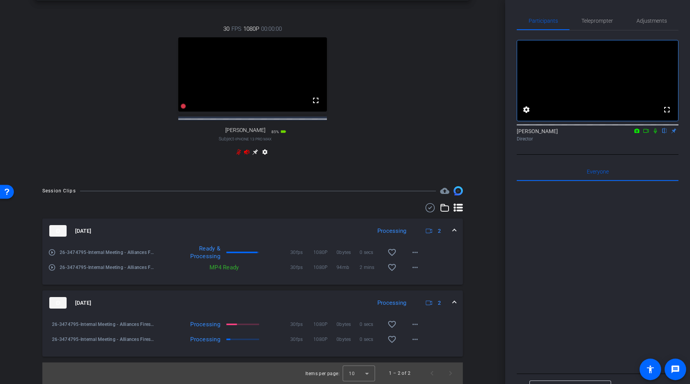
scroll to position [302, 0]
click at [654, 134] on icon at bounding box center [655, 130] width 6 height 5
click at [647, 134] on icon at bounding box center [646, 130] width 6 height 5
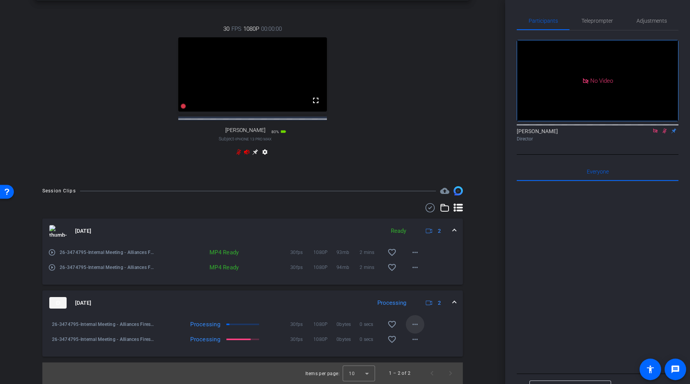
click at [417, 322] on mat-icon "more_horiz" at bounding box center [415, 324] width 9 height 9
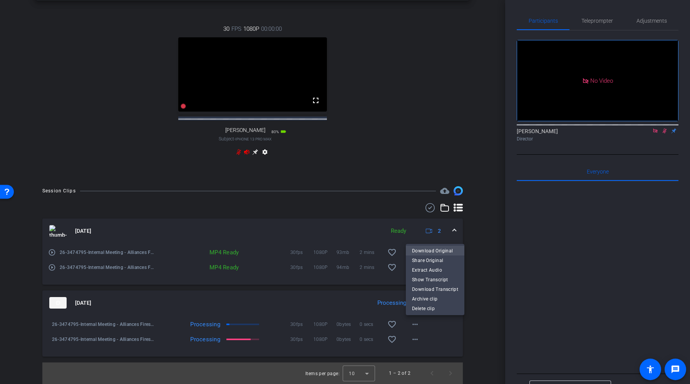
click at [446, 252] on span "Download Original" at bounding box center [435, 251] width 46 height 9
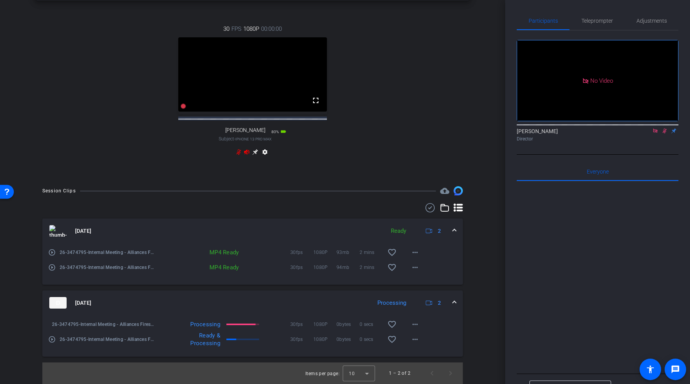
click at [245, 152] on icon at bounding box center [246, 151] width 5 height 5
click at [246, 153] on icon at bounding box center [246, 151] width 5 height 5
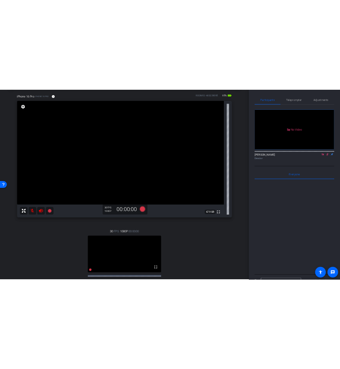
scroll to position [0, 0]
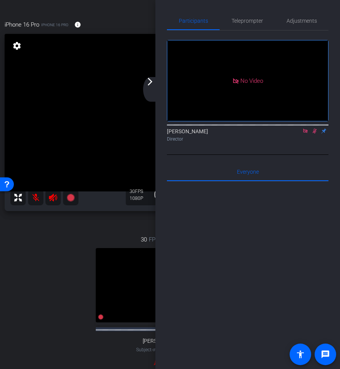
click at [155, 82] on div "arrow_back_ios_new arrow_forward_ios" at bounding box center [151, 89] width 16 height 25
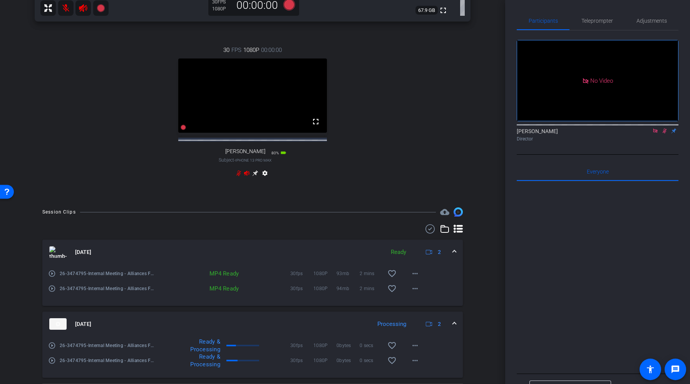
scroll to position [275, 0]
click at [266, 179] on mat-icon "settings" at bounding box center [264, 173] width 9 height 9
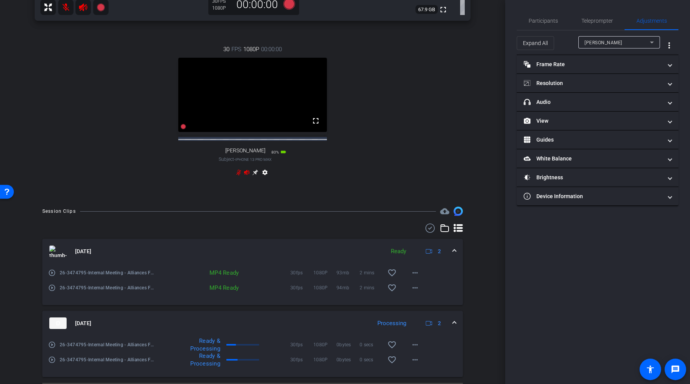
click at [264, 178] on mat-icon "settings" at bounding box center [264, 173] width 9 height 9
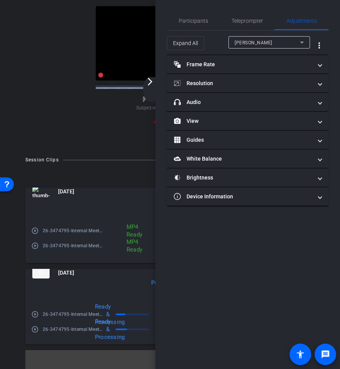
scroll to position [252, 0]
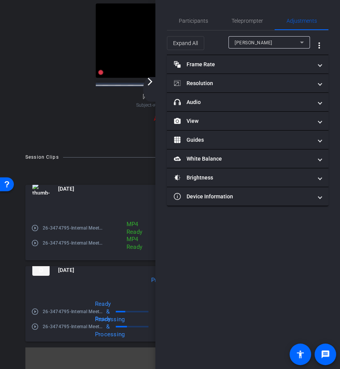
click at [150, 84] on mat-icon "arrow_forward_ios" at bounding box center [150, 81] width 9 height 9
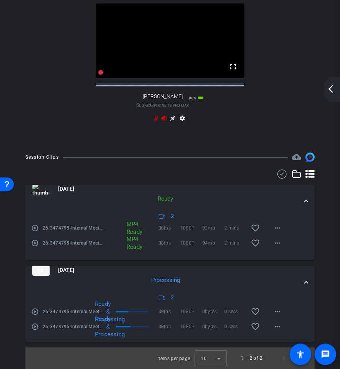
click at [97, 128] on div "30 FPS 1080P 00:00:00 fullscreen Paige Hayes Subject - iPhone 13 Pro Max 80% ba…" at bounding box center [170, 57] width 331 height 159
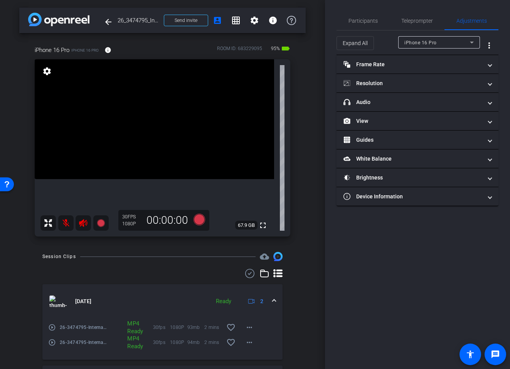
scroll to position [99, 0]
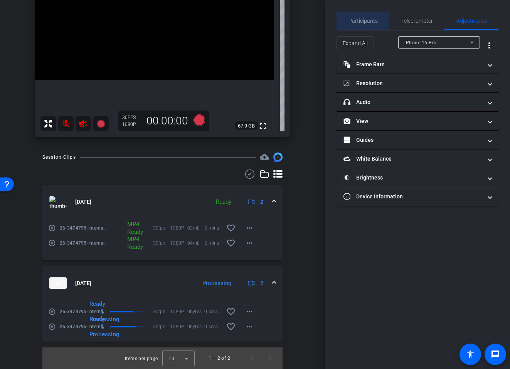
click at [360, 16] on span "Participants" at bounding box center [362, 21] width 29 height 18
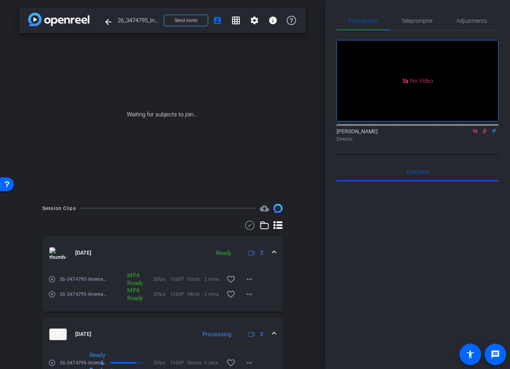
scroll to position [51, 0]
